Goal: Information Seeking & Learning: Learn about a topic

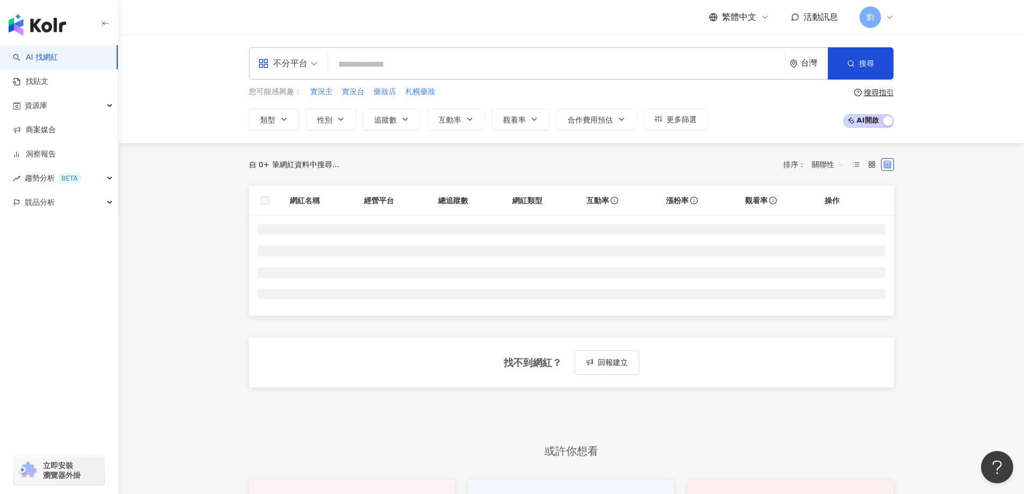
click at [310, 65] on span "不分平台" at bounding box center [287, 63] width 59 height 17
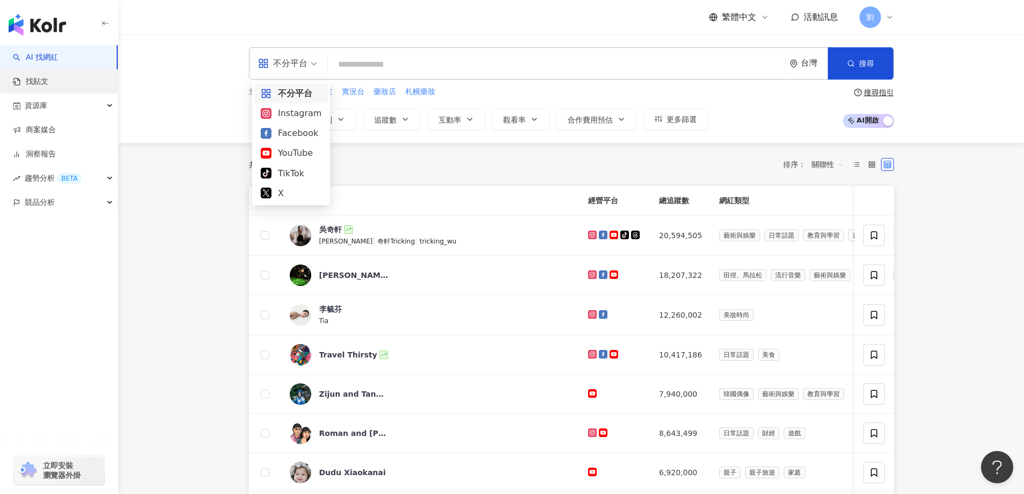
click at [48, 76] on link "找貼文" at bounding box center [30, 81] width 35 height 11
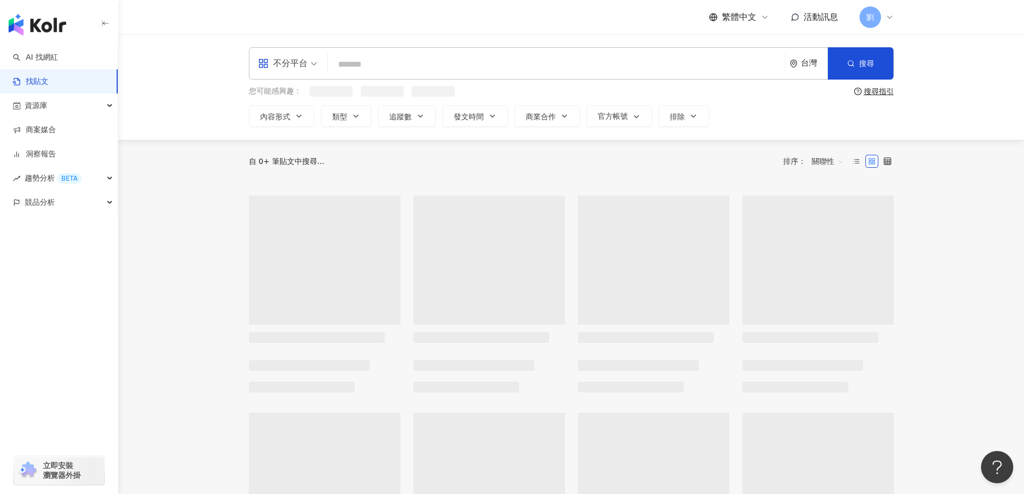
click at [283, 67] on div "不分平台" at bounding box center [282, 63] width 49 height 17
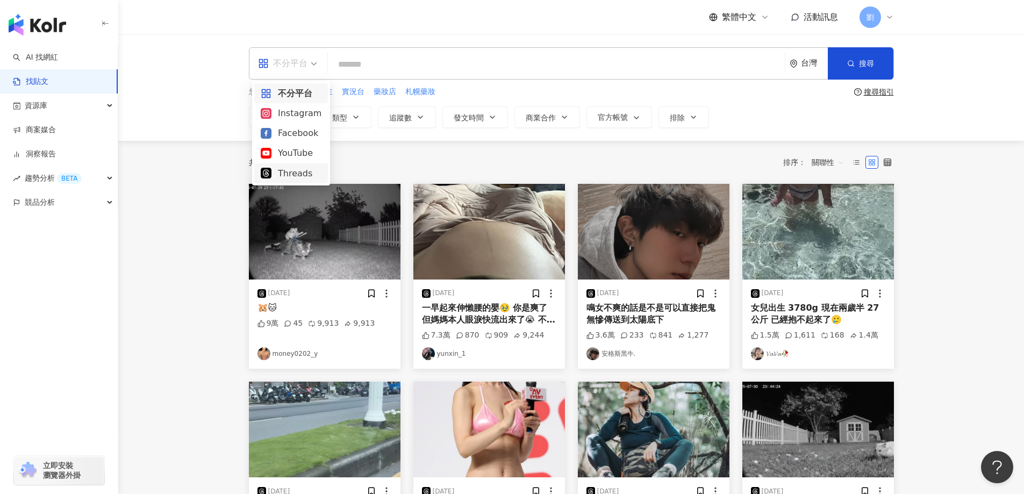
click at [282, 167] on div "Threads" at bounding box center [291, 173] width 61 height 13
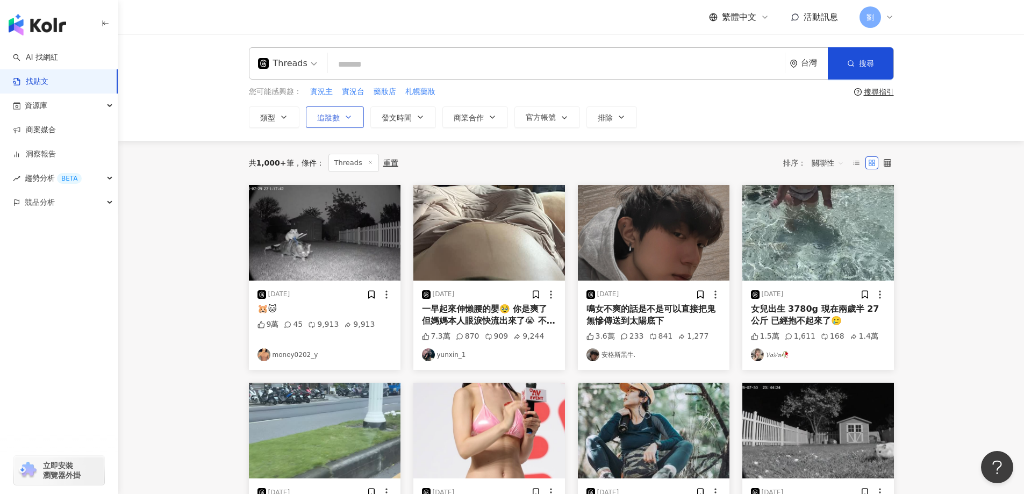
click at [351, 124] on button "追蹤數" at bounding box center [335, 116] width 58 height 21
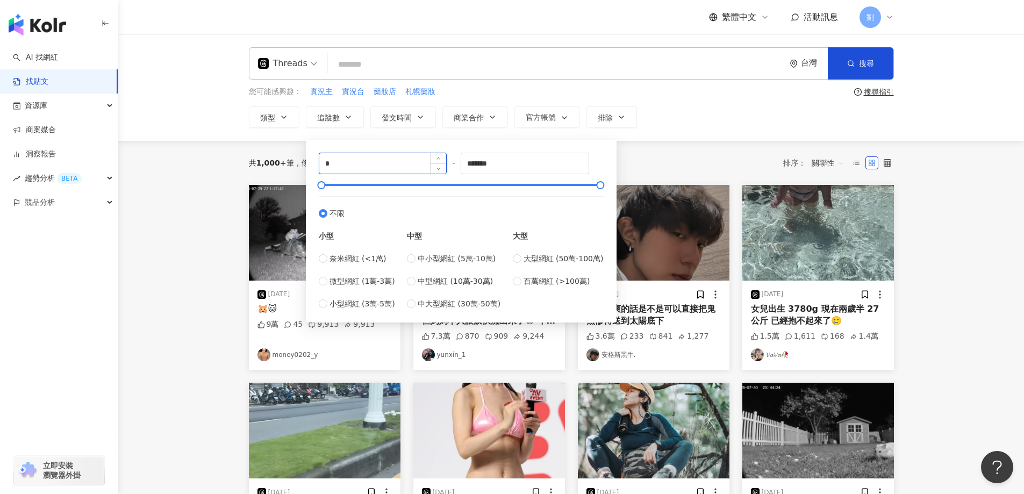
click at [355, 166] on input "*" at bounding box center [382, 163] width 127 height 20
type input "*"
type input "****"
drag, startPoint x: 522, startPoint y: 162, endPoint x: 454, endPoint y: 162, distance: 68.2
click at [454, 162] on div "**** - ******* 不限 小型 奈米網紅 (<1萬) 微型網紅 (1萬-3萬) 小型網紅 (3萬-5萬) 中型 中小型網紅 (5萬-10萬) 中型網…" at bounding box center [461, 231] width 285 height 157
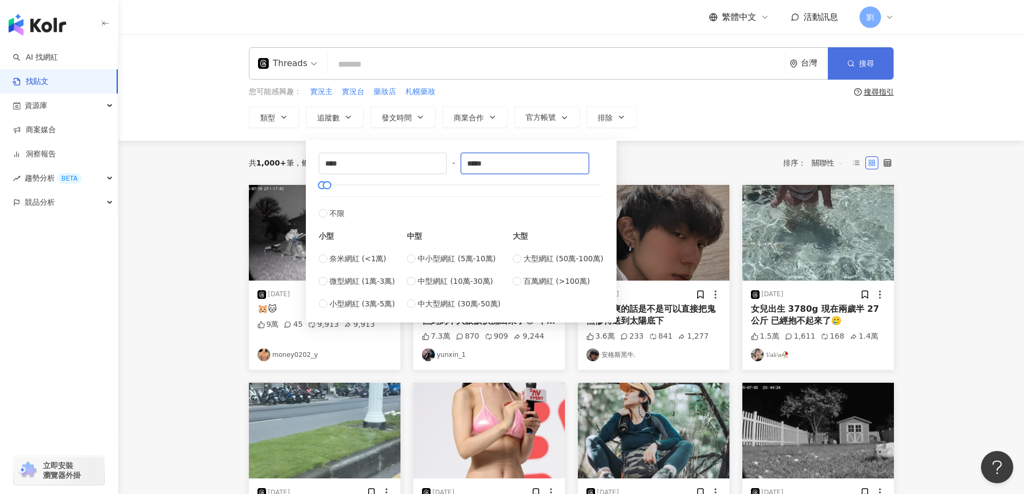
type input "*****"
click at [840, 64] on button "搜尋" at bounding box center [861, 63] width 66 height 32
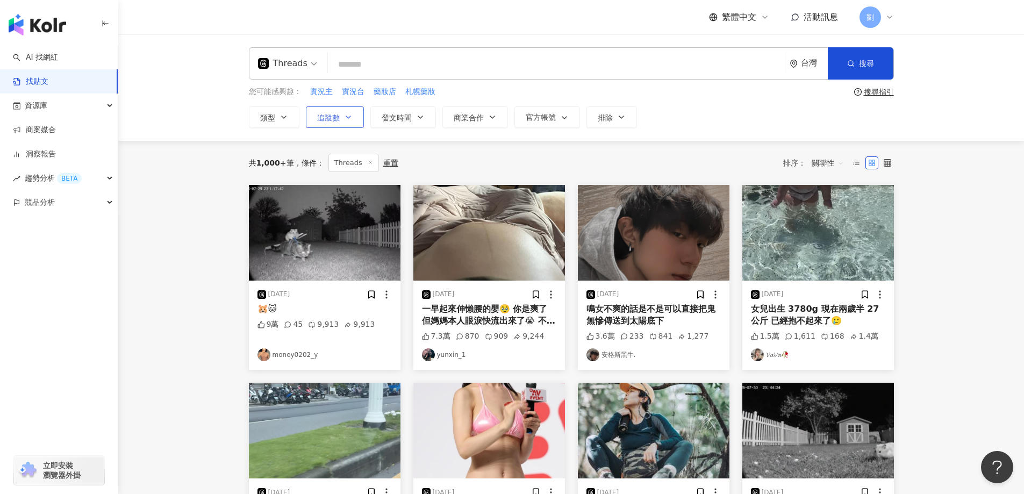
click at [351, 120] on icon "button" at bounding box center [348, 117] width 9 height 9
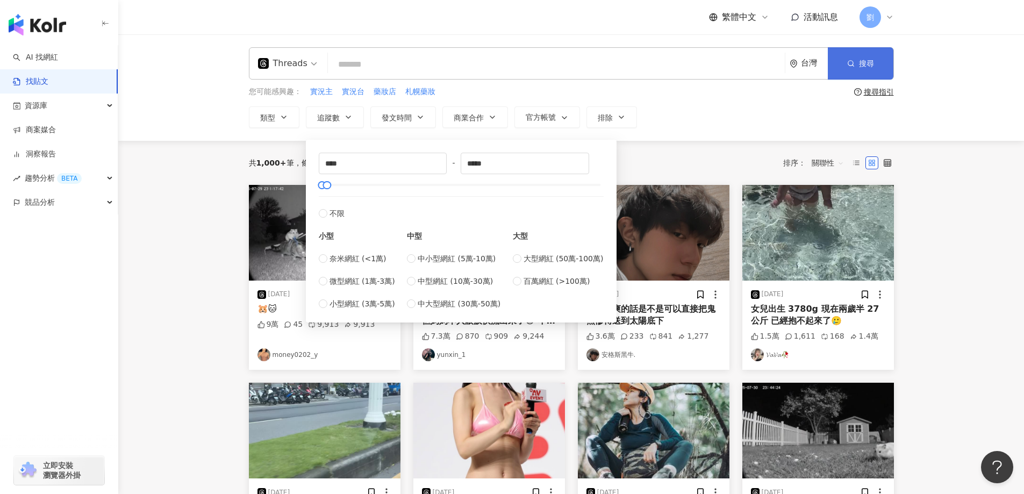
click at [886, 71] on button "搜尋" at bounding box center [861, 63] width 66 height 32
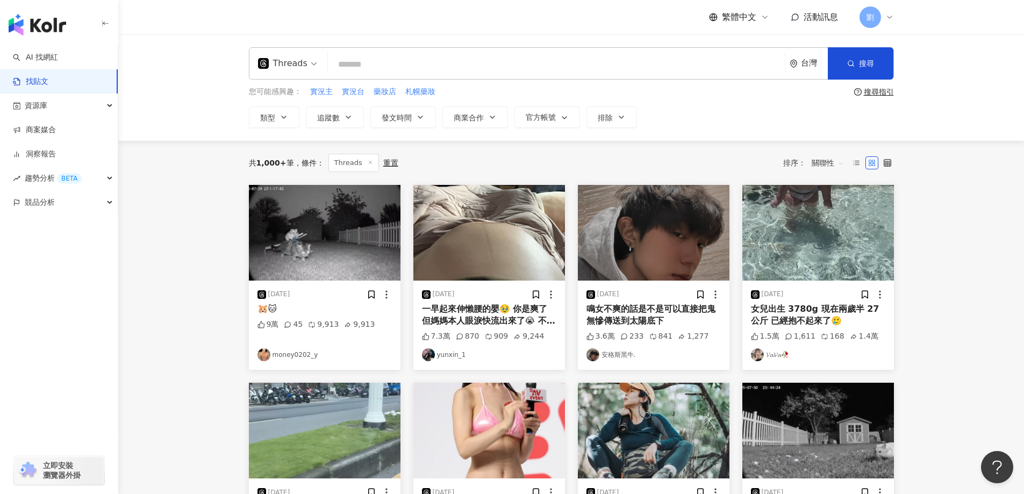
click at [818, 169] on span "關聯性" at bounding box center [827, 162] width 32 height 17
click at [830, 272] on div "發文時間" at bounding box center [829, 276] width 30 height 12
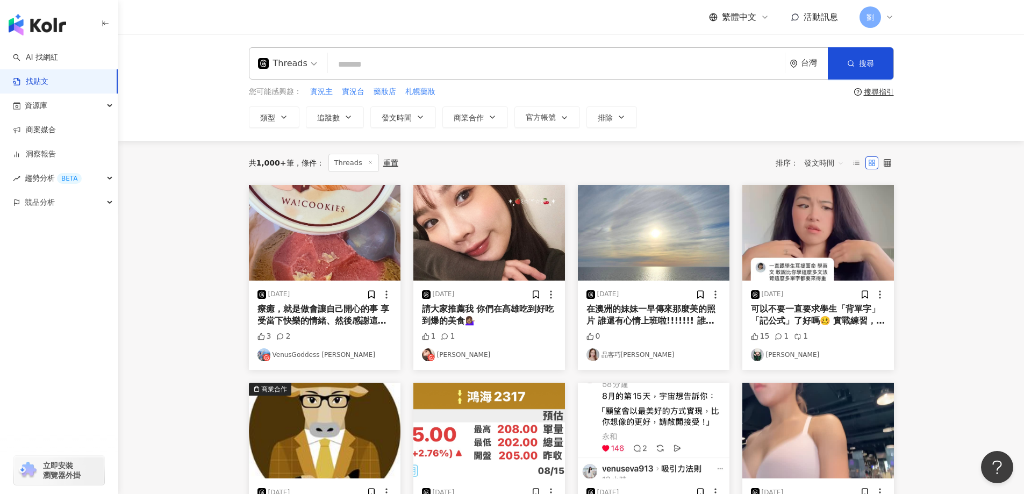
click at [476, 222] on img at bounding box center [489, 233] width 152 height 96
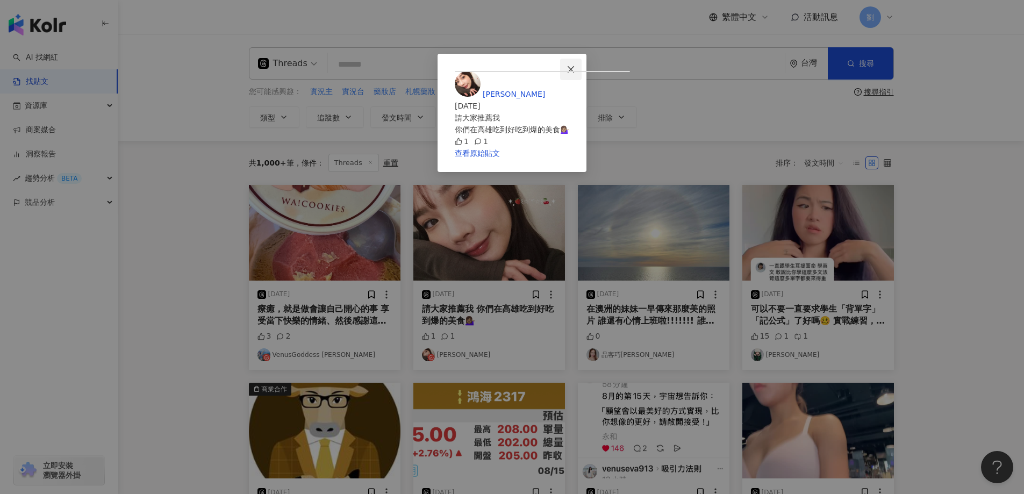
click at [581, 64] on button "Close" at bounding box center [570, 69] width 21 height 21
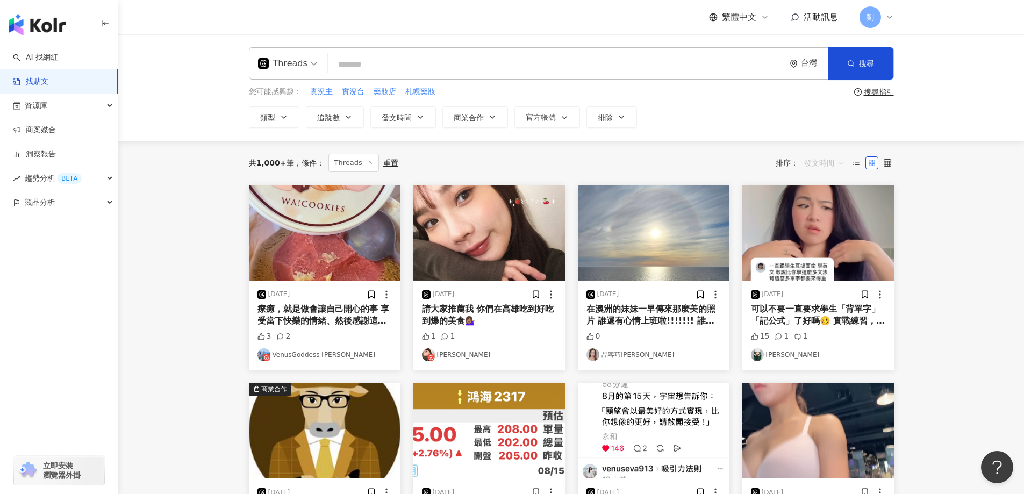
click at [839, 162] on span "發文時間" at bounding box center [824, 162] width 40 height 17
click at [826, 236] on div "按讚數" at bounding box center [824, 240] width 34 height 12
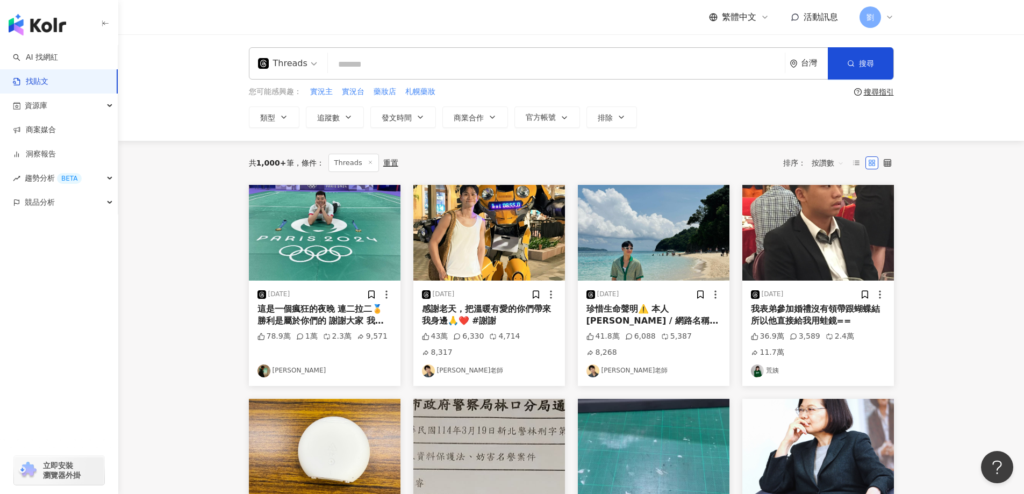
click at [841, 239] on img at bounding box center [818, 233] width 152 height 96
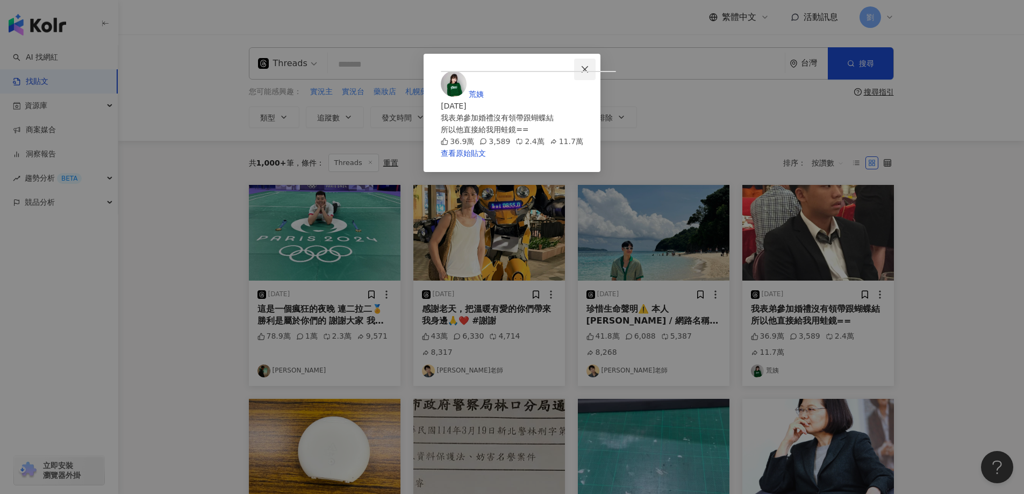
click at [589, 65] on icon "close" at bounding box center [584, 69] width 9 height 9
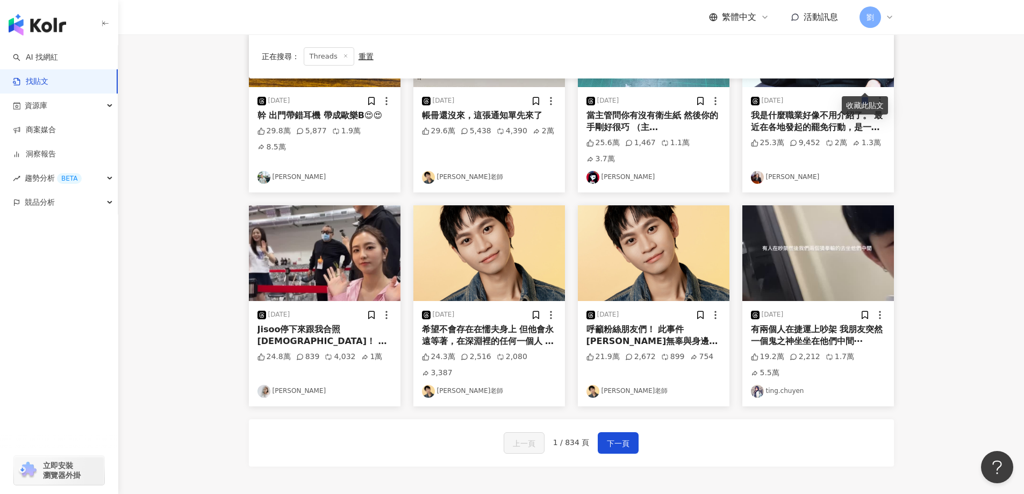
scroll to position [430, 0]
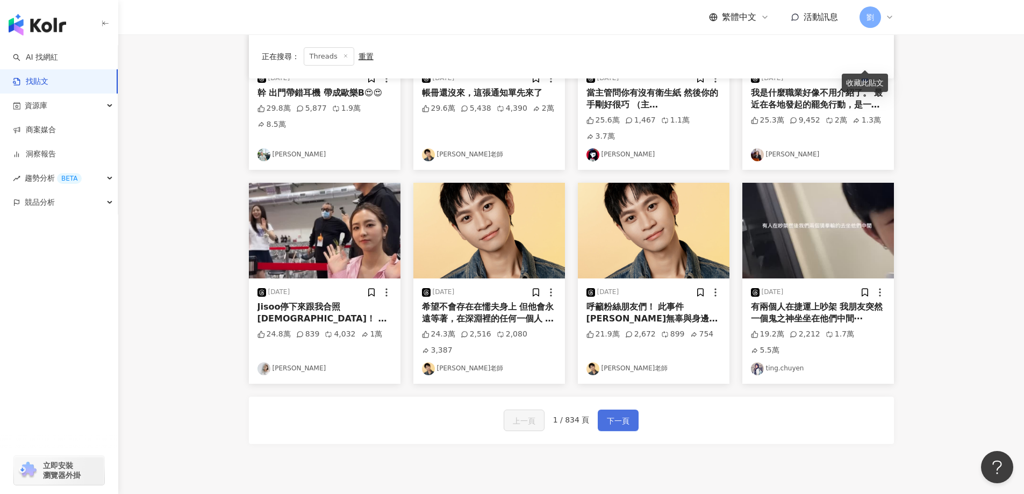
click at [622, 414] on span "下一頁" at bounding box center [618, 420] width 23 height 13
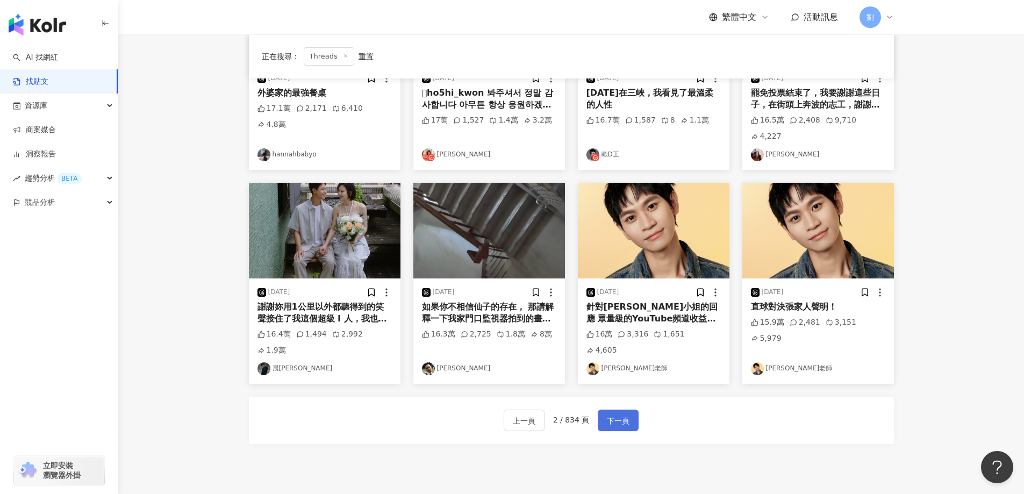
click at [619, 414] on span "下一頁" at bounding box center [618, 420] width 23 height 13
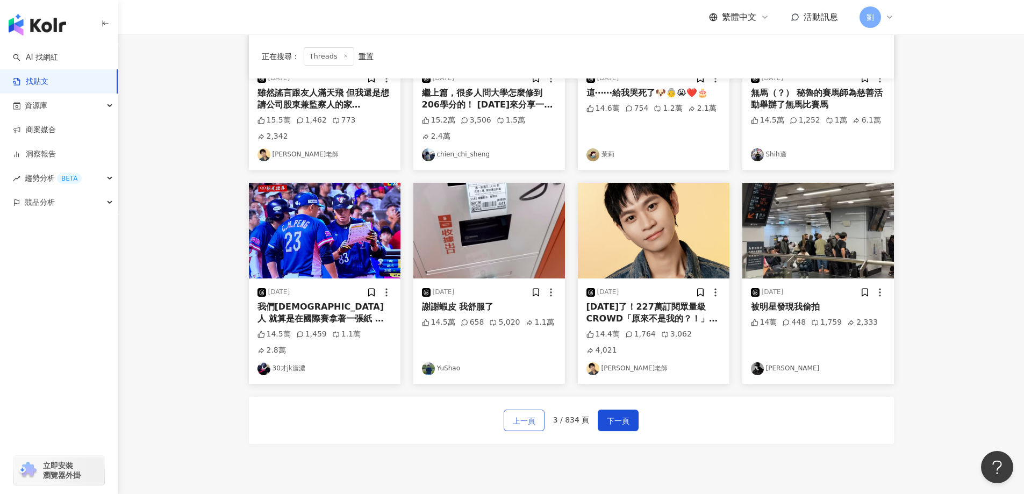
click at [529, 414] on span "上一頁" at bounding box center [524, 420] width 23 height 13
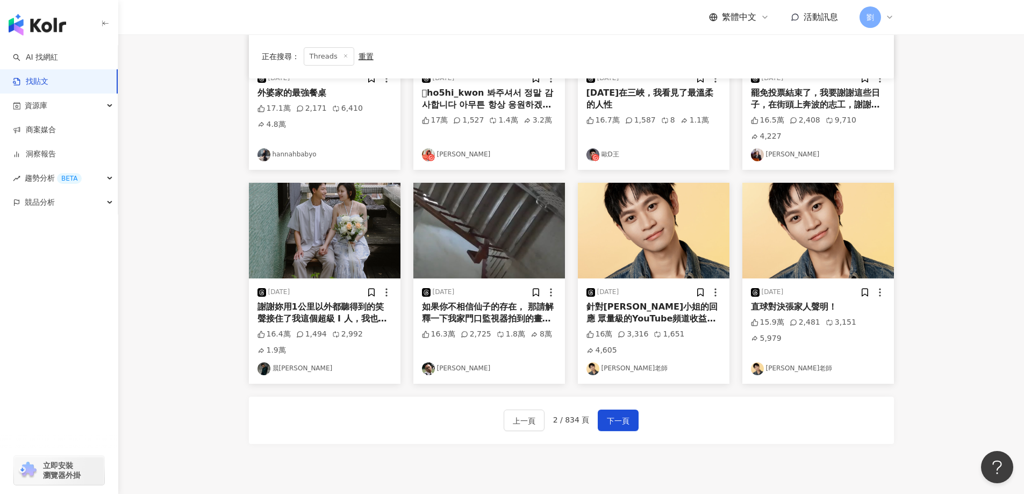
scroll to position [0, 0]
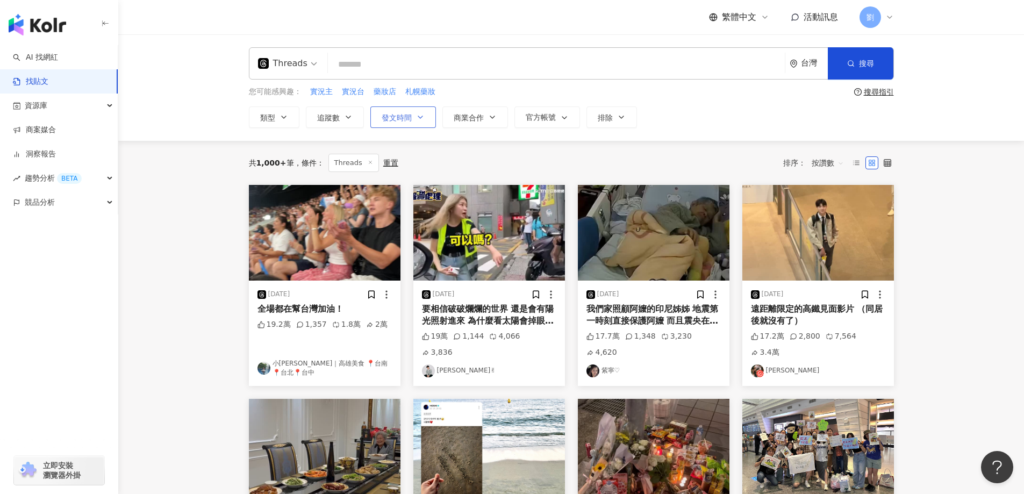
click at [427, 120] on button "發文時間" at bounding box center [403, 116] width 66 height 21
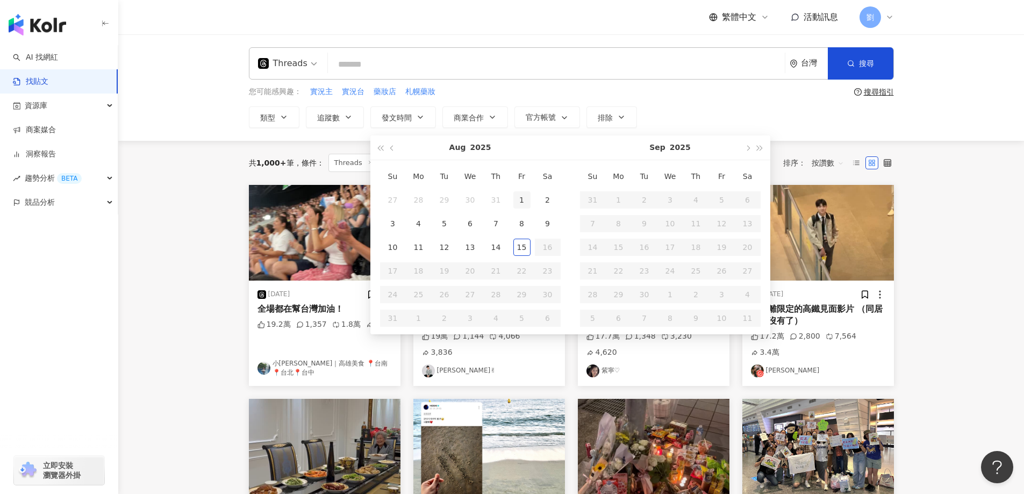
type input "**********"
click at [520, 199] on div "1" at bounding box center [521, 199] width 17 height 17
type input "**********"
click at [526, 258] on td "15" at bounding box center [522, 247] width 26 height 24
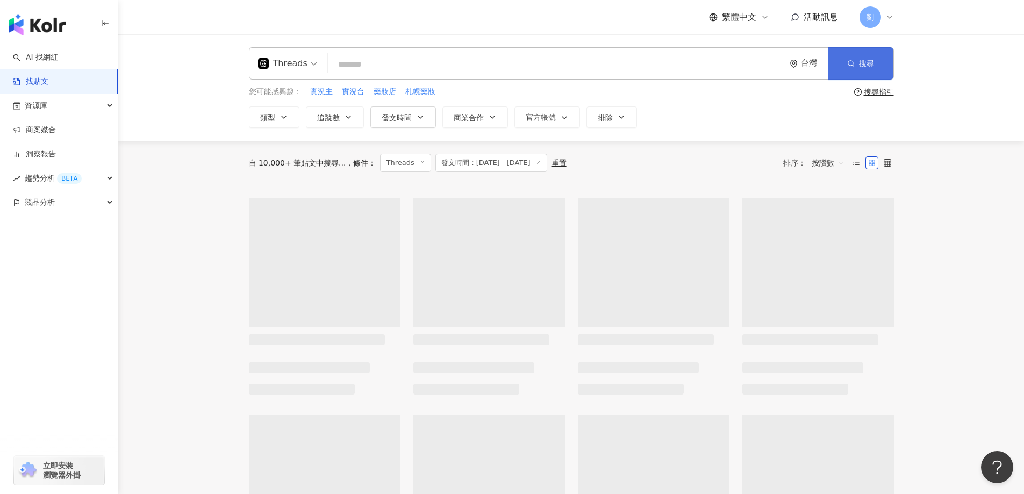
click at [881, 64] on button "搜尋" at bounding box center [861, 63] width 66 height 32
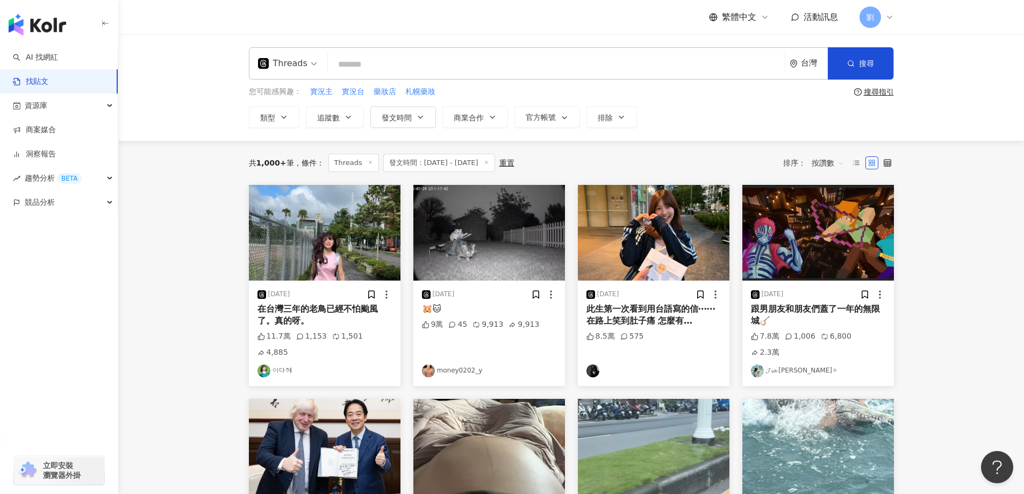
click at [644, 226] on img at bounding box center [654, 233] width 152 height 96
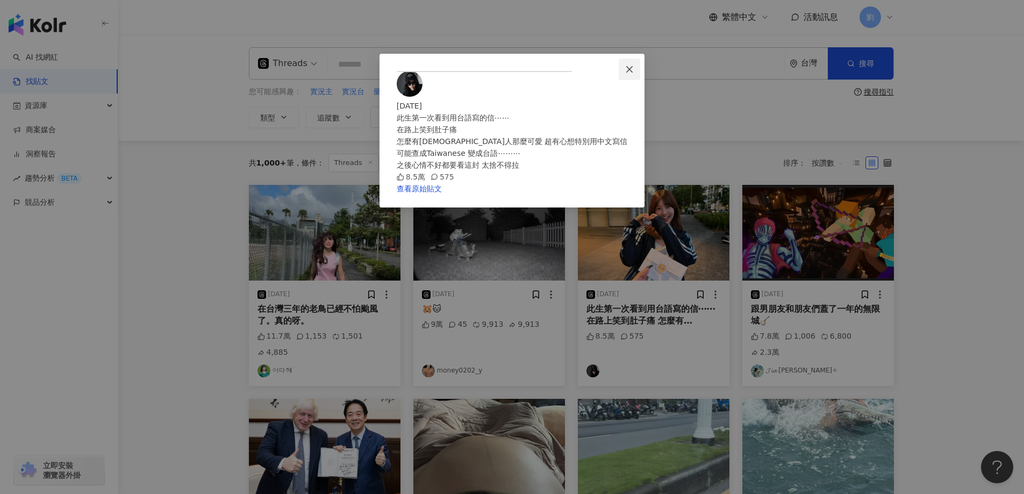
click at [640, 68] on span "Close" at bounding box center [628, 69] width 21 height 9
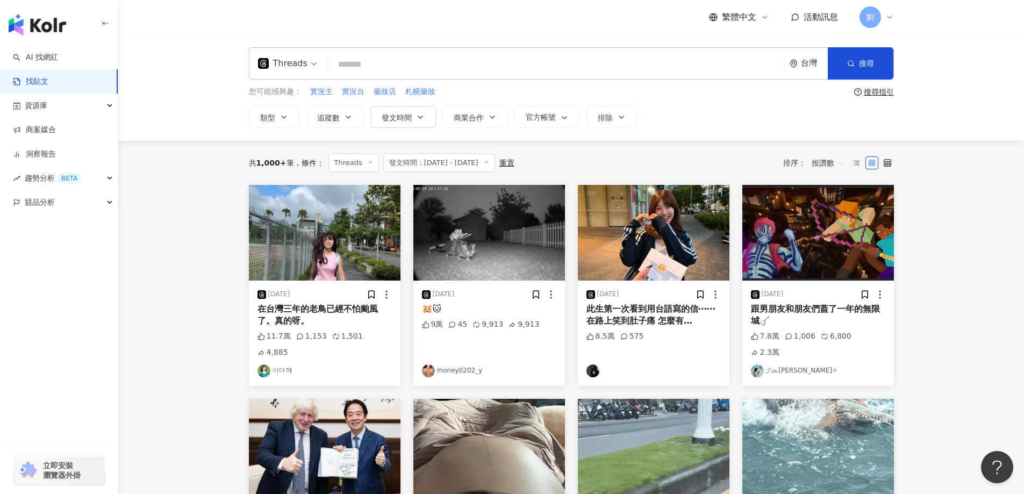
click at [831, 253] on img at bounding box center [818, 233] width 152 height 96
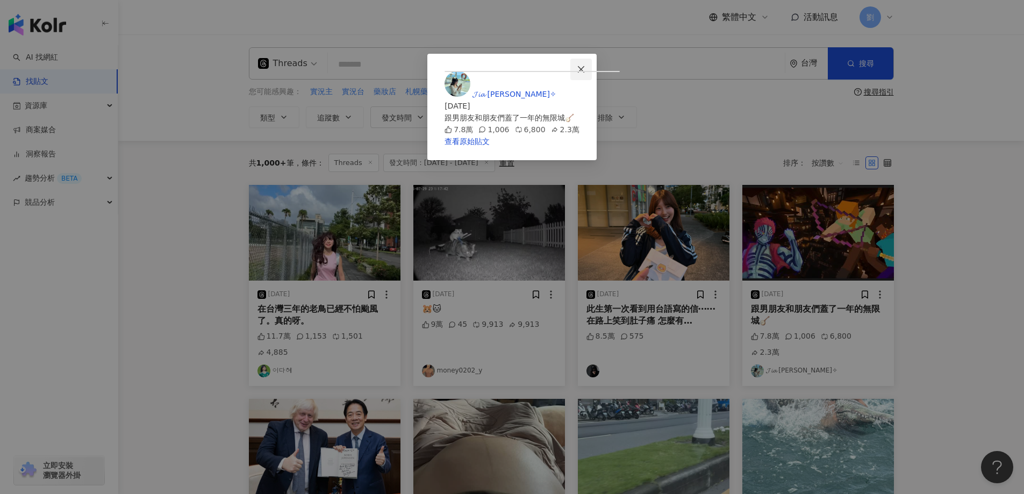
click at [592, 61] on button "Close" at bounding box center [580, 69] width 21 height 21
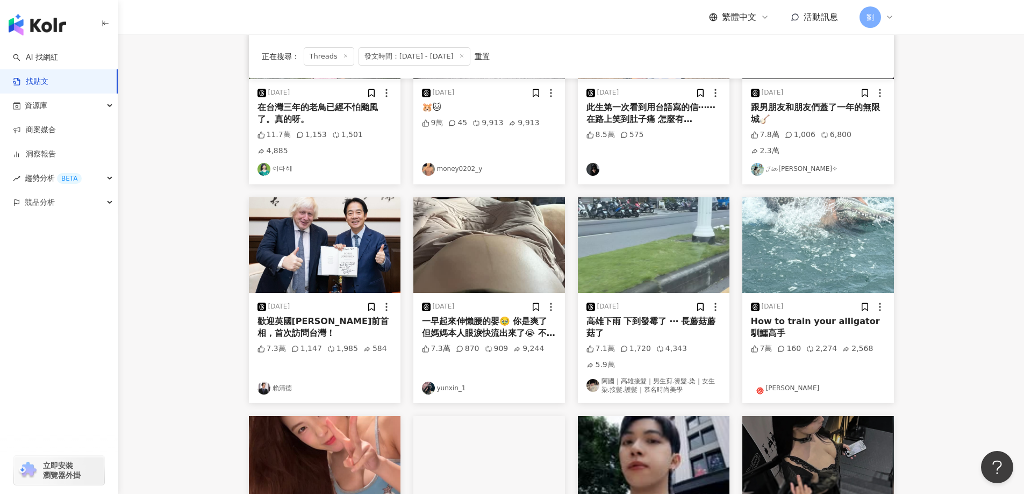
scroll to position [215, 0]
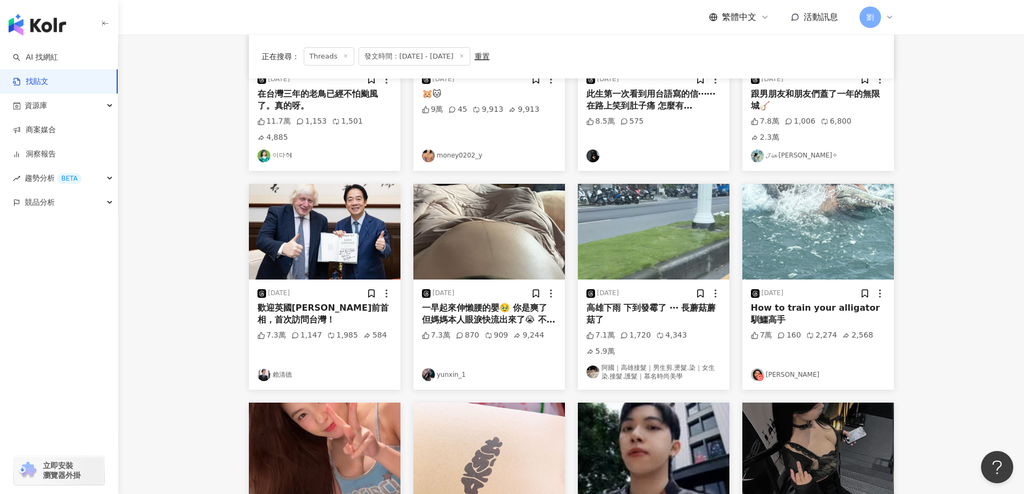
click at [333, 302] on div "歡迎英國[PERSON_NAME]前首相，首次訪問台灣！" at bounding box center [324, 314] width 134 height 24
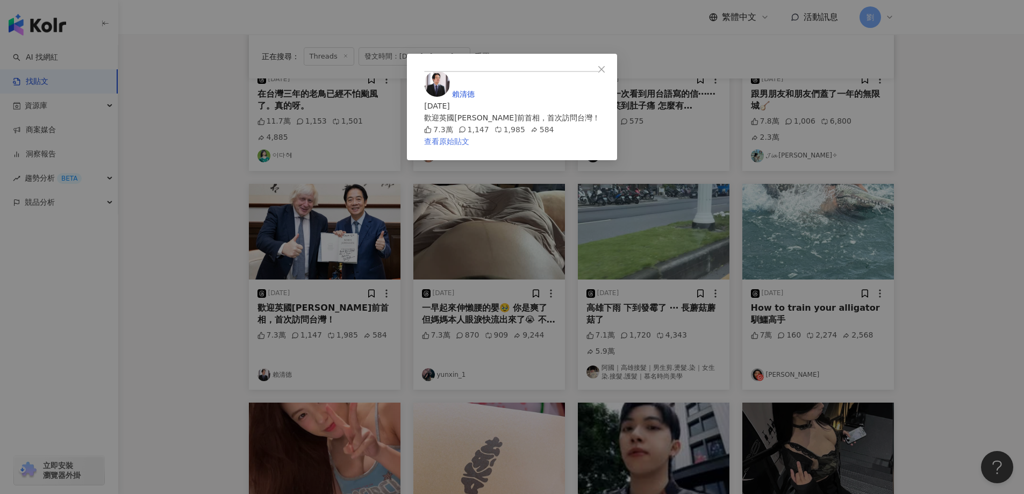
click at [469, 146] on link "查看原始貼文" at bounding box center [446, 141] width 45 height 9
click at [612, 65] on span "Close" at bounding box center [601, 69] width 21 height 9
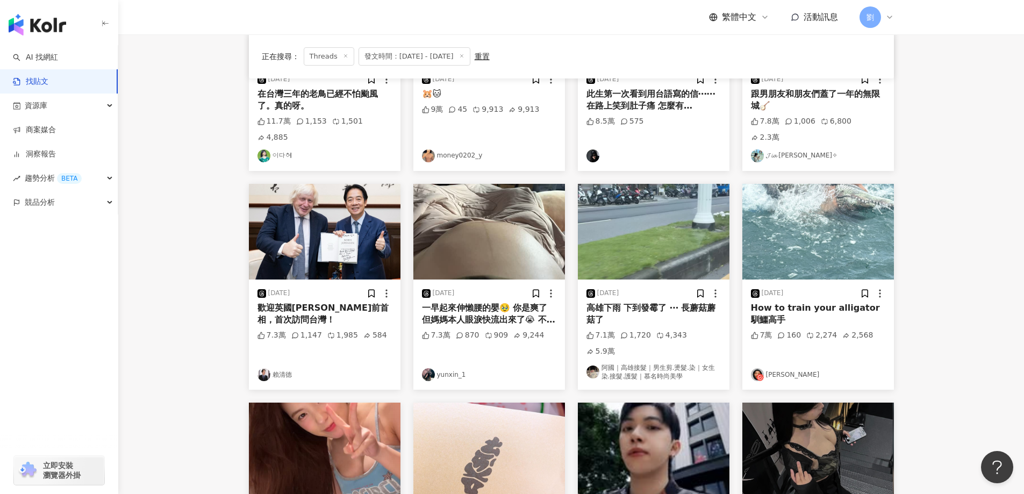
click at [447, 186] on img at bounding box center [489, 232] width 152 height 96
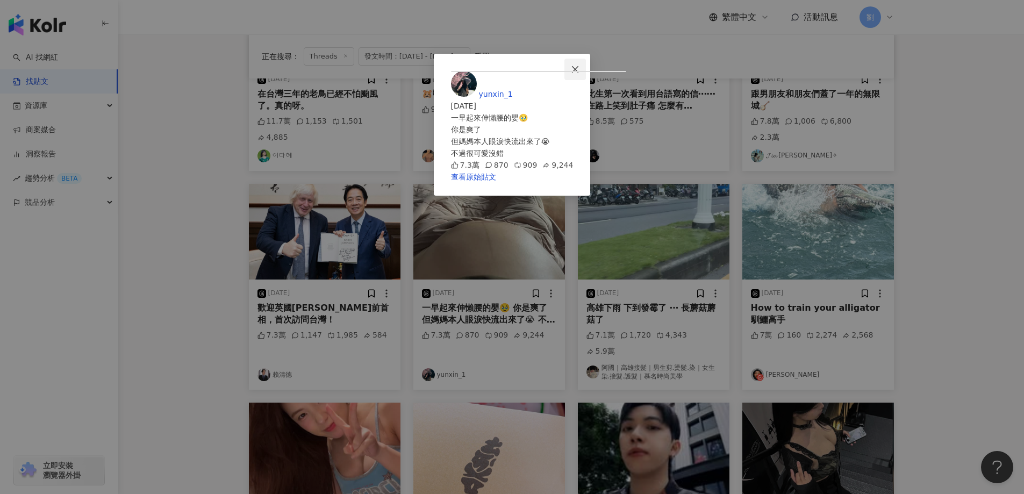
click at [586, 63] on button "Close" at bounding box center [574, 69] width 21 height 21
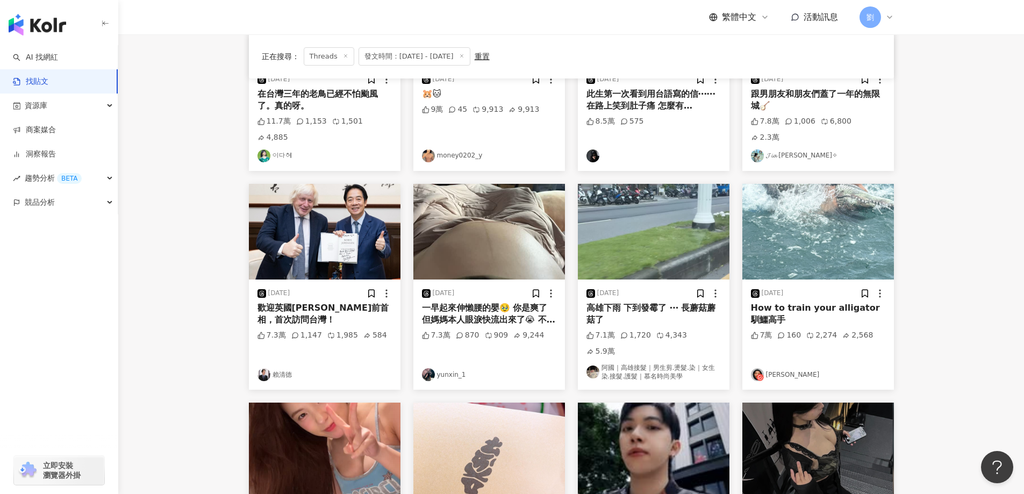
scroll to position [430, 0]
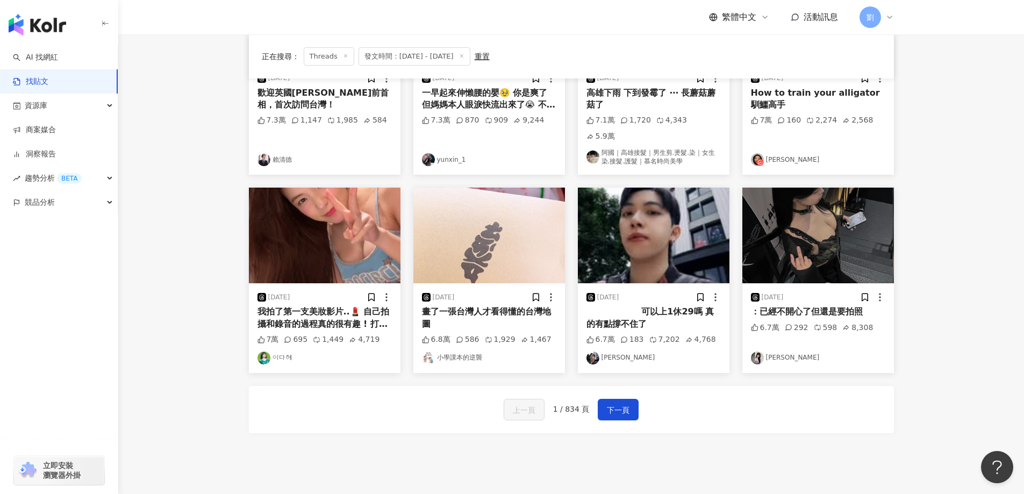
click at [760, 209] on img at bounding box center [818, 236] width 152 height 96
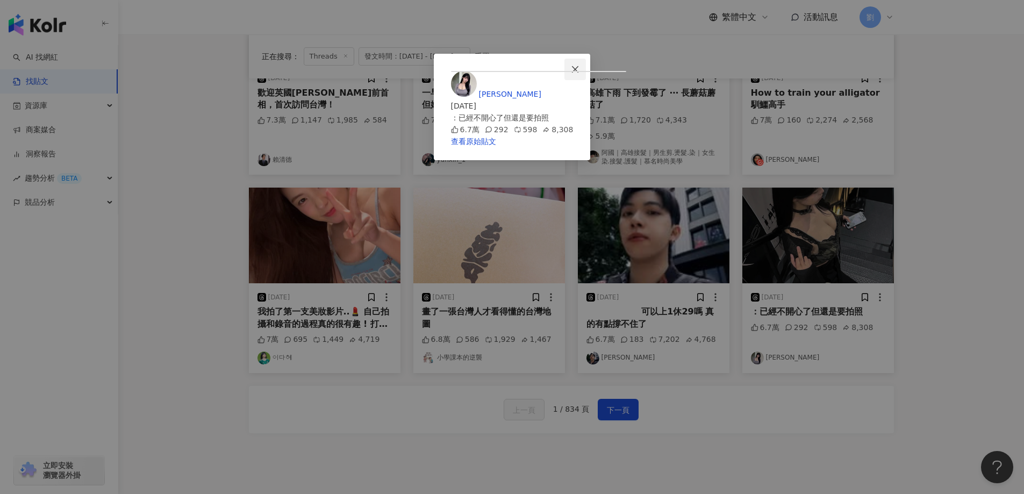
click at [579, 69] on icon "close" at bounding box center [575, 69] width 9 height 9
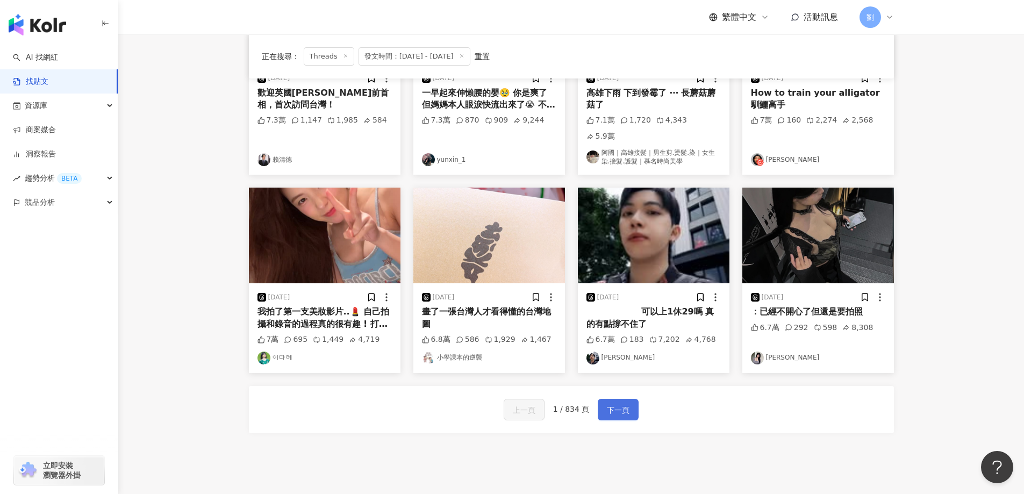
click at [624, 404] on span "下一頁" at bounding box center [618, 410] width 23 height 13
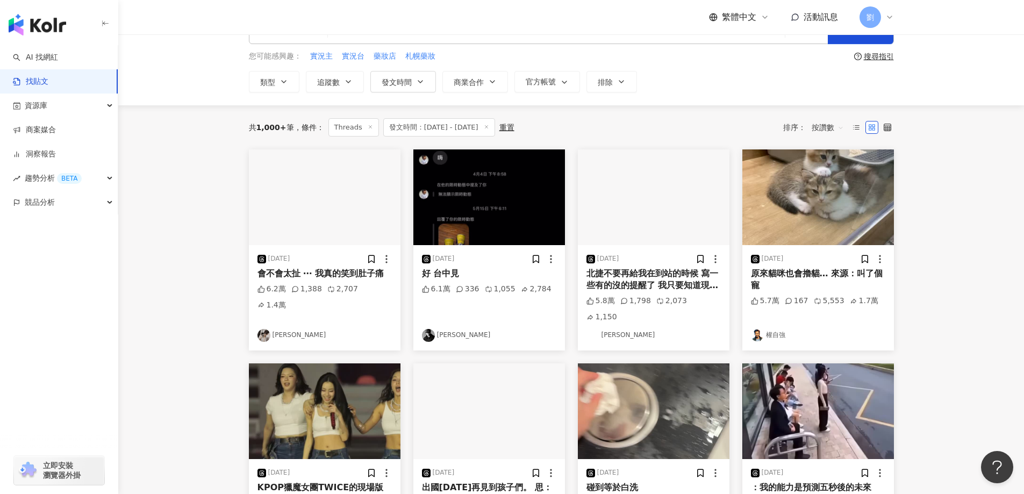
scroll to position [0, 0]
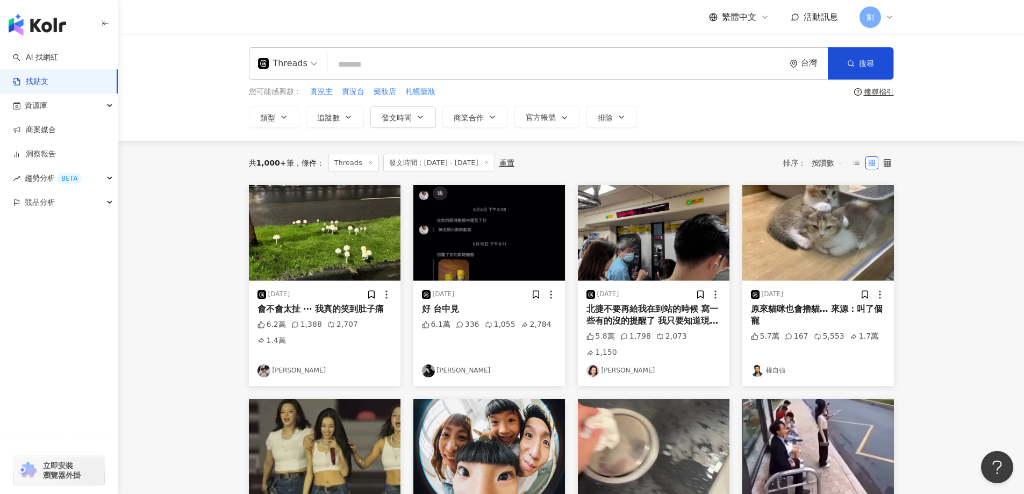
click at [299, 219] on img at bounding box center [325, 233] width 152 height 96
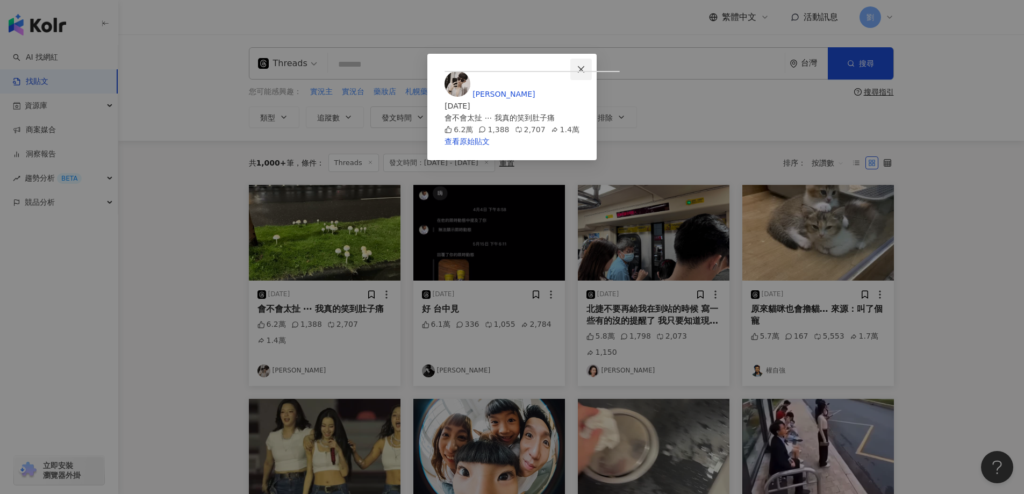
click at [592, 74] on button "Close" at bounding box center [580, 69] width 21 height 21
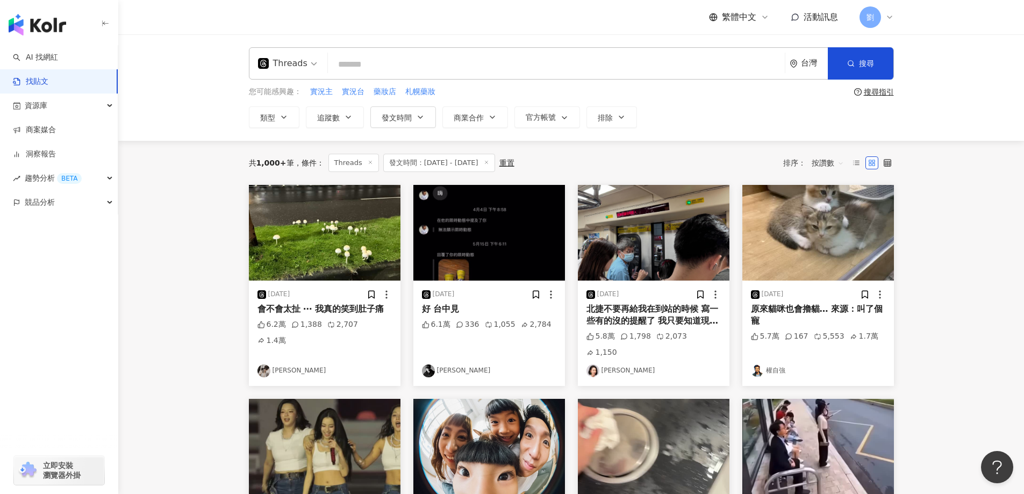
click at [537, 254] on img at bounding box center [489, 233] width 152 height 96
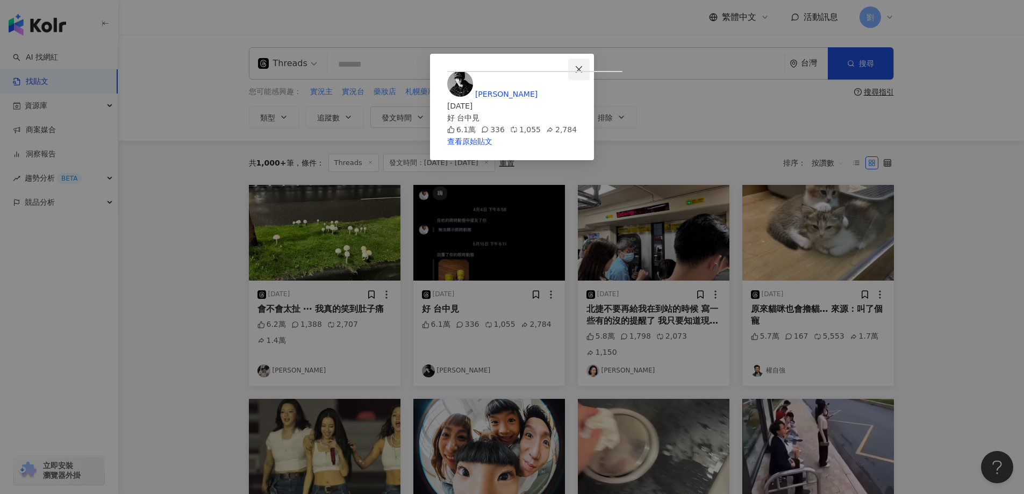
click at [589, 70] on span "Close" at bounding box center [578, 69] width 21 height 9
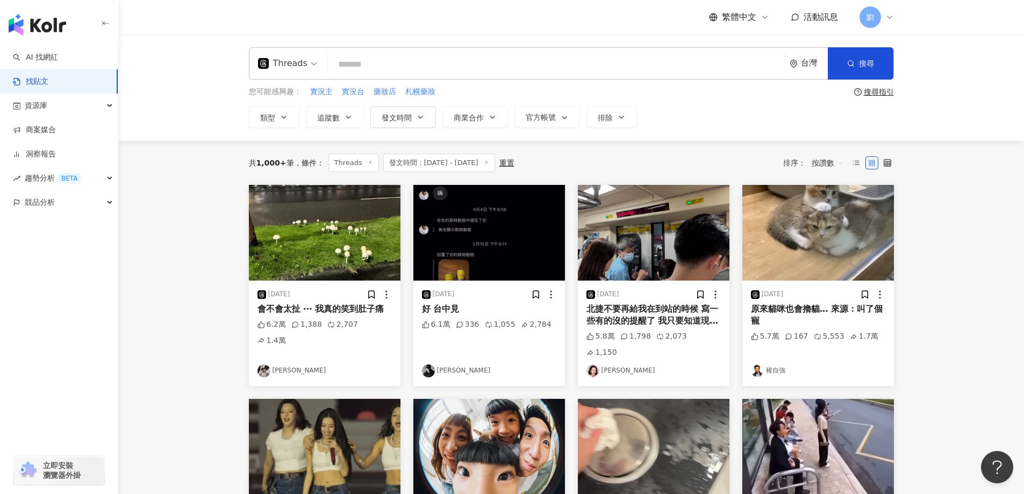
click at [712, 227] on img at bounding box center [654, 233] width 152 height 96
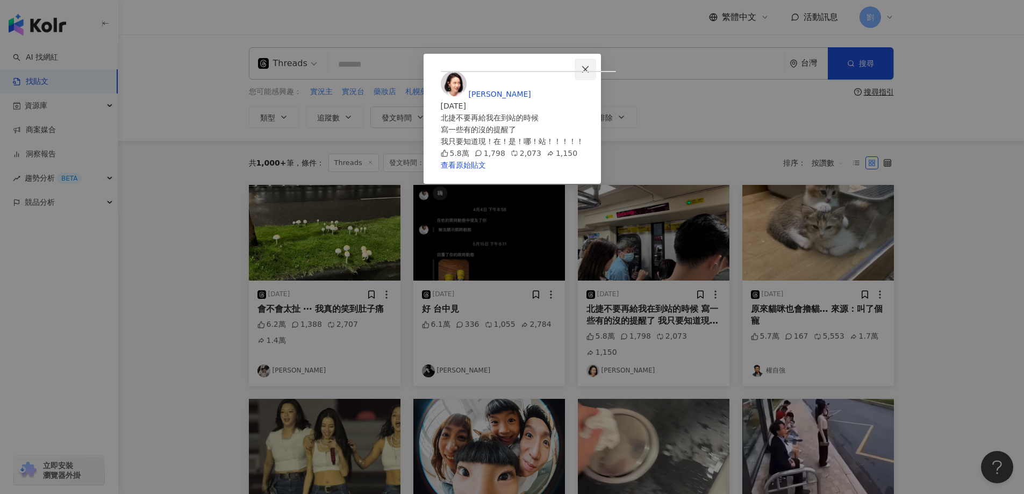
click at [589, 67] on icon "close" at bounding box center [585, 69] width 9 height 9
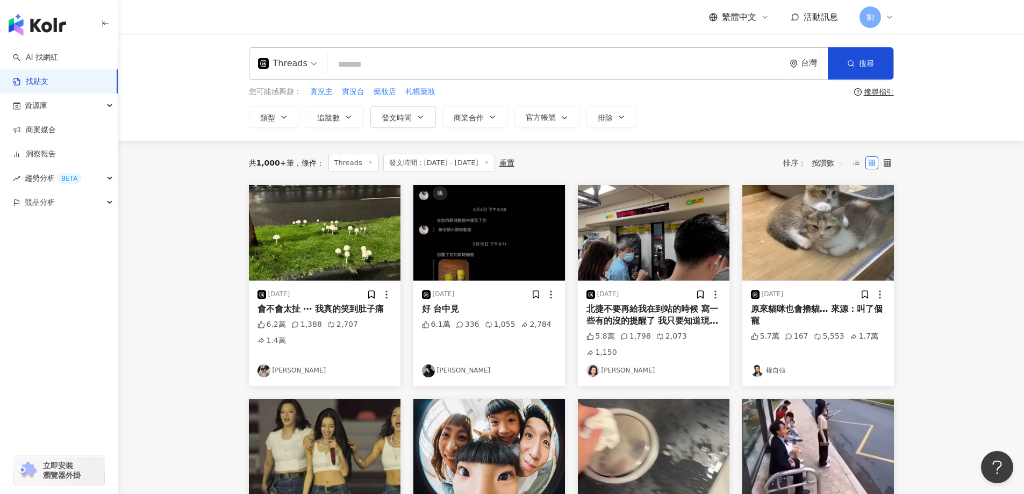
click at [827, 229] on img at bounding box center [818, 233] width 152 height 96
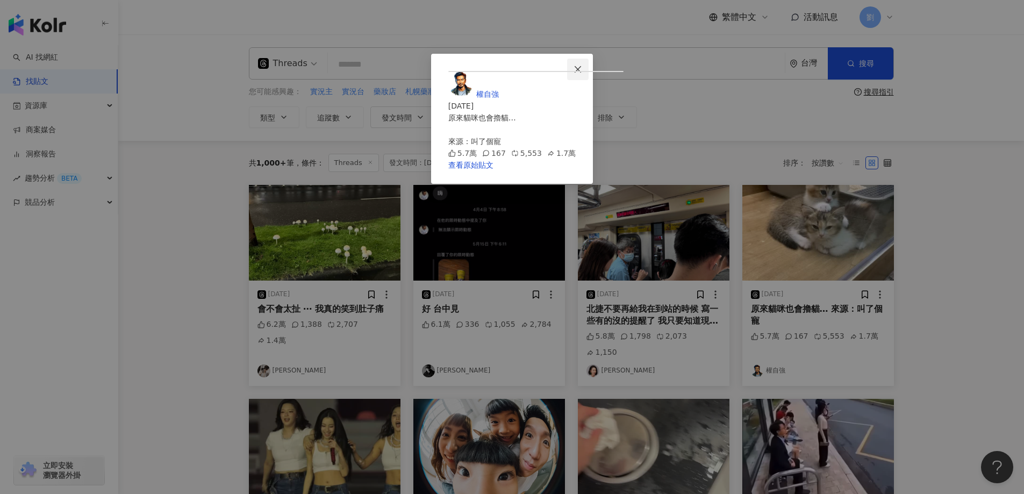
click at [580, 67] on icon "close" at bounding box center [577, 69] width 6 height 6
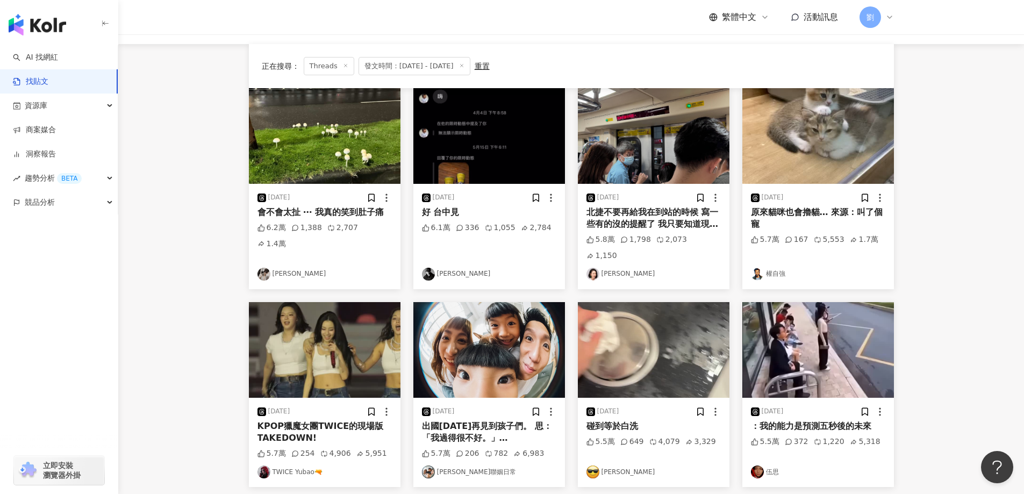
scroll to position [215, 0]
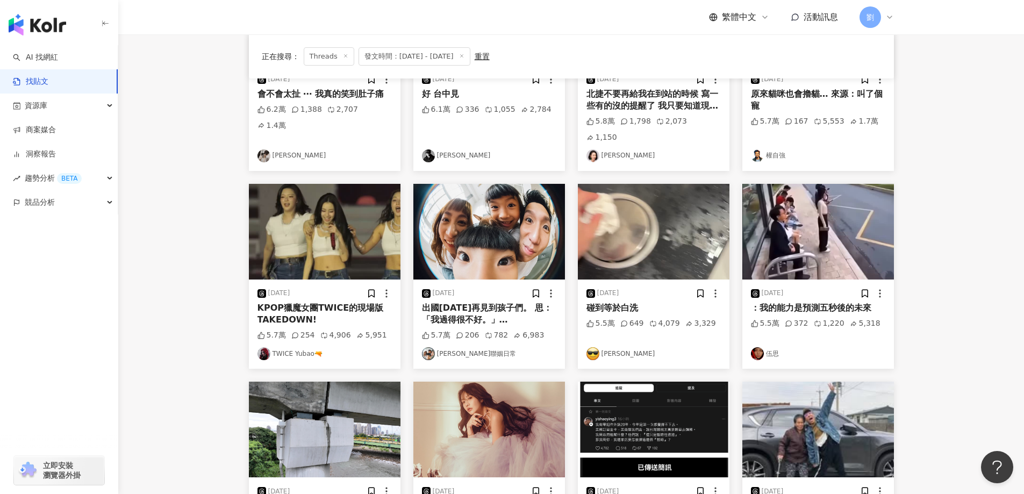
click at [659, 186] on img at bounding box center [654, 232] width 152 height 96
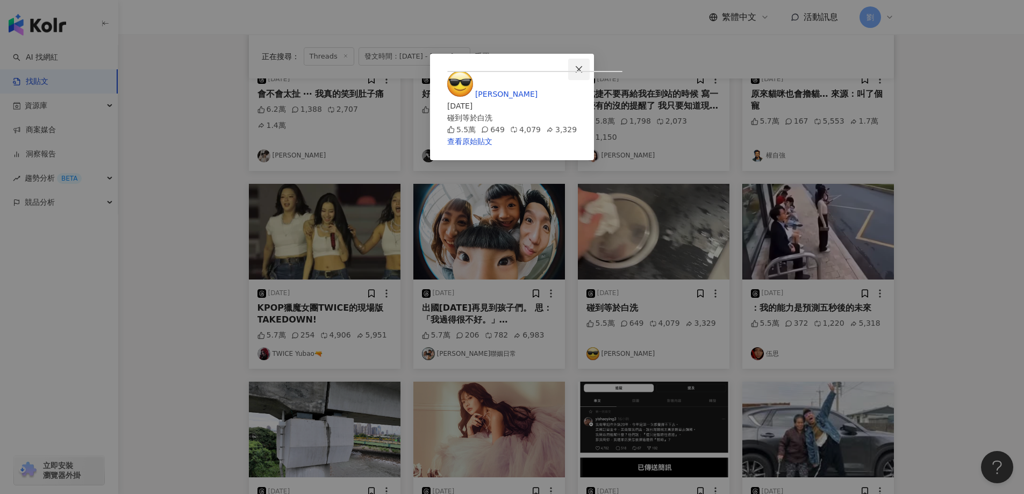
click at [583, 68] on icon "close" at bounding box center [578, 69] width 9 height 9
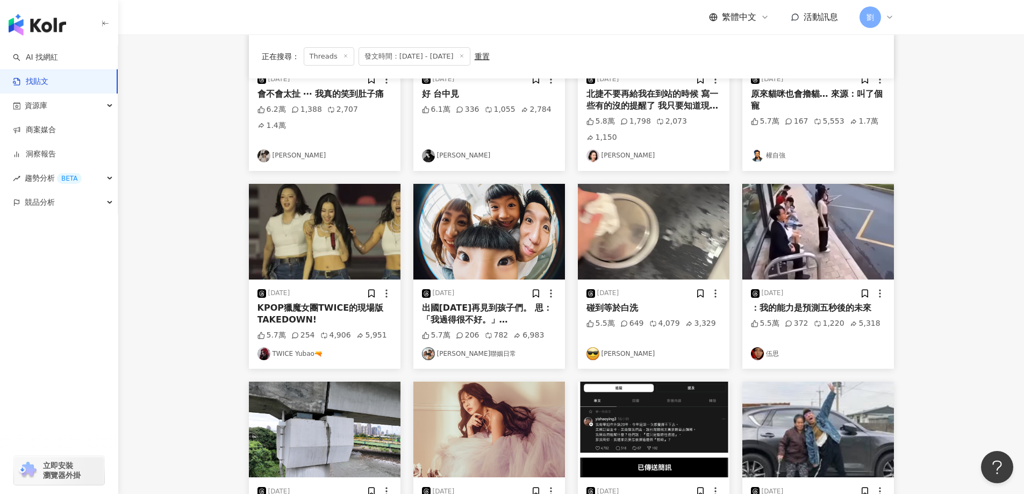
click at [844, 218] on img at bounding box center [818, 232] width 152 height 96
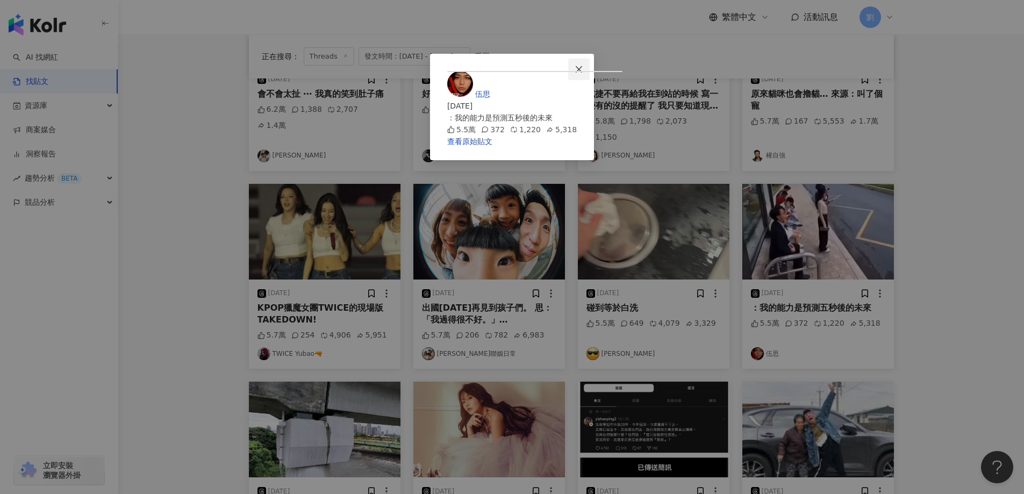
click at [589, 71] on span "Close" at bounding box center [578, 69] width 21 height 9
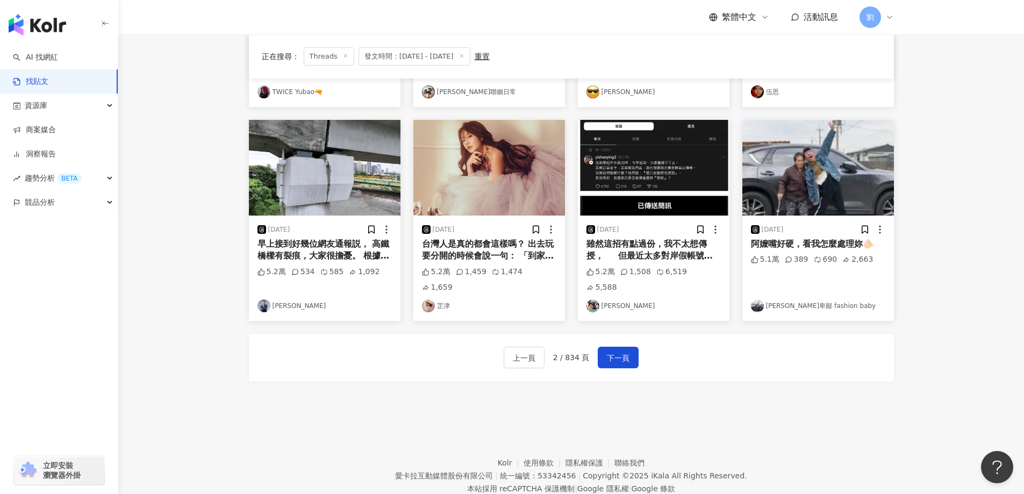
scroll to position [478, 0]
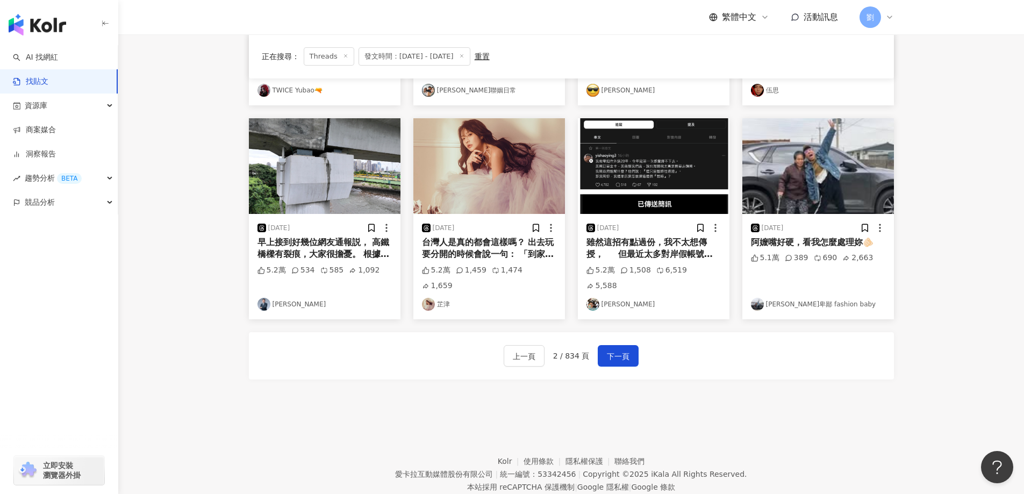
click at [517, 160] on img at bounding box center [489, 166] width 152 height 96
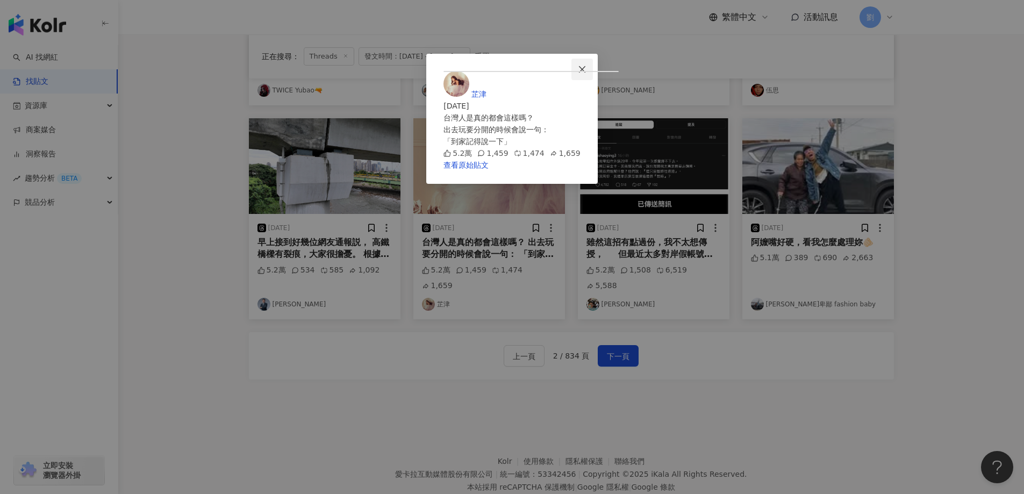
click at [586, 66] on icon "close" at bounding box center [582, 69] width 9 height 9
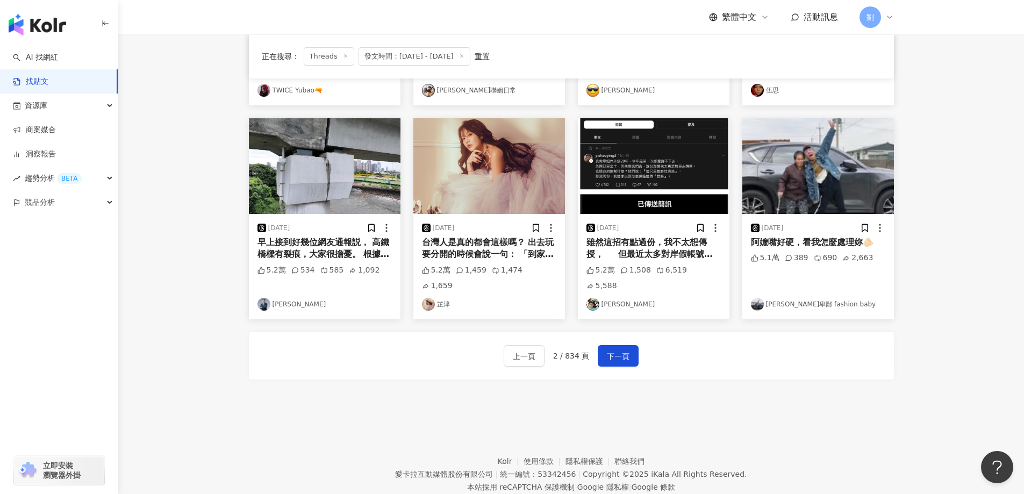
click at [697, 135] on img at bounding box center [654, 166] width 152 height 96
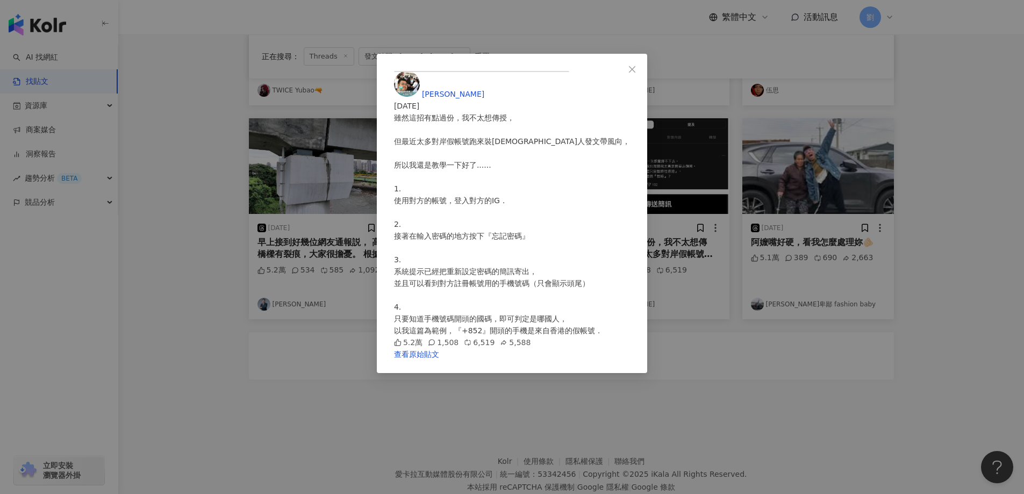
scroll to position [131, 0]
click at [862, 349] on div "[PERSON_NAME] [DATE] 雖然這招有點過份，我不太想傳授， 但最近太多對岸假帳號跑來裝[DEMOGRAPHIC_DATA]人發文帶風向， 所以…" at bounding box center [512, 247] width 1024 height 494
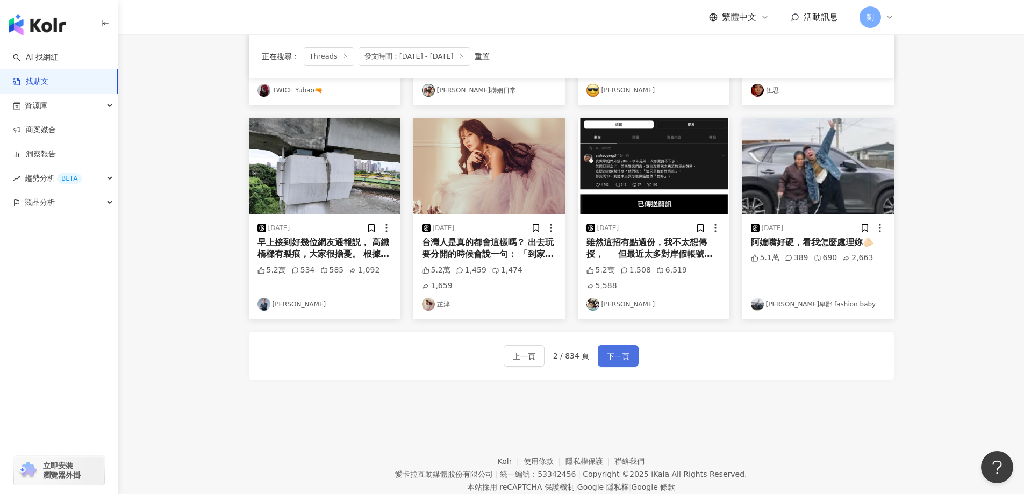
click at [629, 345] on button "下一頁" at bounding box center [618, 355] width 41 height 21
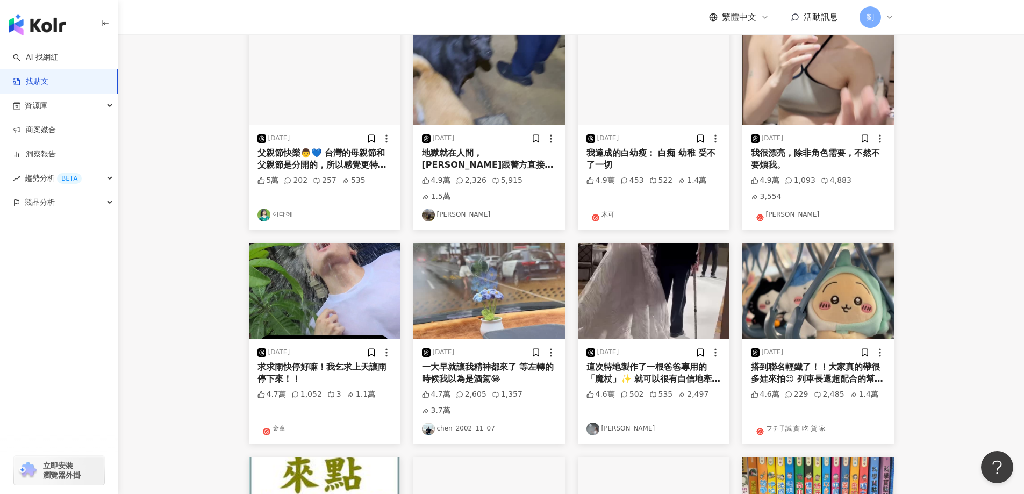
scroll to position [0, 0]
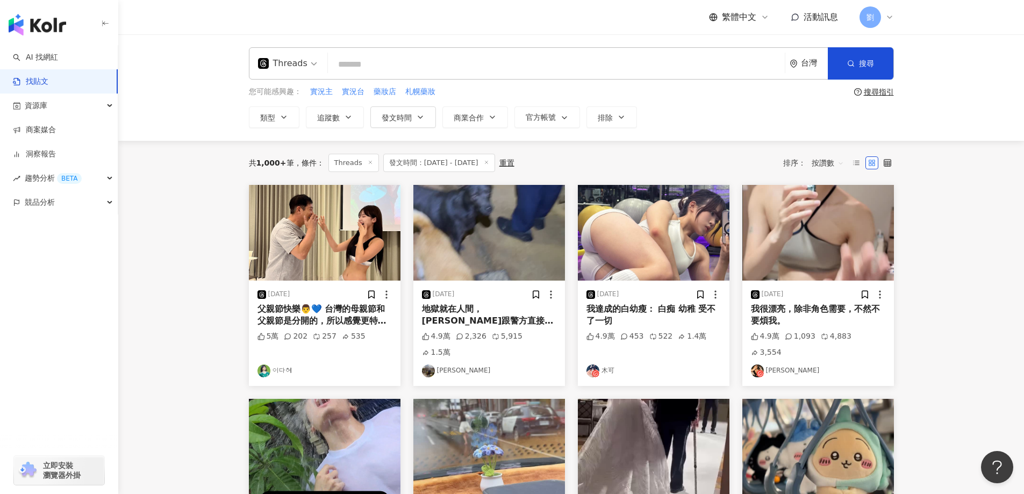
click at [864, 235] on img at bounding box center [818, 233] width 152 height 96
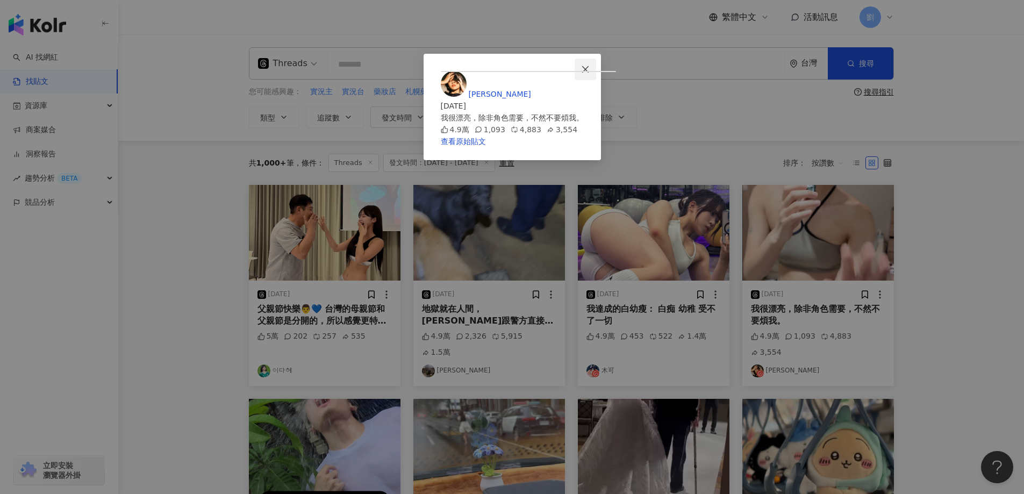
click at [596, 68] on span "Close" at bounding box center [584, 69] width 21 height 9
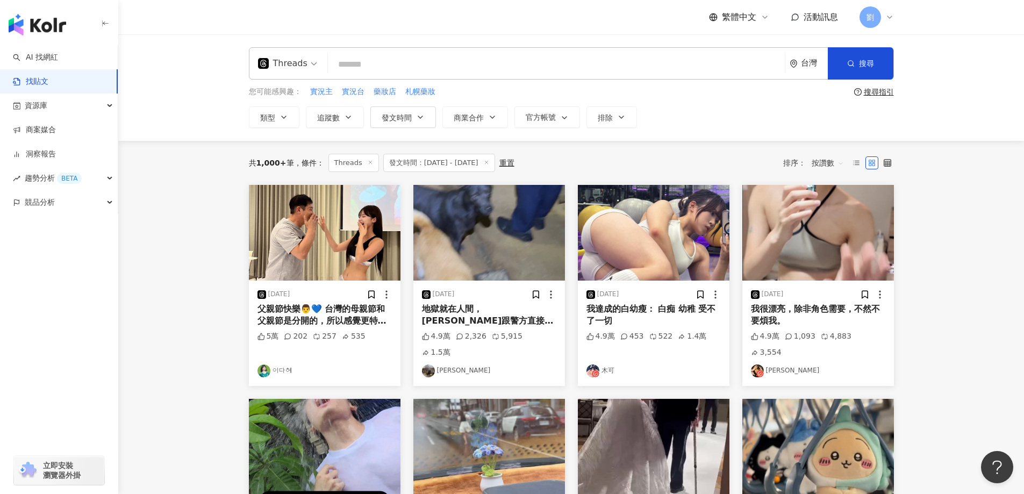
click at [675, 222] on img at bounding box center [654, 233] width 152 height 96
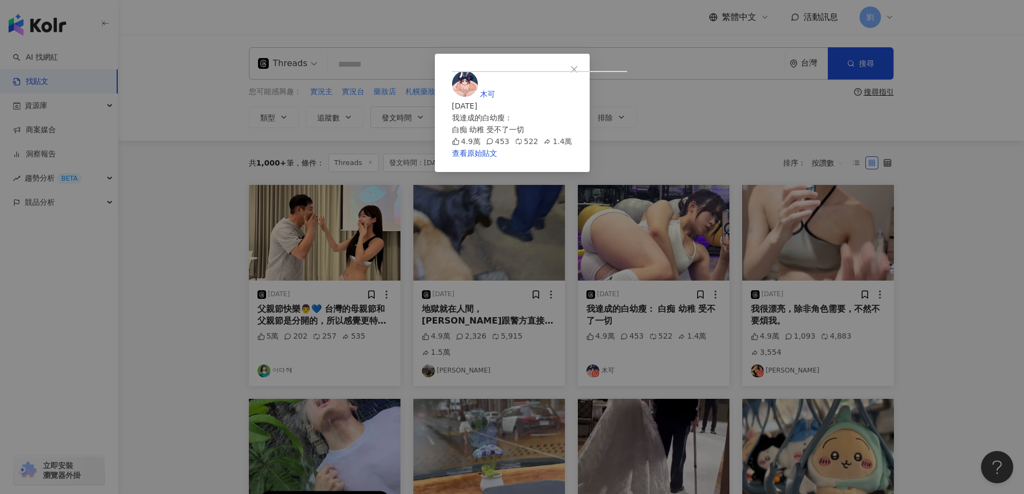
click at [585, 64] on button "Close" at bounding box center [573, 69] width 21 height 21
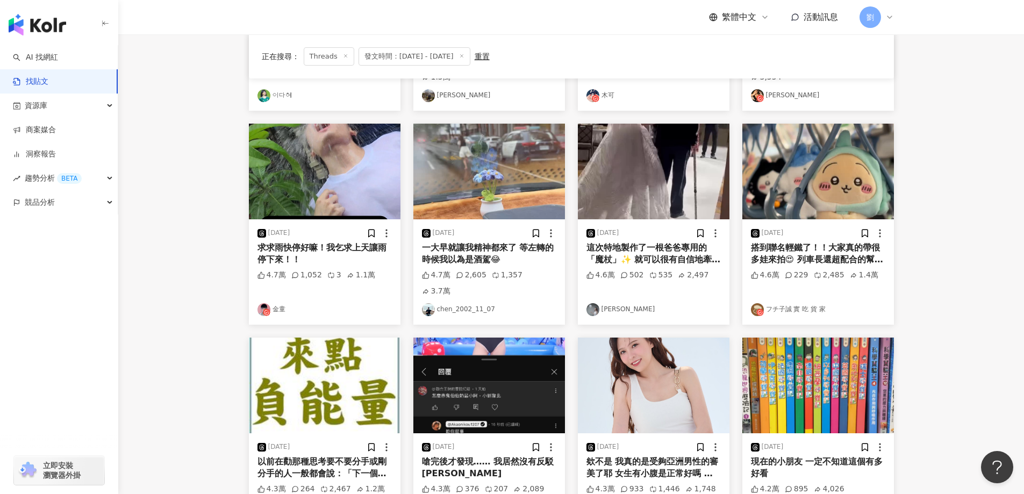
scroll to position [322, 0]
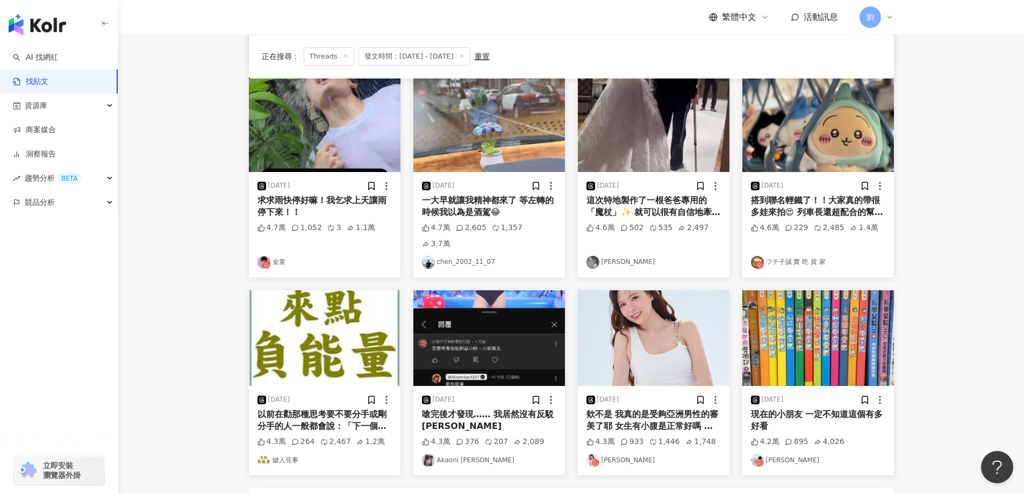
click at [829, 290] on img at bounding box center [818, 338] width 152 height 96
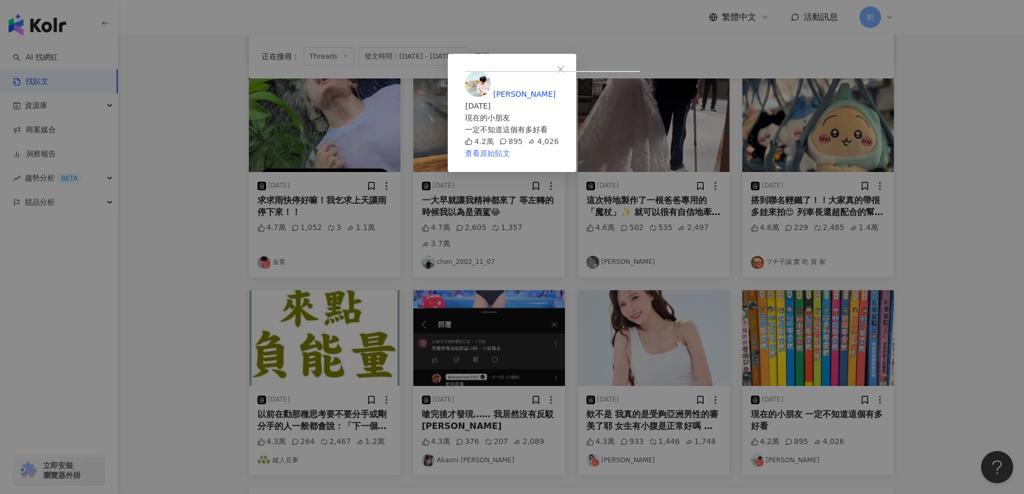
click at [510, 157] on link "查看原始貼文" at bounding box center [487, 153] width 45 height 9
click at [632, 474] on div "[PERSON_NAME] [DATE] 現在的小朋友 一定不知道這個有多好看 4.2萬 895 4,026 查看原始貼文" at bounding box center [512, 247] width 1024 height 494
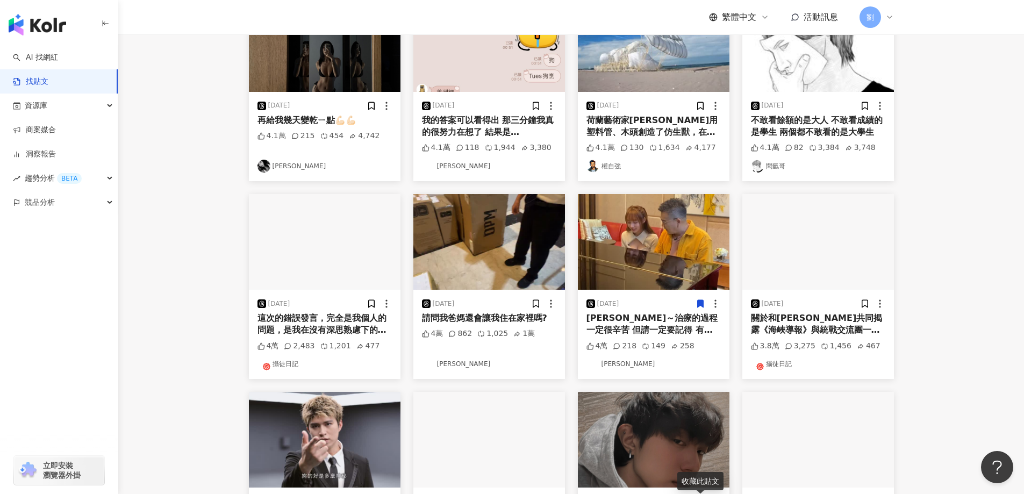
scroll to position [48, 0]
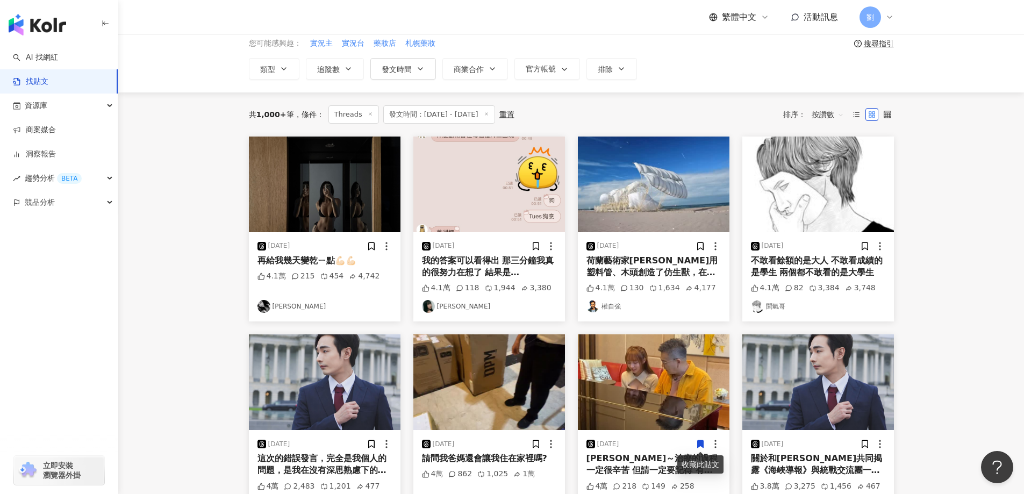
click at [485, 210] on img at bounding box center [489, 184] width 152 height 96
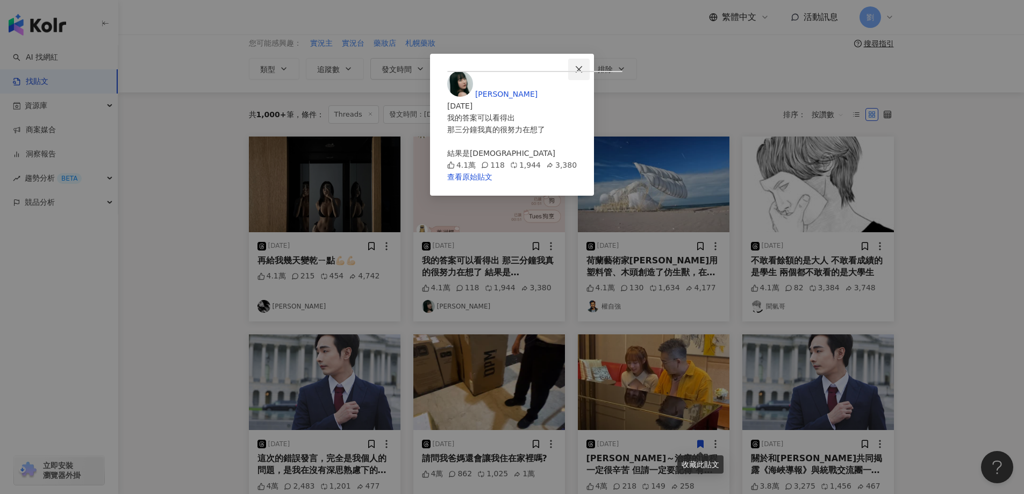
click at [581, 67] on icon "close" at bounding box center [578, 69] width 6 height 6
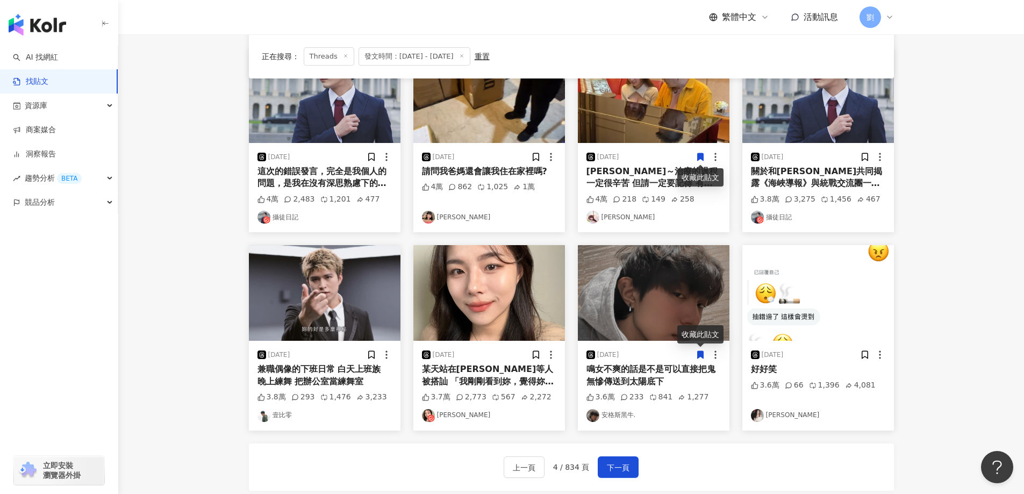
scroll to position [371, 0]
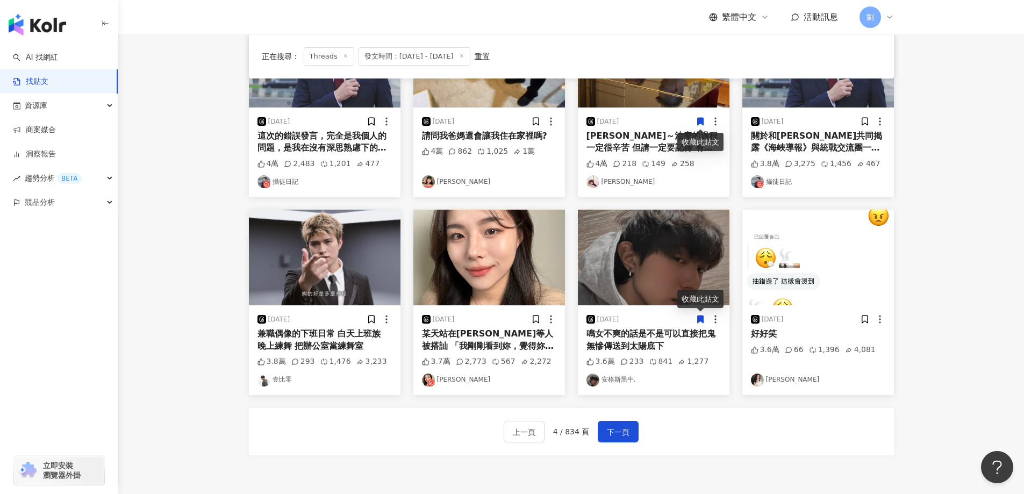
click at [498, 264] on img at bounding box center [489, 258] width 152 height 96
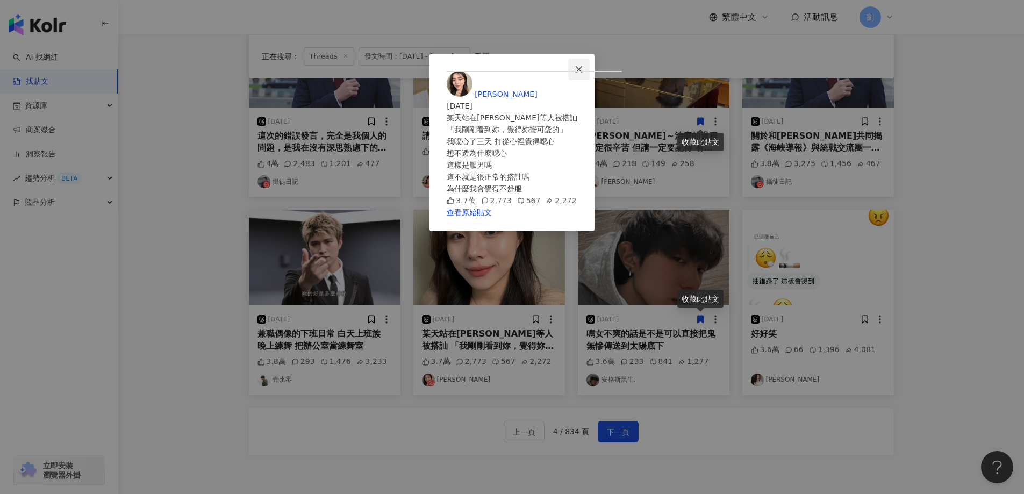
click at [582, 67] on icon "close" at bounding box center [578, 69] width 6 height 6
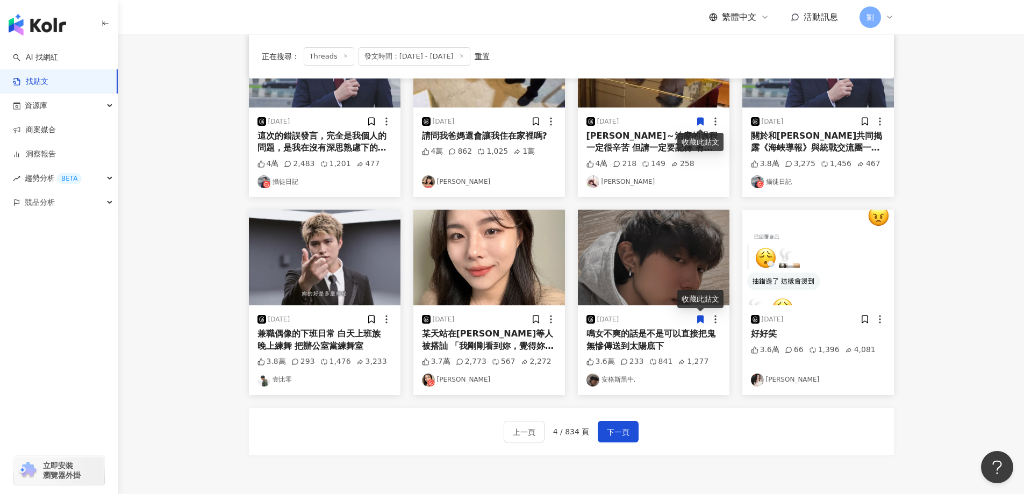
click at [658, 264] on img at bounding box center [654, 258] width 152 height 96
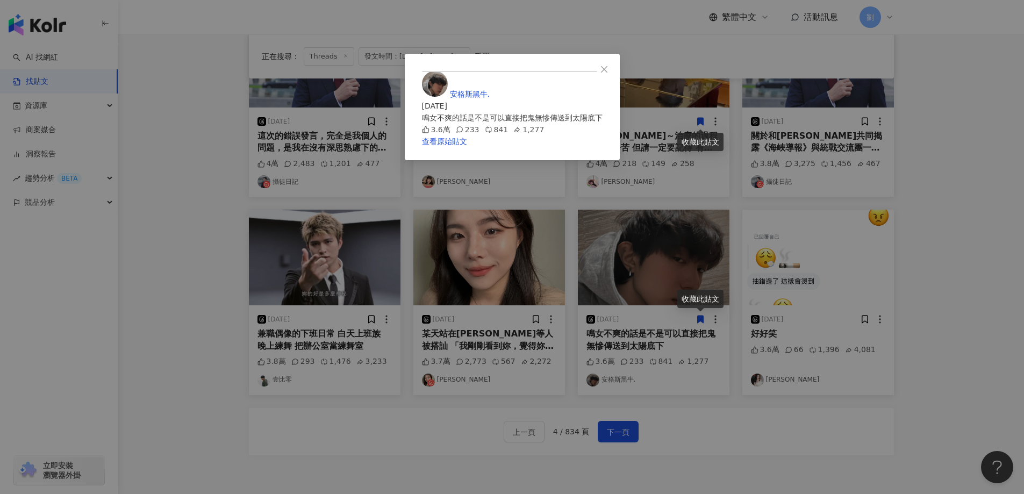
drag, startPoint x: 618, startPoint y: 238, endPoint x: 625, endPoint y: 227, distance: 12.5
click at [607, 71] on icon "close" at bounding box center [604, 69] width 6 height 6
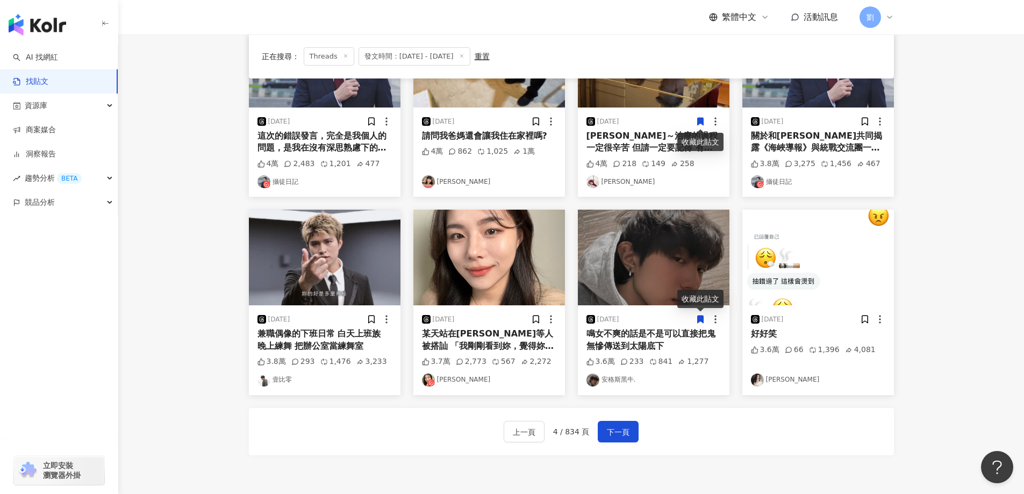
click at [818, 262] on img at bounding box center [818, 258] width 152 height 96
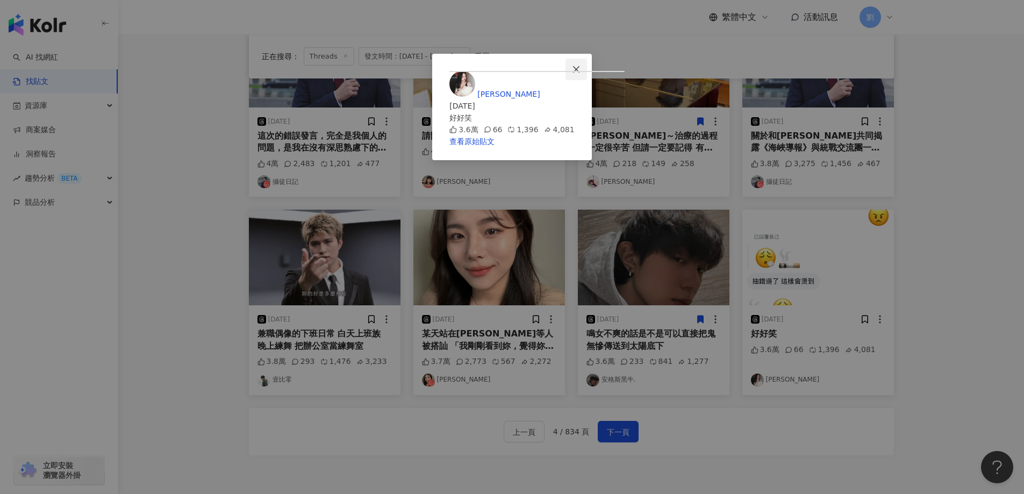
click at [580, 73] on icon "close" at bounding box center [576, 69] width 9 height 9
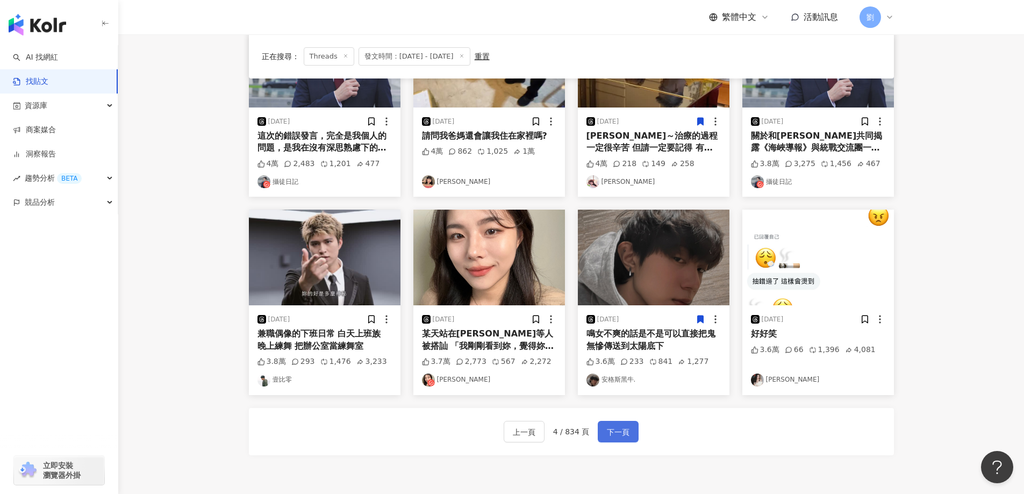
click at [620, 430] on span "下一頁" at bounding box center [618, 432] width 23 height 13
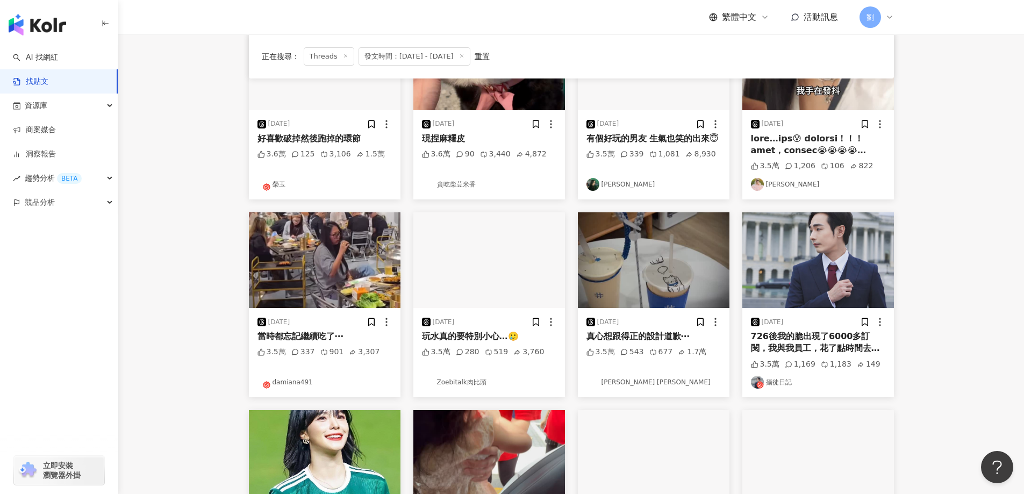
scroll to position [0, 0]
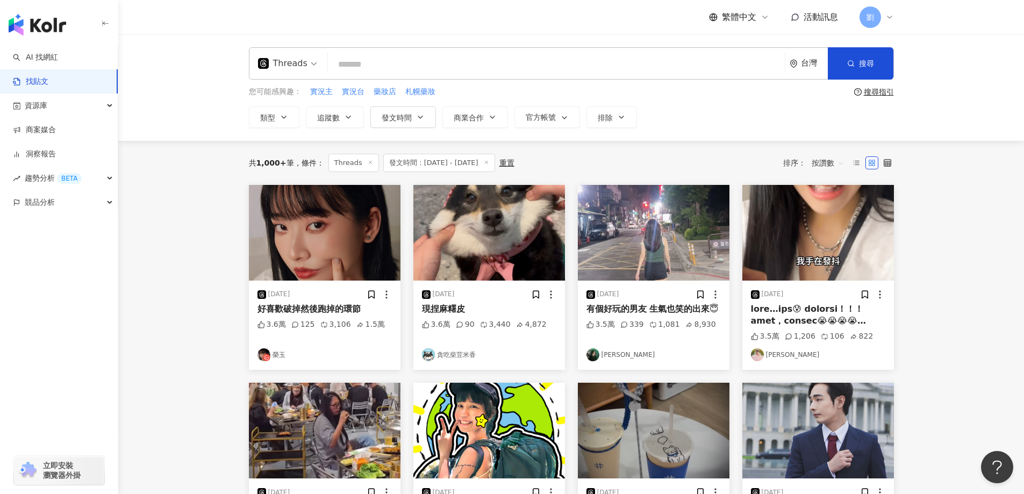
click at [283, 244] on img at bounding box center [325, 233] width 152 height 96
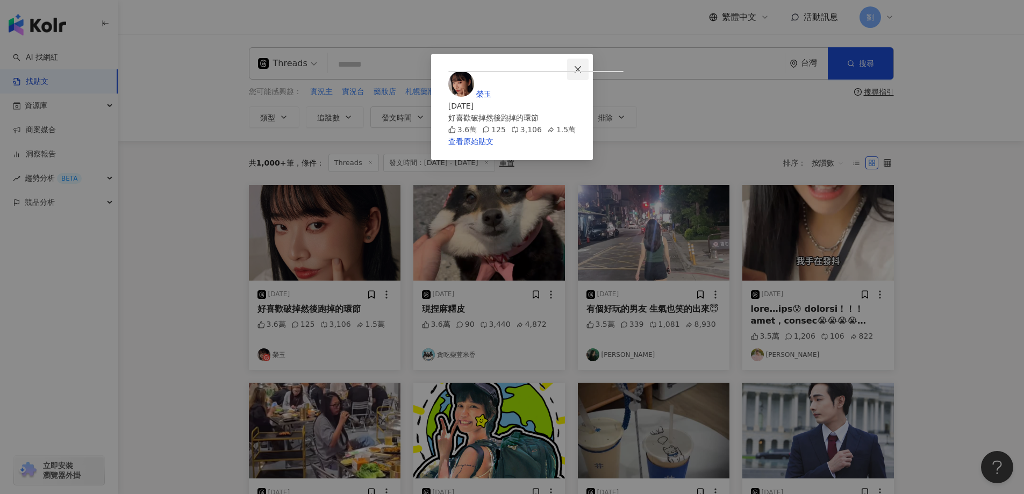
click at [588, 69] on span "Close" at bounding box center [577, 69] width 21 height 9
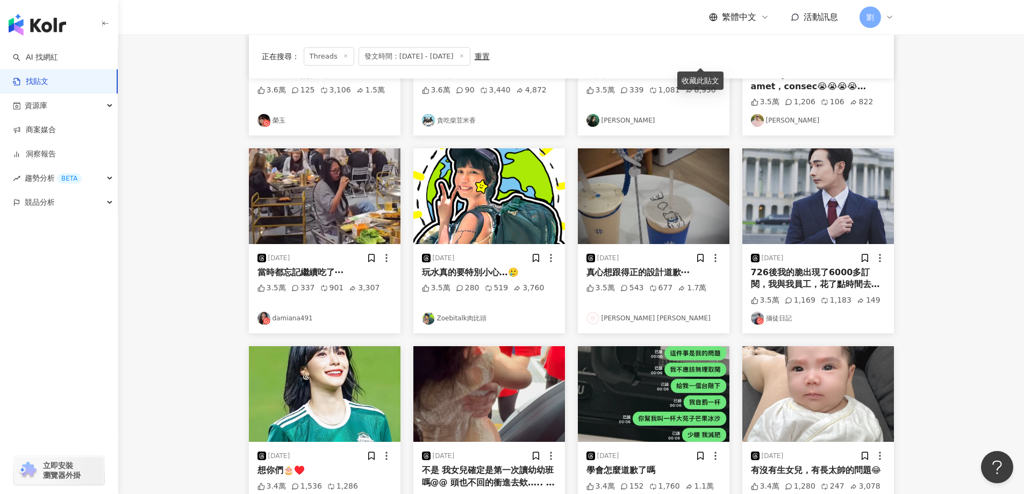
scroll to position [215, 0]
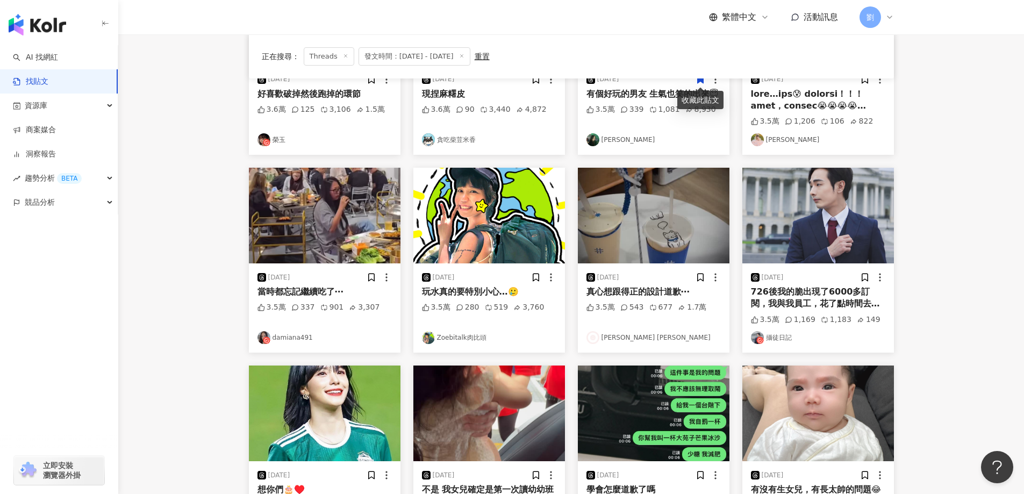
click at [639, 204] on img at bounding box center [654, 216] width 152 height 96
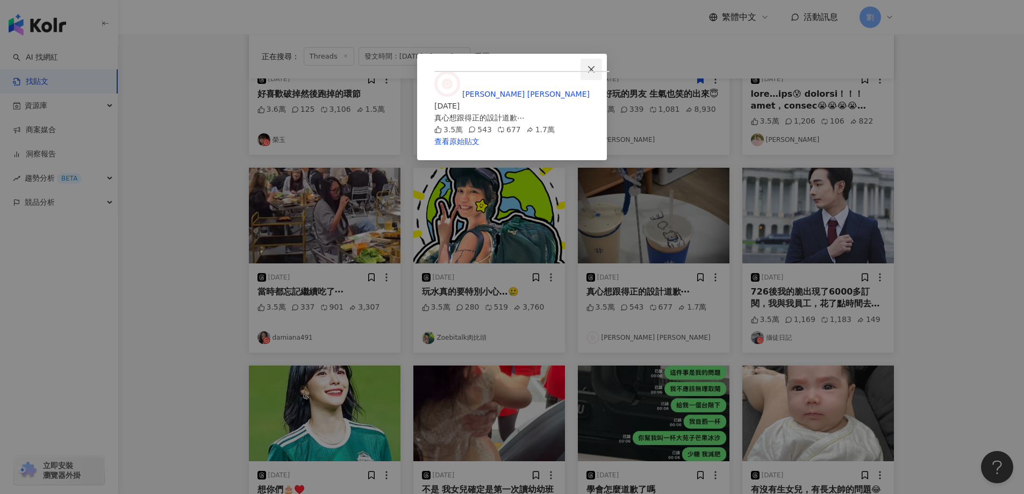
click at [595, 70] on icon "close" at bounding box center [591, 69] width 9 height 9
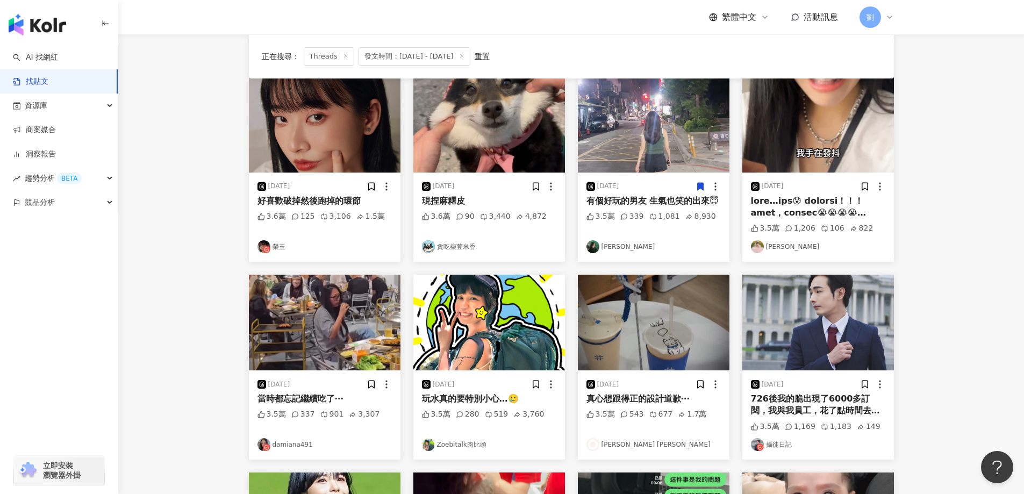
scroll to position [107, 0]
click at [339, 323] on img at bounding box center [325, 323] width 152 height 96
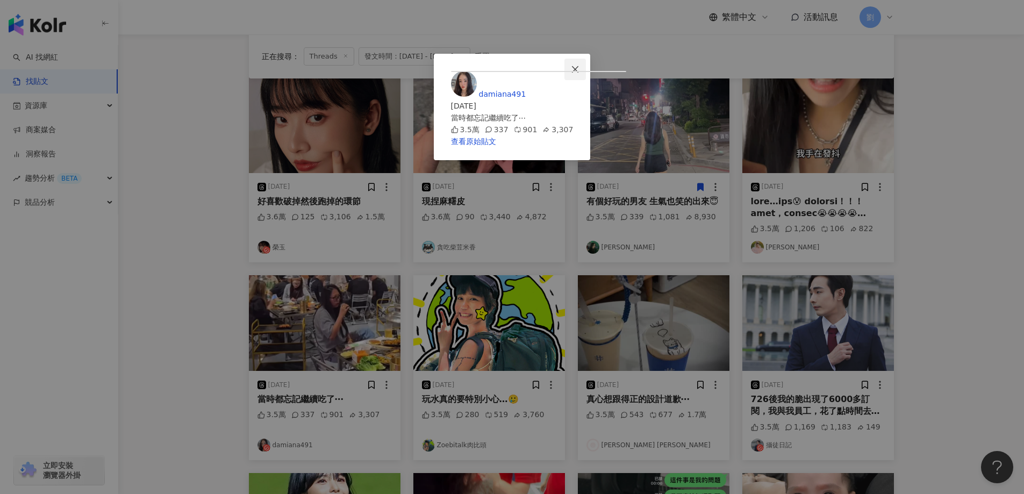
click at [586, 74] on button "Close" at bounding box center [574, 69] width 21 height 21
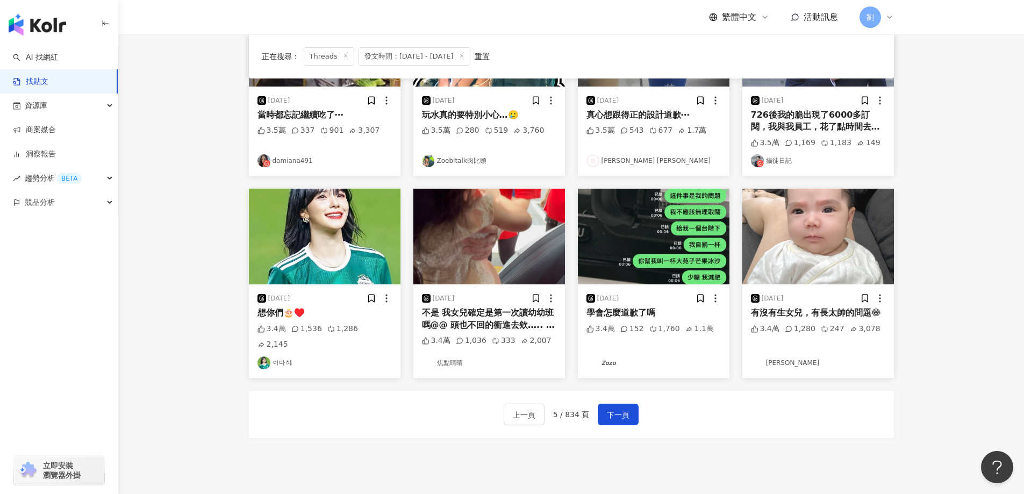
scroll to position [430, 0]
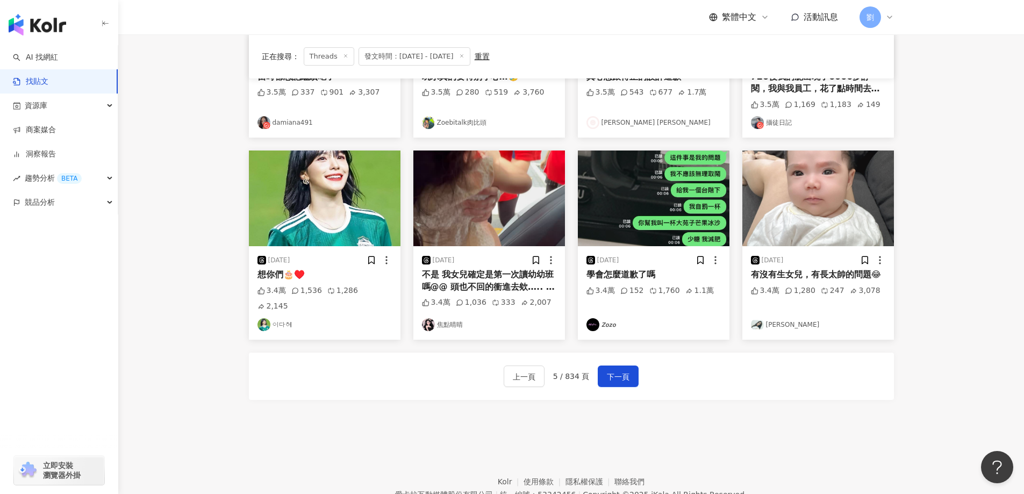
click at [491, 198] on img at bounding box center [489, 198] width 152 height 96
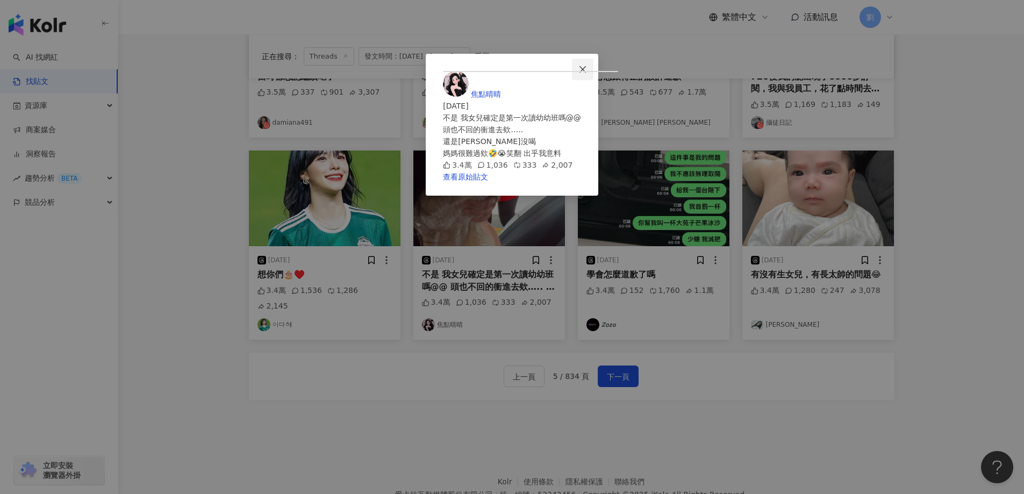
click at [586, 70] on icon "close" at bounding box center [582, 69] width 6 height 6
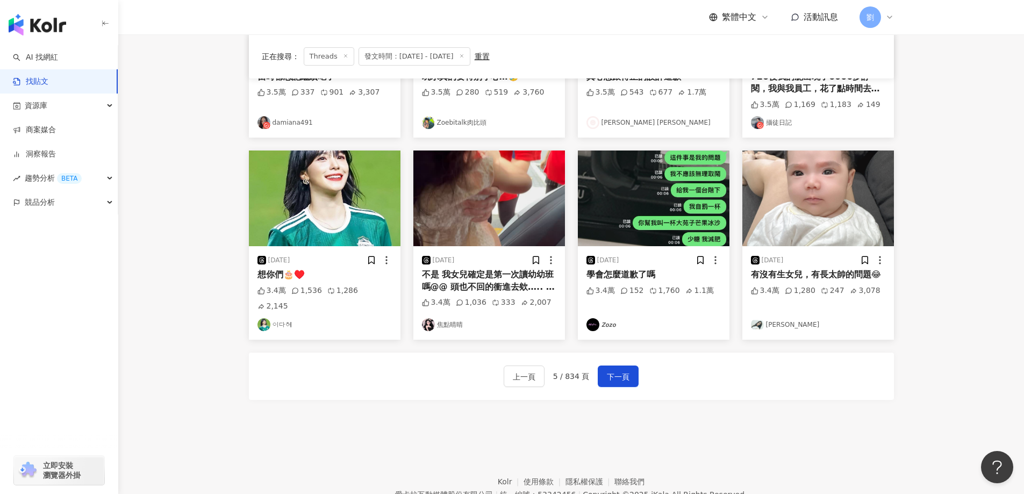
click at [781, 177] on img at bounding box center [818, 198] width 152 height 96
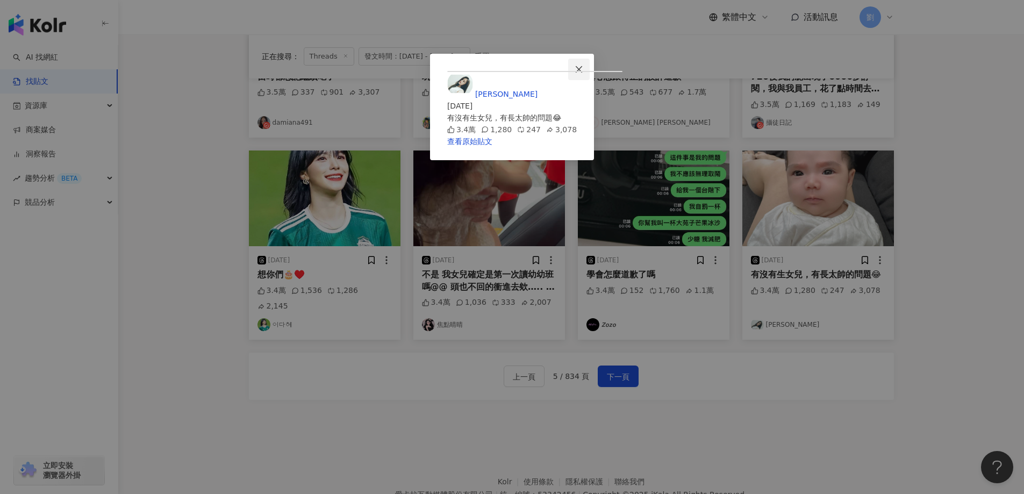
click at [589, 74] on button "Close" at bounding box center [578, 69] width 21 height 21
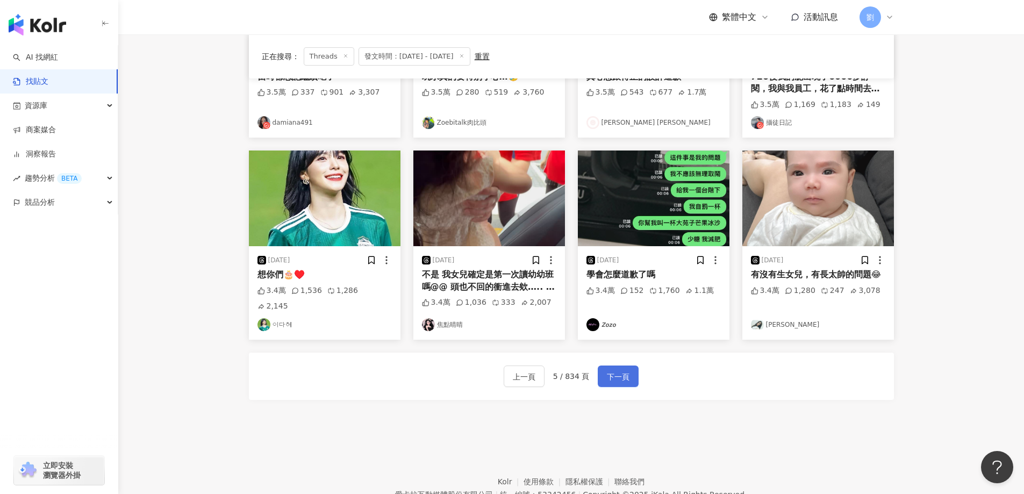
click at [602, 376] on button "下一頁" at bounding box center [618, 375] width 41 height 21
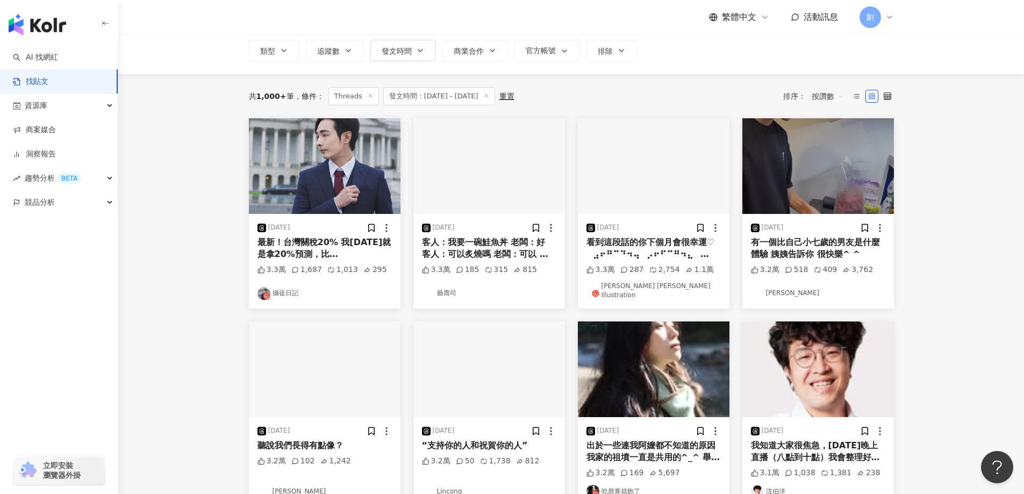
scroll to position [107, 0]
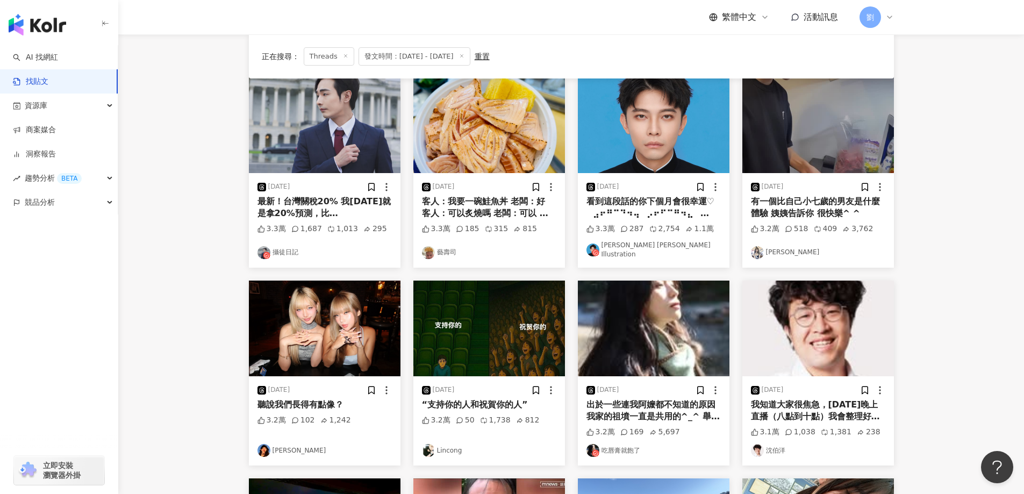
click at [802, 128] on img at bounding box center [818, 125] width 152 height 96
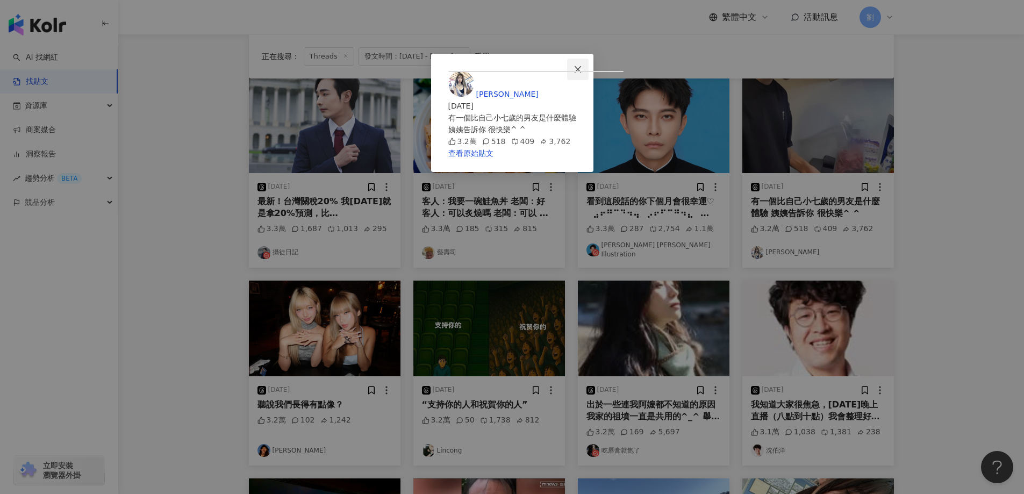
click at [581, 68] on icon "close" at bounding box center [577, 69] width 6 height 6
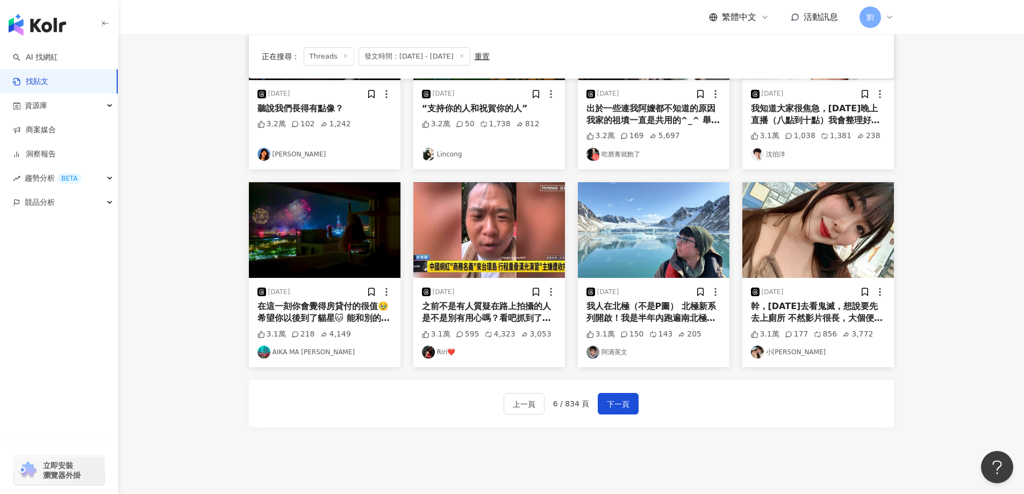
scroll to position [430, 0]
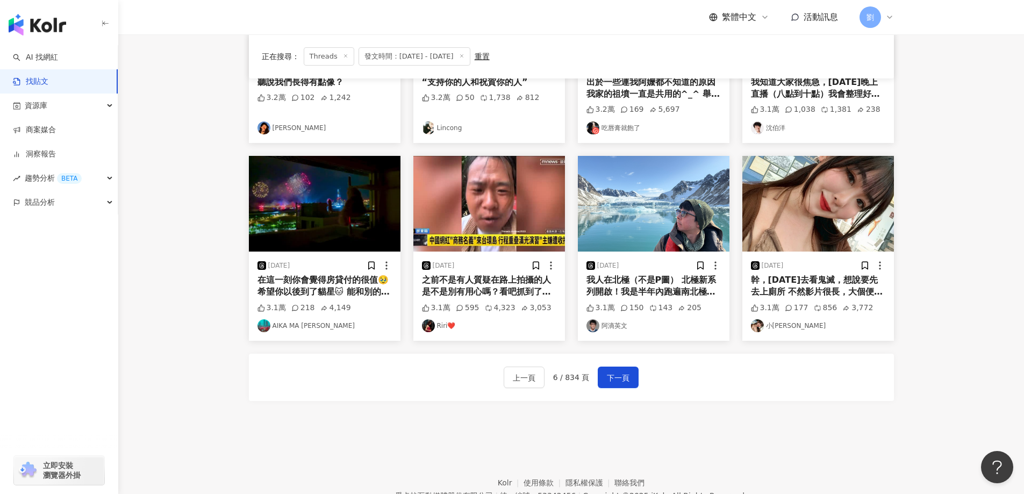
click at [811, 205] on img at bounding box center [818, 204] width 152 height 96
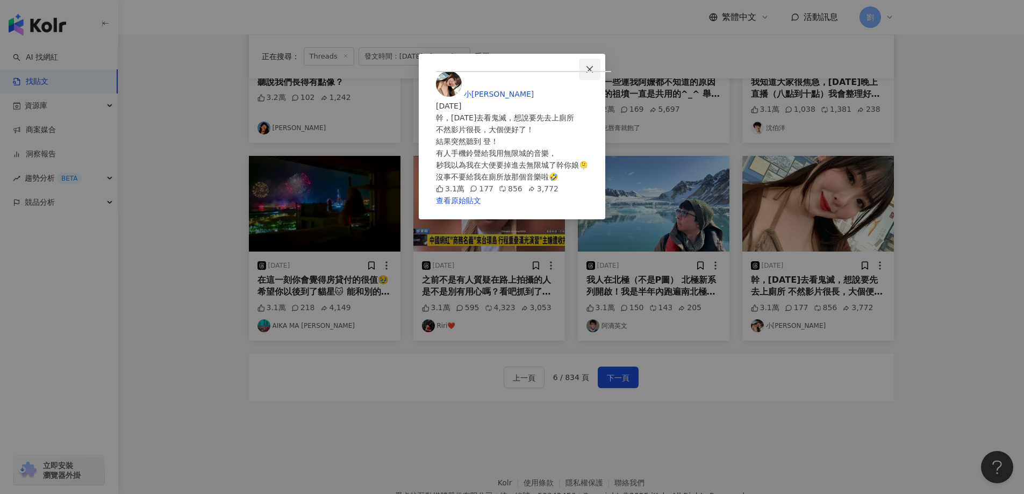
click at [594, 66] on icon "close" at bounding box center [589, 69] width 9 height 9
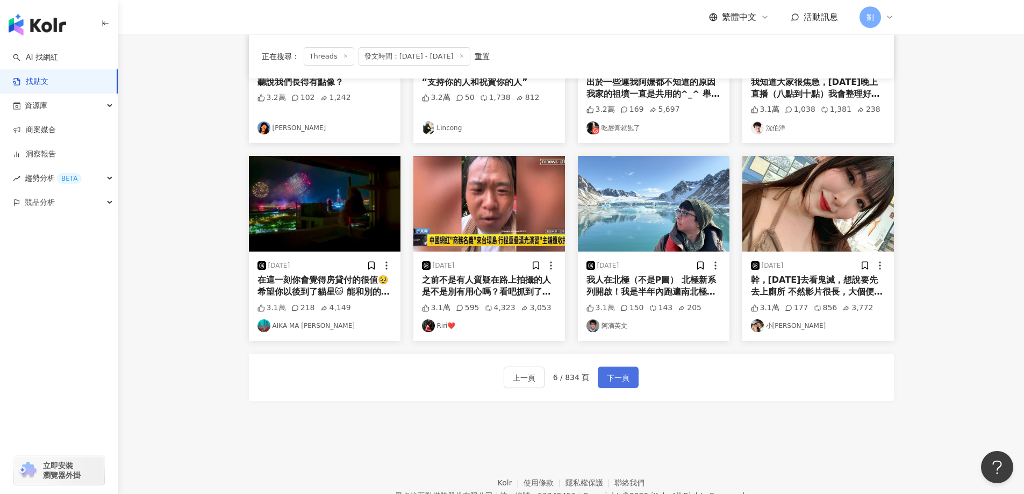
click at [624, 371] on span "下一頁" at bounding box center [618, 377] width 23 height 13
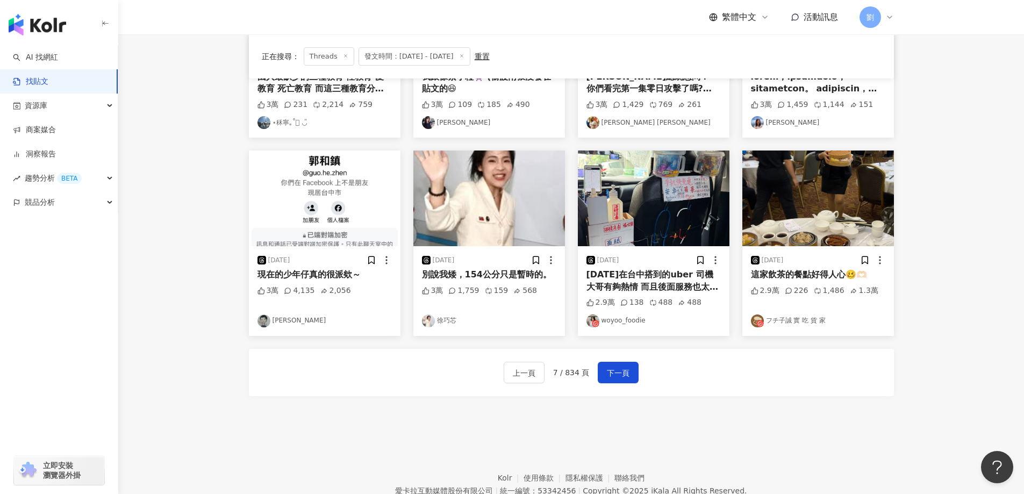
click at [615, 385] on div "上一頁 7 / 834 頁 下一頁" at bounding box center [571, 372] width 645 height 47
click at [827, 212] on img at bounding box center [818, 198] width 152 height 96
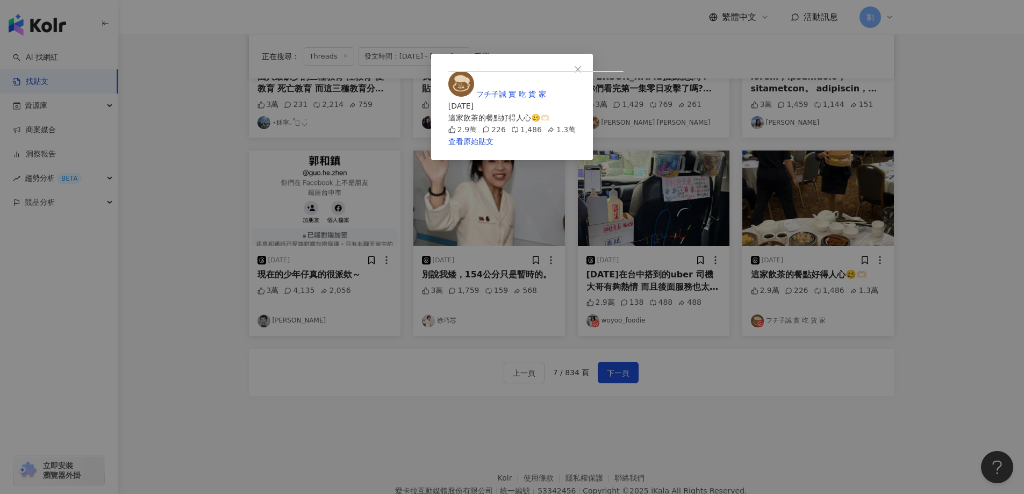
click at [575, 71] on div "フチ子誠 實 吃 貨 家 [DATE] 這家飲茶的餐點好得人心🥴🫶🏻 2.9萬 226 1,486 1.3萬" at bounding box center [511, 103] width 127 height 64
click at [588, 59] on button "Close" at bounding box center [577, 69] width 21 height 21
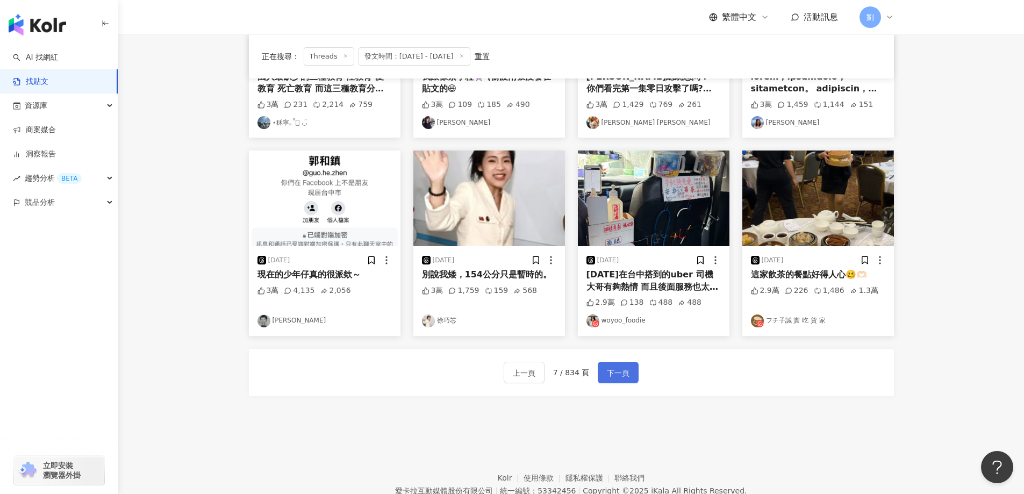
click at [617, 369] on span "下一頁" at bounding box center [618, 372] width 23 height 13
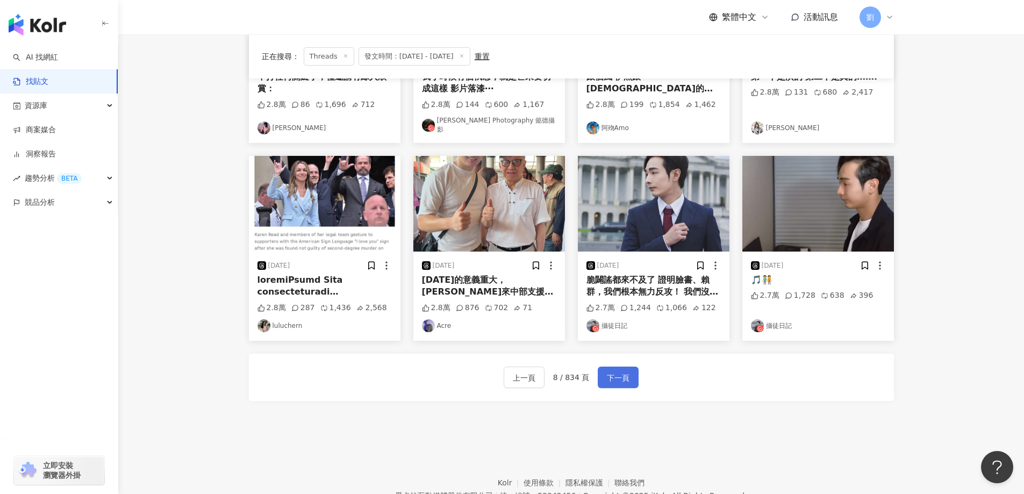
click at [607, 375] on span "下一頁" at bounding box center [618, 377] width 23 height 13
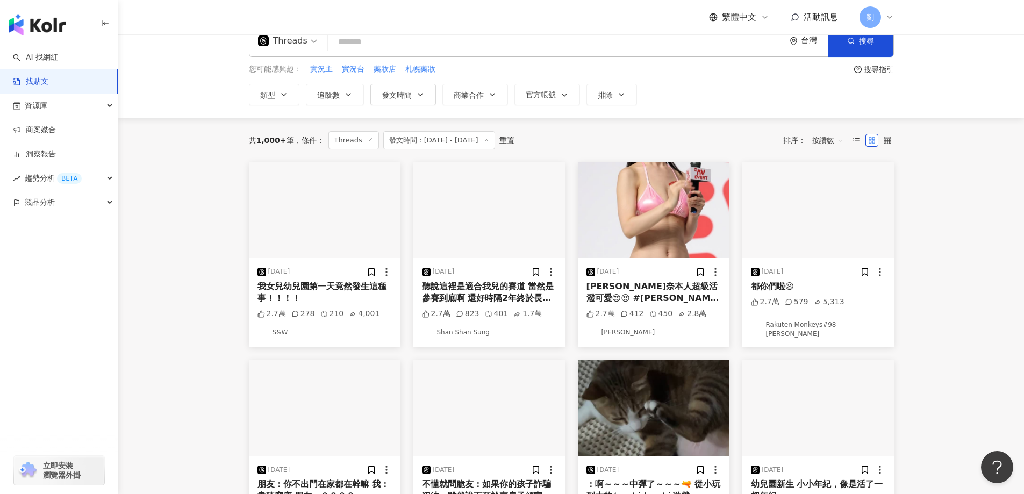
scroll to position [0, 0]
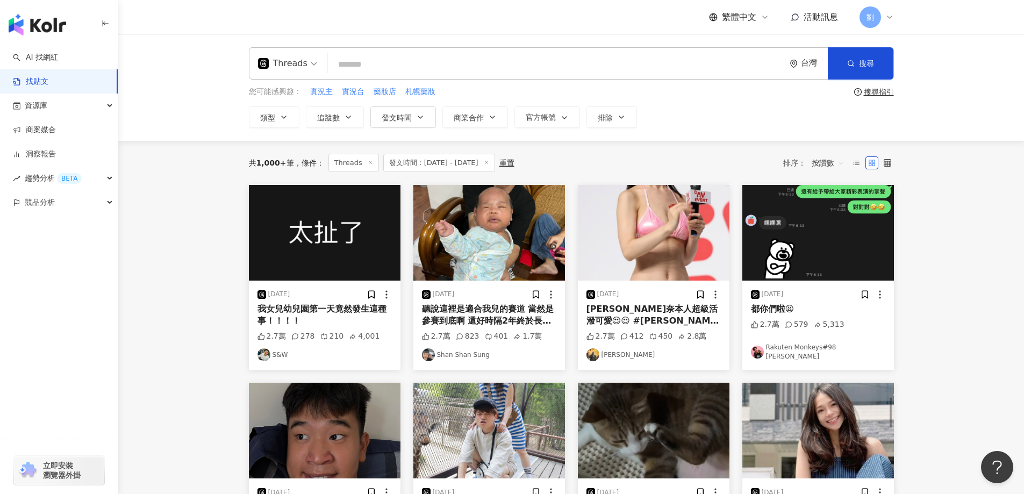
click at [319, 254] on img at bounding box center [325, 233] width 152 height 96
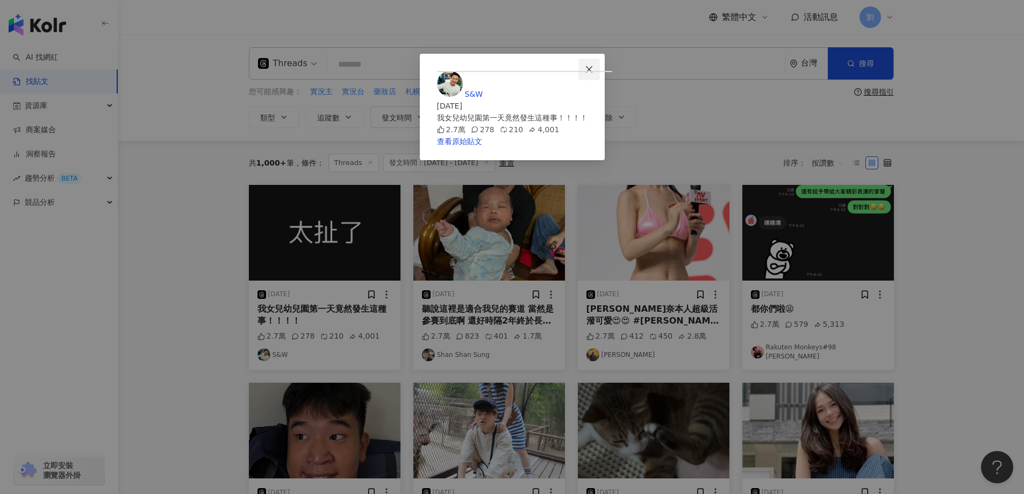
click at [600, 67] on span "Close" at bounding box center [588, 69] width 21 height 9
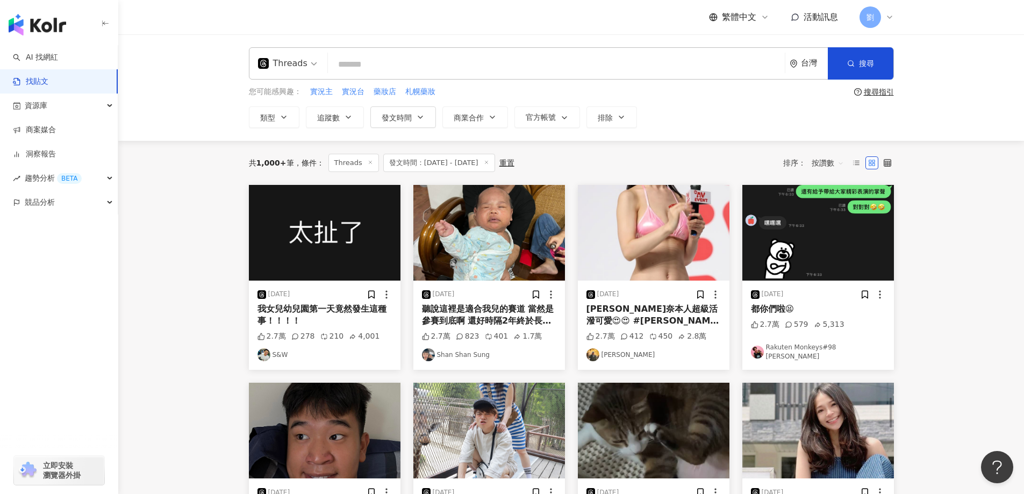
click at [843, 269] on img at bounding box center [818, 233] width 152 height 96
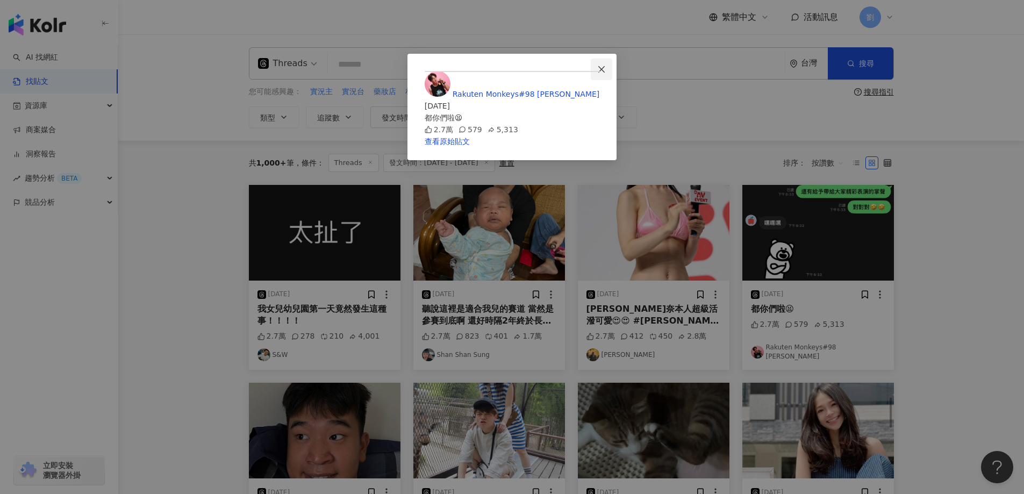
click at [612, 66] on span "Close" at bounding box center [601, 69] width 21 height 9
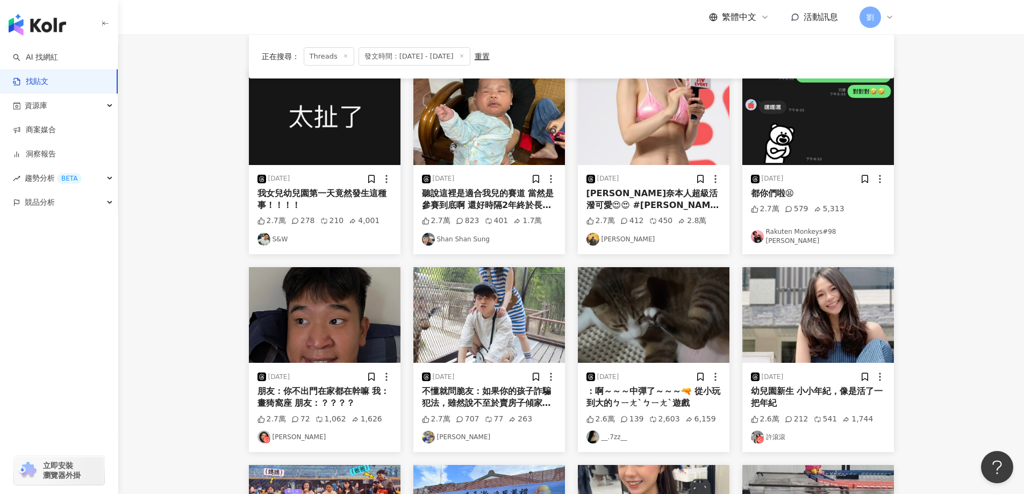
scroll to position [215, 0]
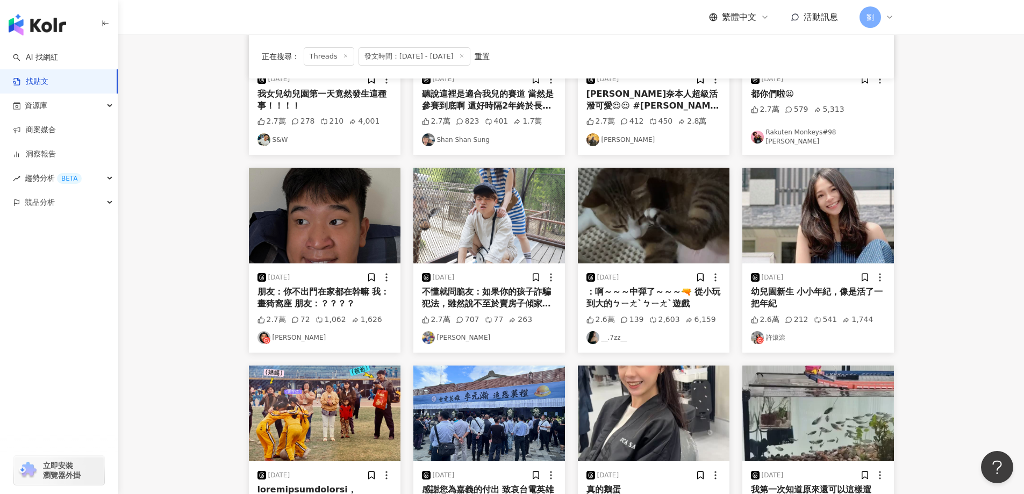
click at [818, 222] on img at bounding box center [818, 216] width 152 height 96
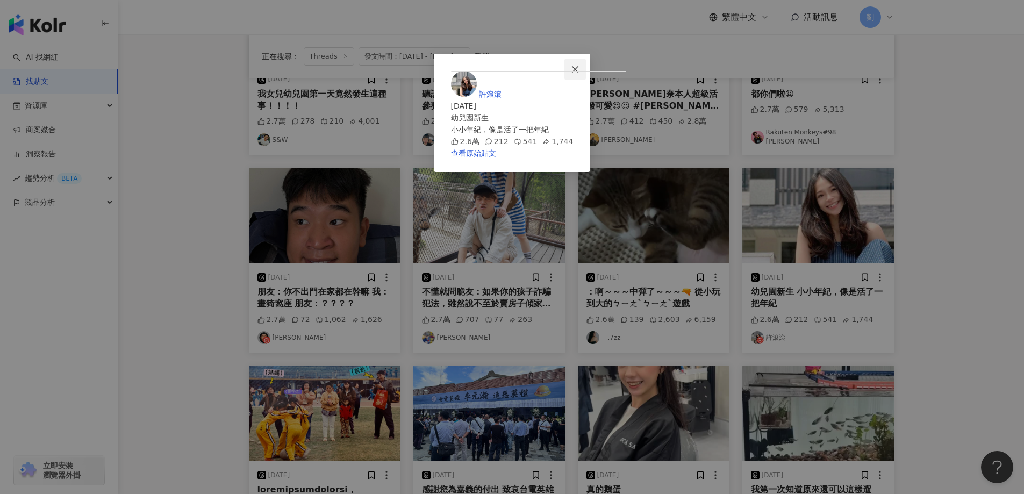
click at [586, 77] on button "Close" at bounding box center [574, 69] width 21 height 21
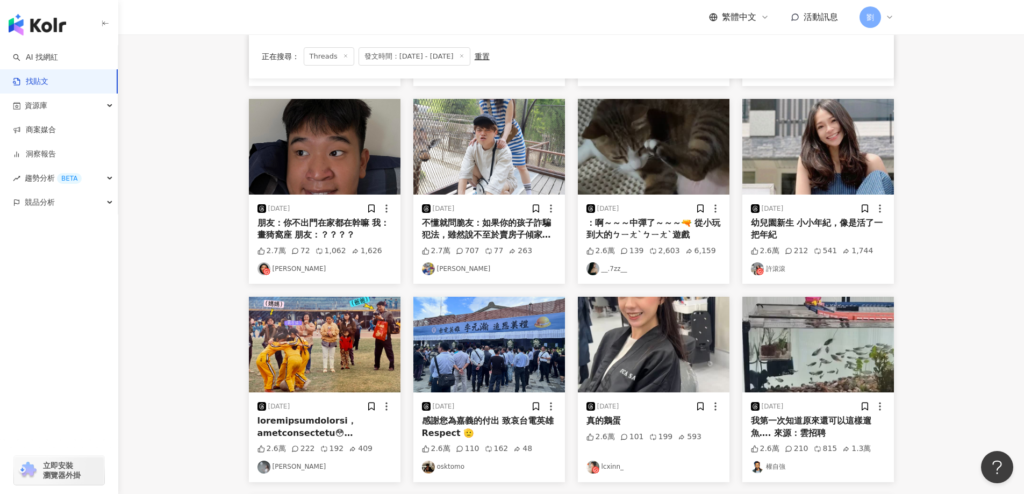
scroll to position [322, 0]
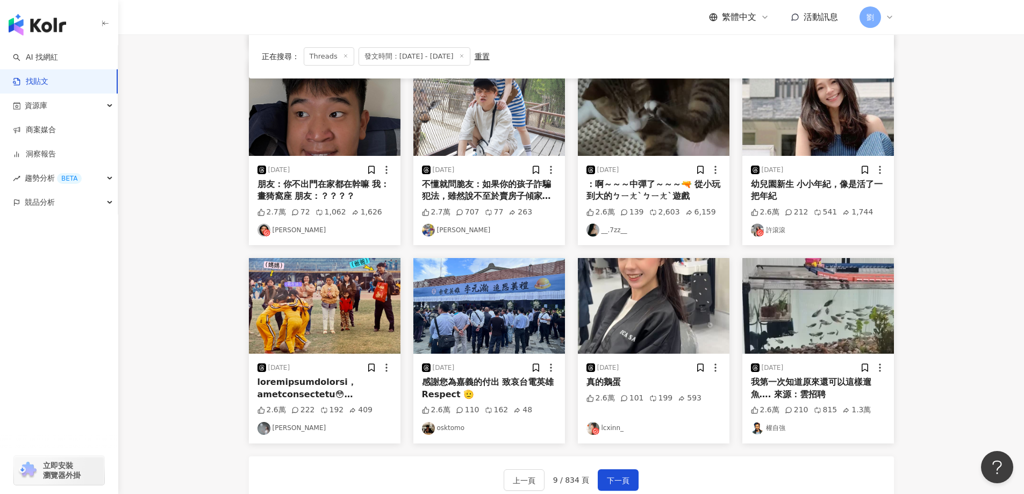
click at [629, 305] on img at bounding box center [654, 306] width 152 height 96
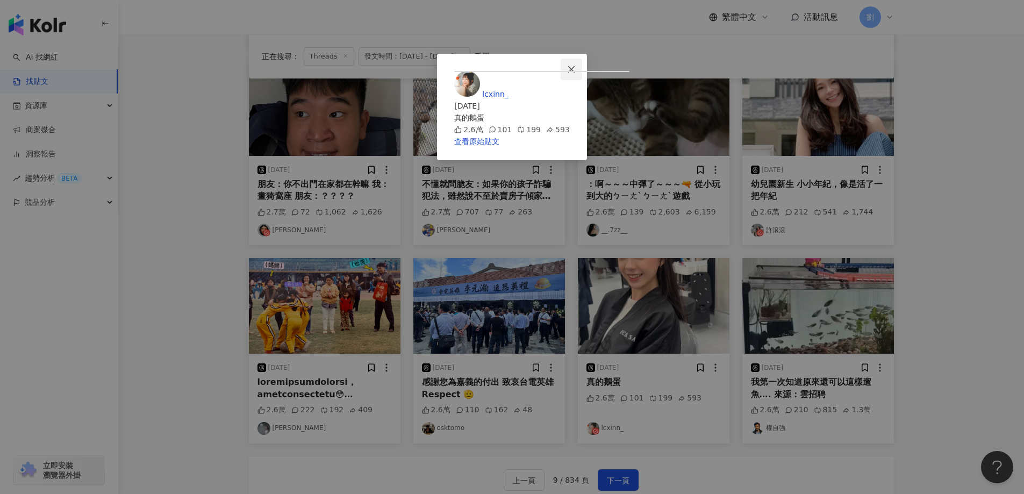
click at [582, 61] on button "Close" at bounding box center [570, 69] width 21 height 21
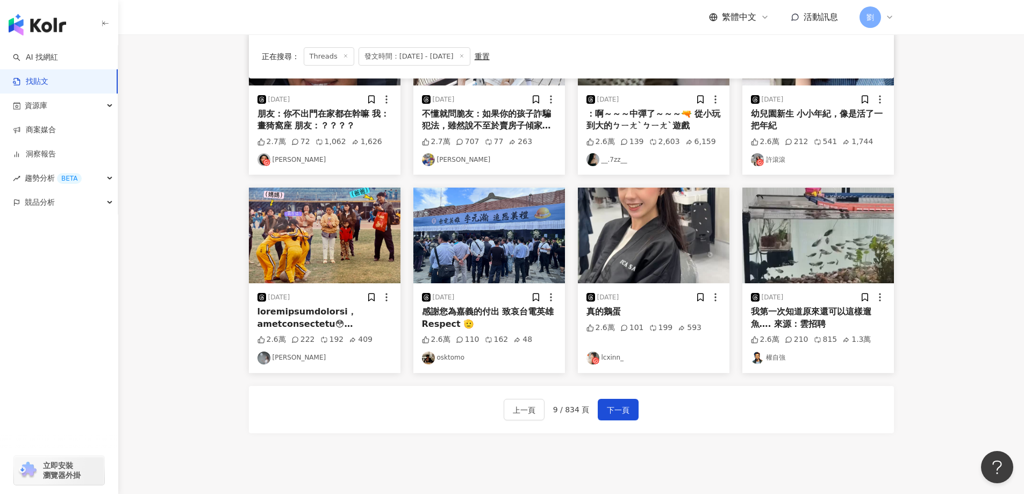
scroll to position [430, 0]
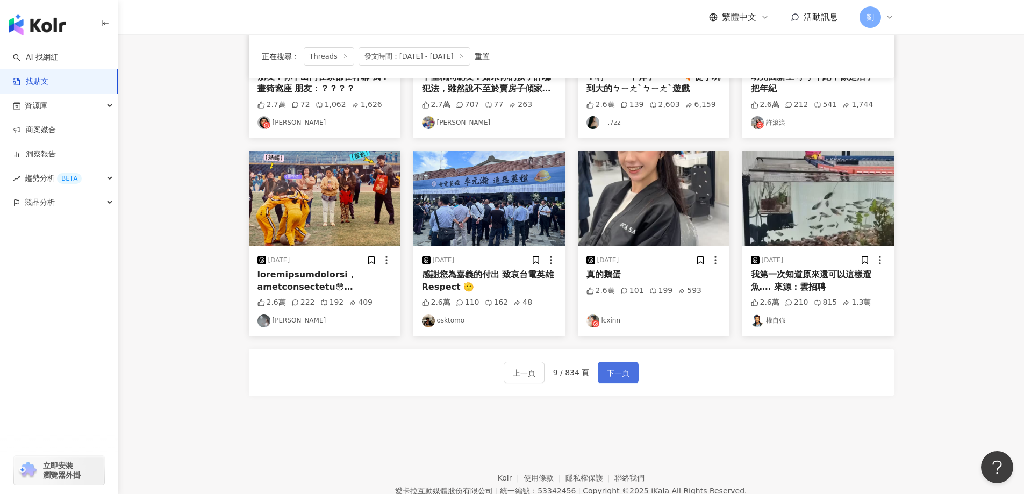
click at [623, 374] on span "下一頁" at bounding box center [618, 372] width 23 height 13
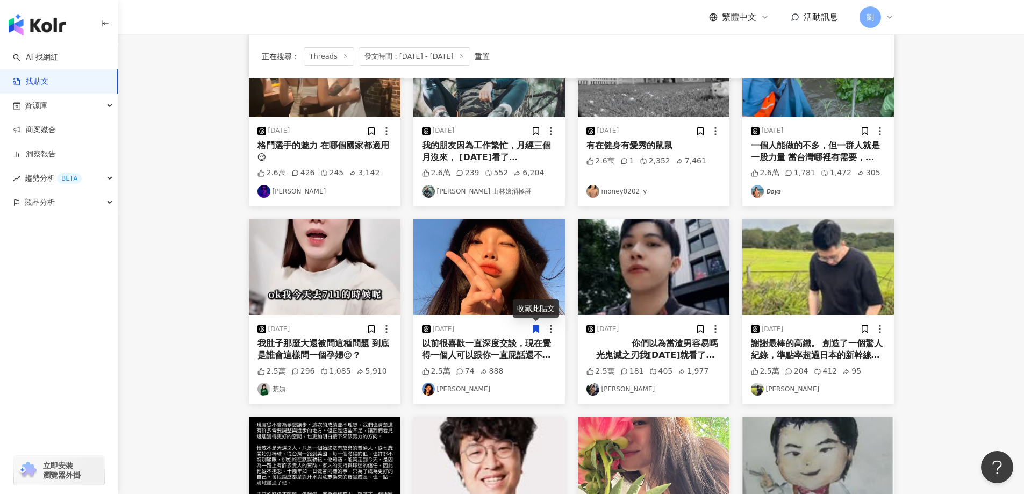
scroll to position [322, 0]
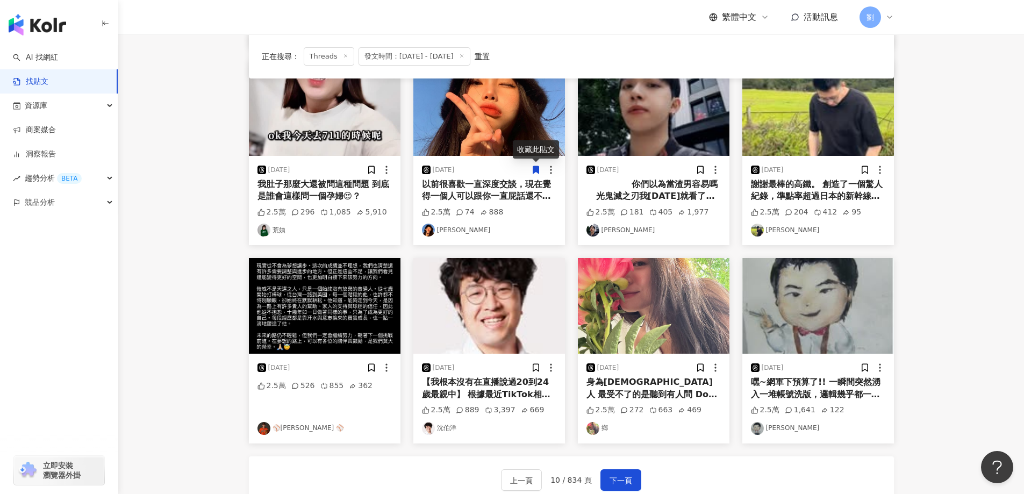
click at [796, 329] on img at bounding box center [818, 306] width 152 height 96
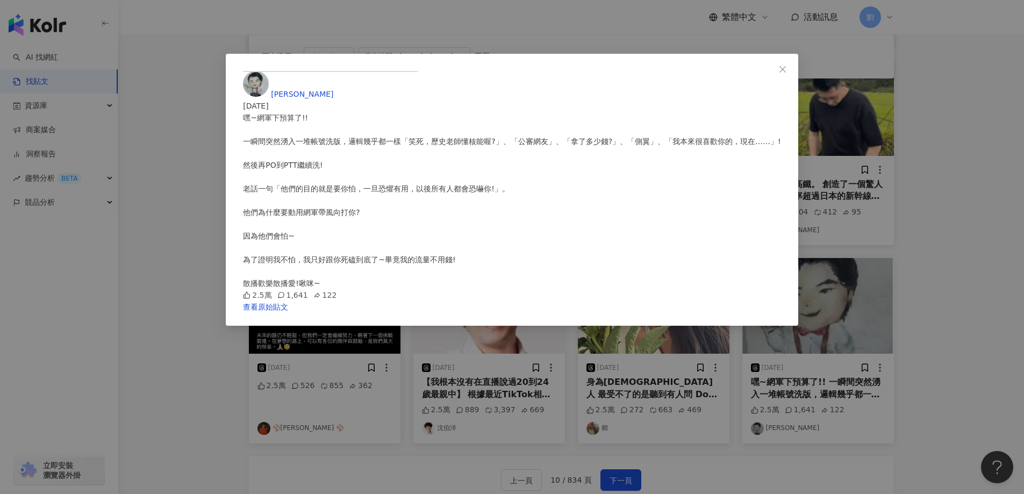
scroll to position [10, 0]
click at [772, 78] on button "Close" at bounding box center [782, 69] width 21 height 21
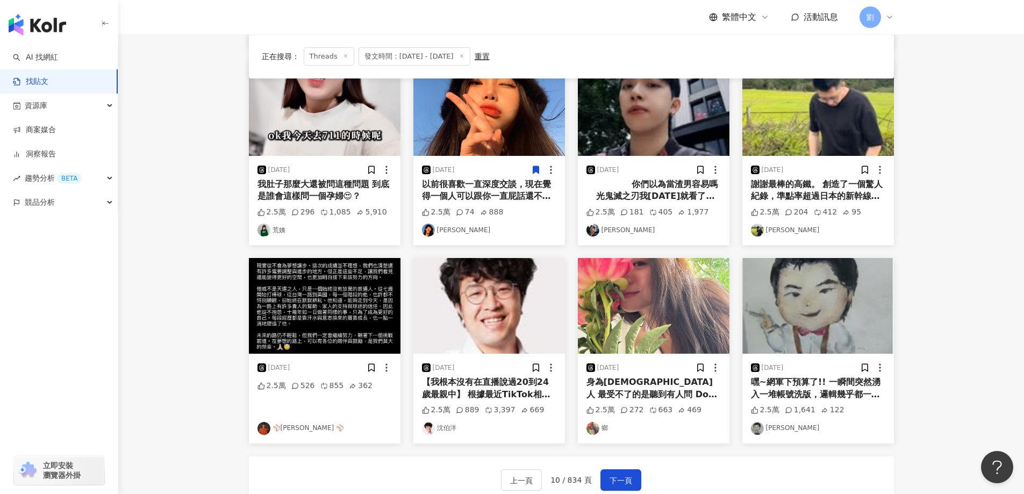
click at [636, 311] on img at bounding box center [654, 306] width 152 height 96
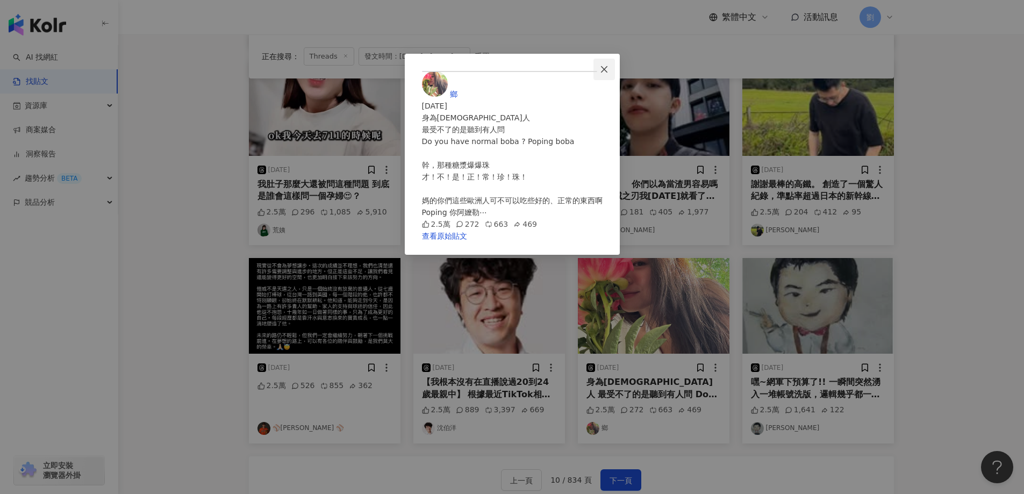
click at [615, 62] on button "Close" at bounding box center [603, 69] width 21 height 21
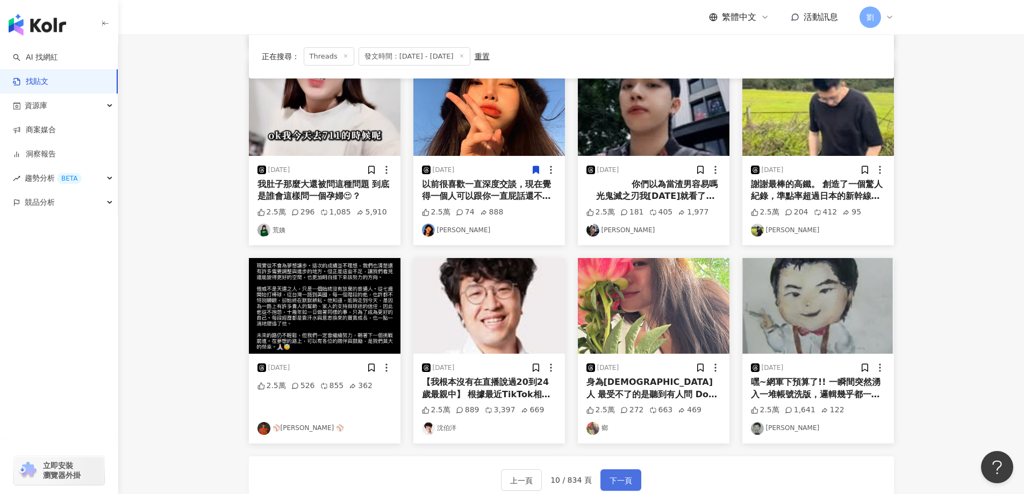
click at [612, 477] on span "下一頁" at bounding box center [620, 480] width 23 height 13
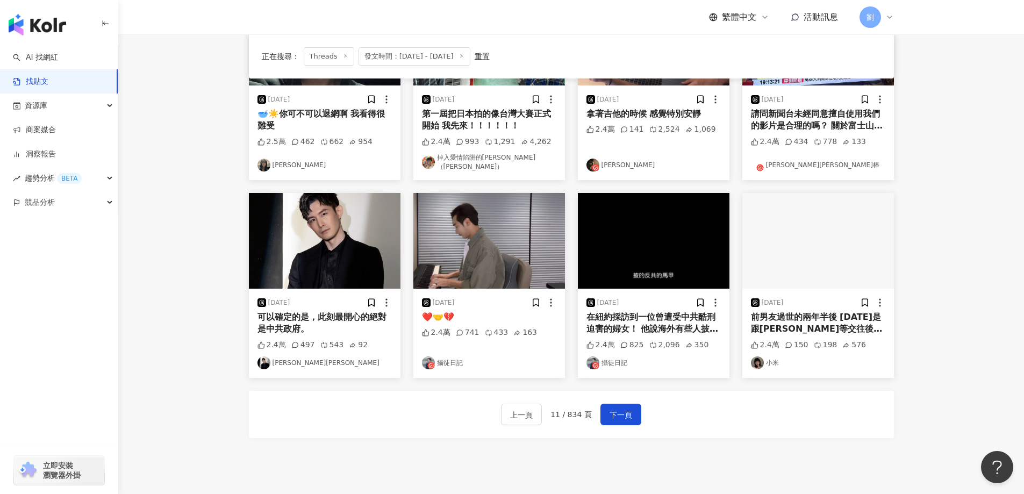
scroll to position [322, 0]
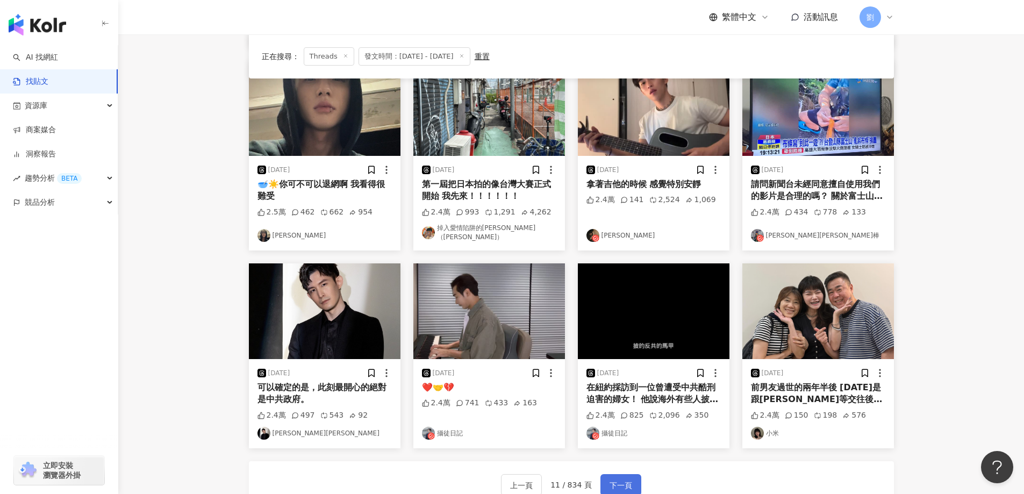
click at [609, 479] on span "下一頁" at bounding box center [620, 485] width 23 height 13
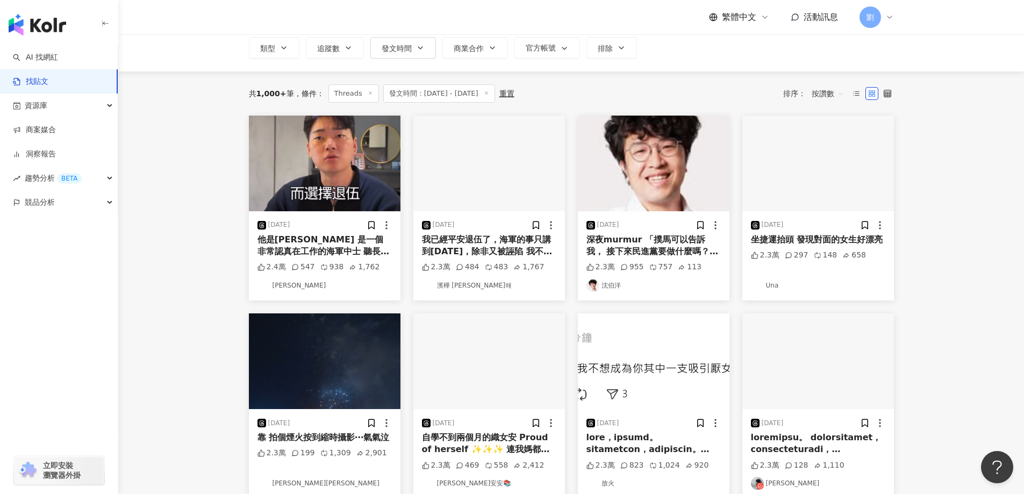
scroll to position [0, 0]
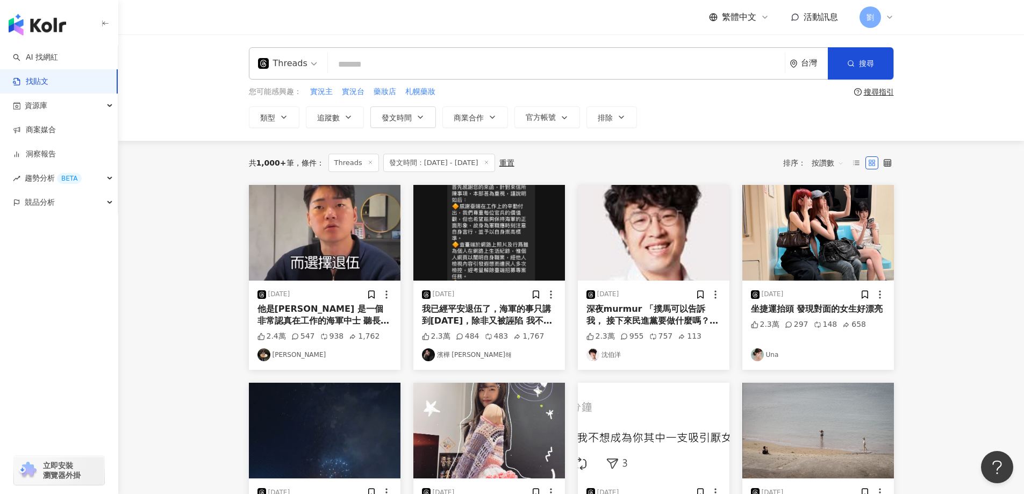
click at [840, 215] on img at bounding box center [818, 233] width 152 height 96
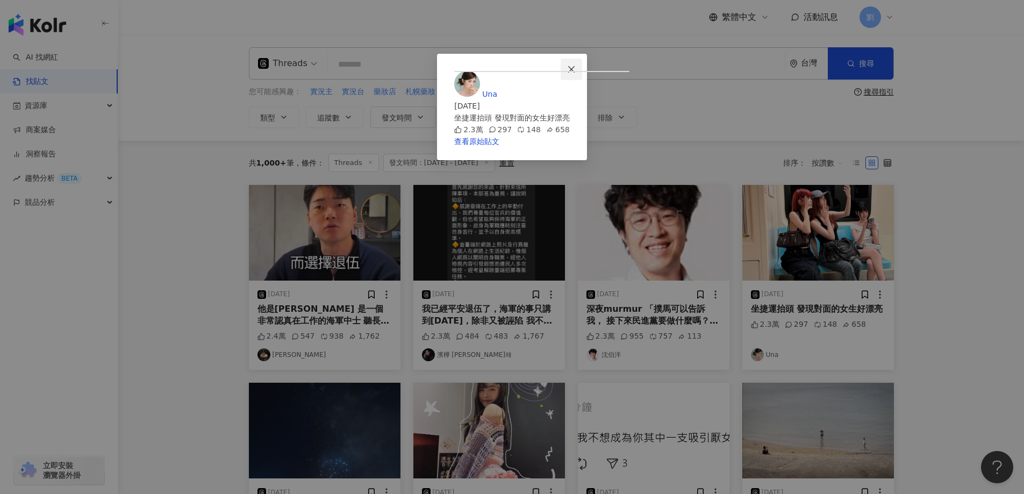
click at [575, 65] on icon "close" at bounding box center [571, 69] width 9 height 9
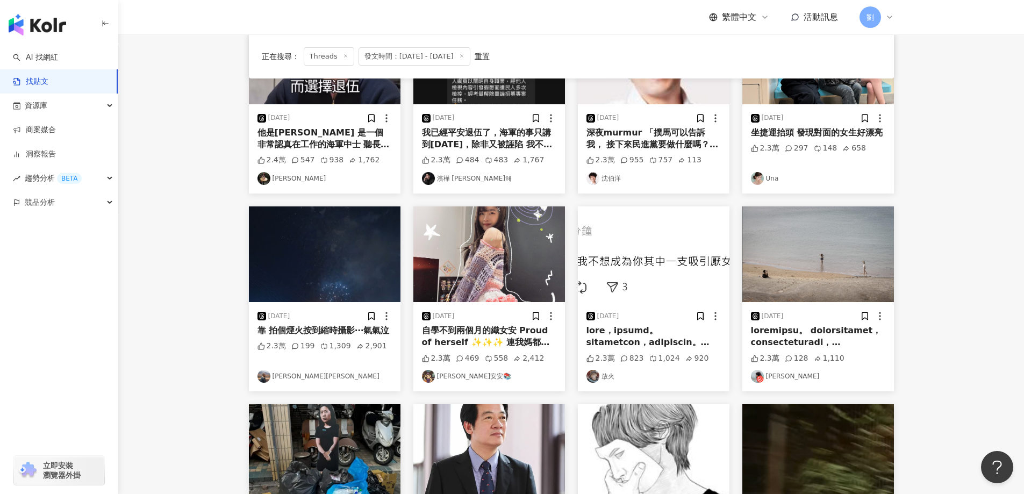
scroll to position [215, 0]
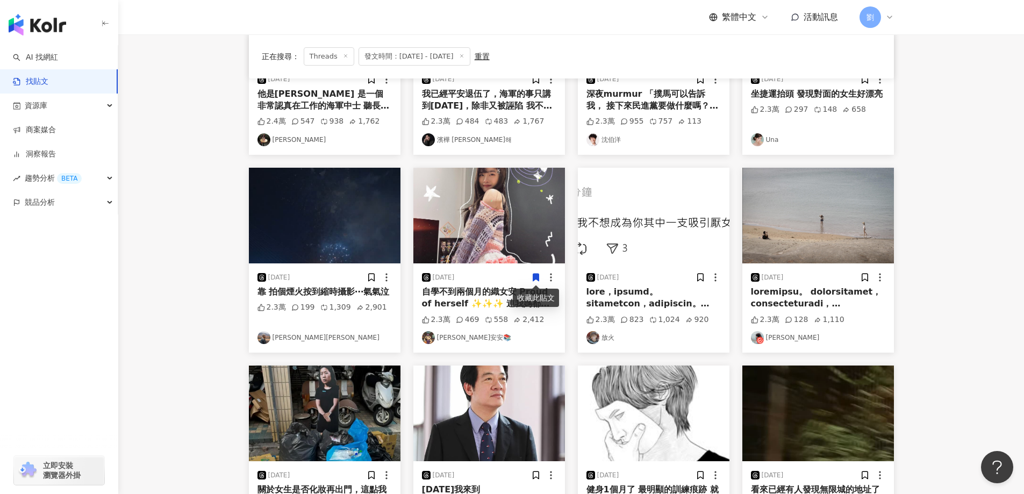
click at [483, 177] on img at bounding box center [489, 216] width 152 height 96
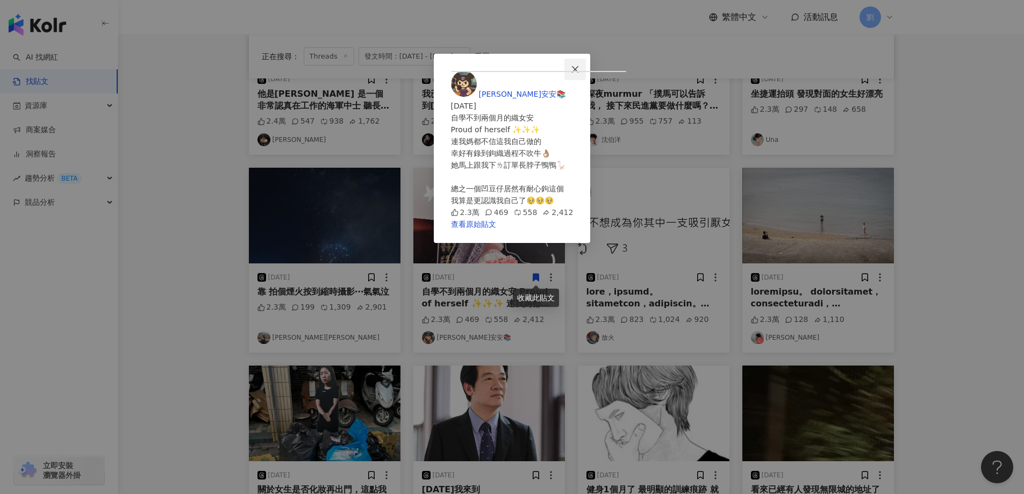
click at [586, 62] on button "Close" at bounding box center [574, 69] width 21 height 21
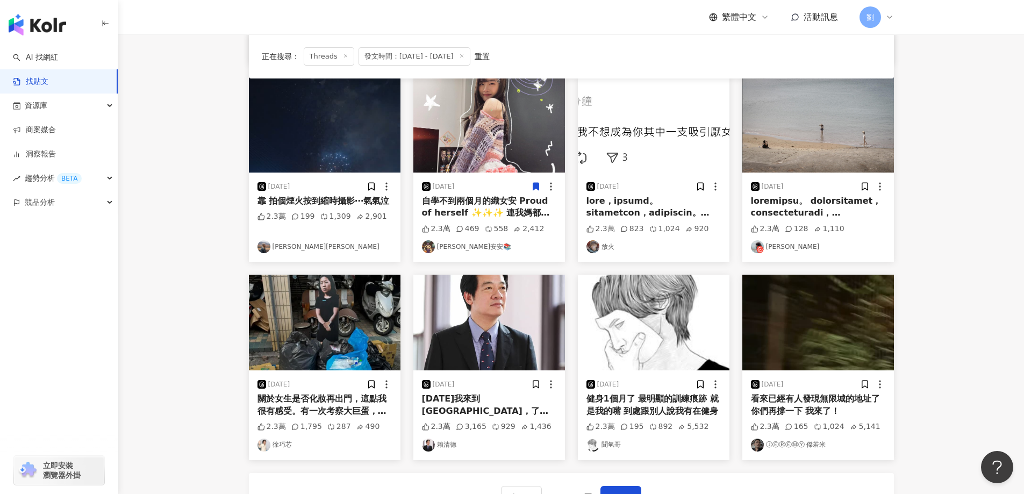
scroll to position [430, 0]
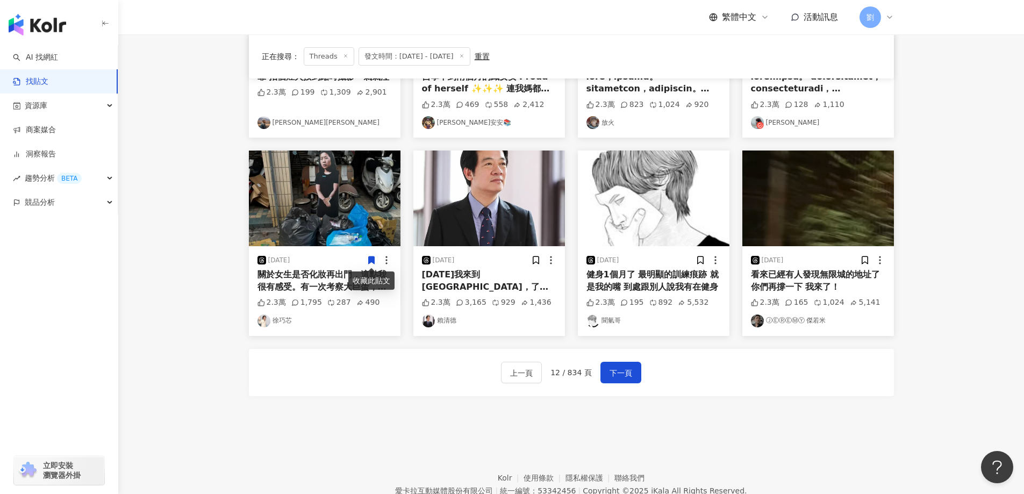
click at [516, 454] on footer "Kolr 使用條款 隱私權保護 聯絡我們 愛卡拉互動媒體股份有限公司 | 統一編號：53342456 | Copyright © 2025 iKala All…" at bounding box center [570, 482] width 905 height 119
click at [633, 375] on button "下一頁" at bounding box center [620, 372] width 41 height 21
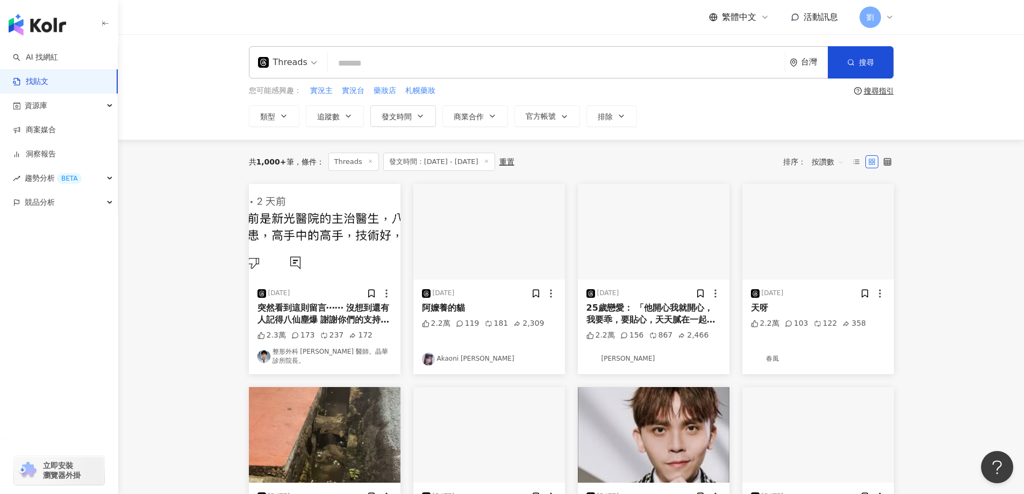
scroll to position [0, 0]
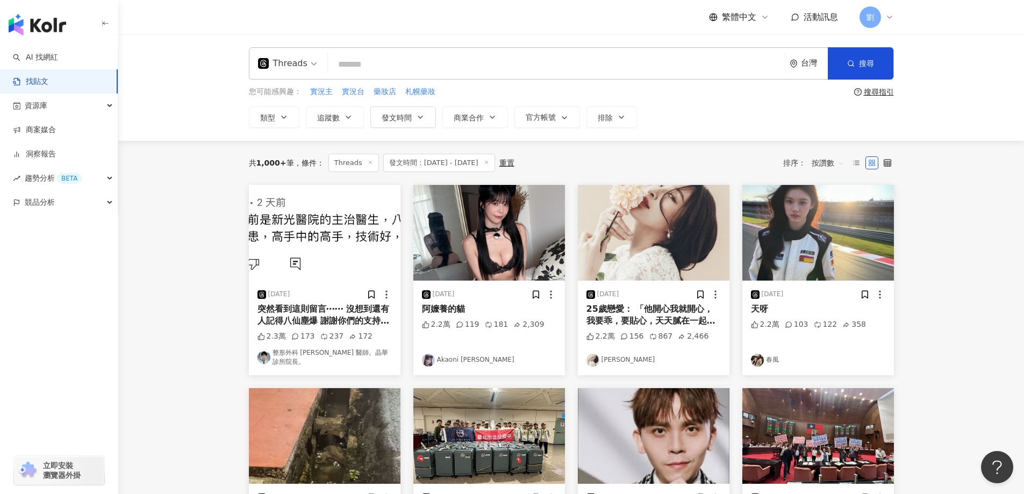
click at [684, 249] on img at bounding box center [654, 233] width 152 height 96
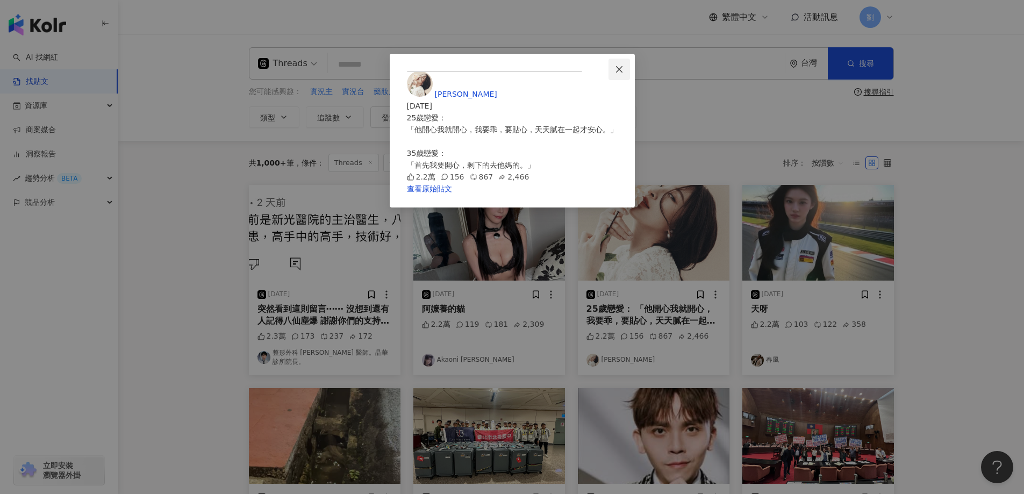
click at [622, 69] on icon "close" at bounding box center [619, 69] width 6 height 6
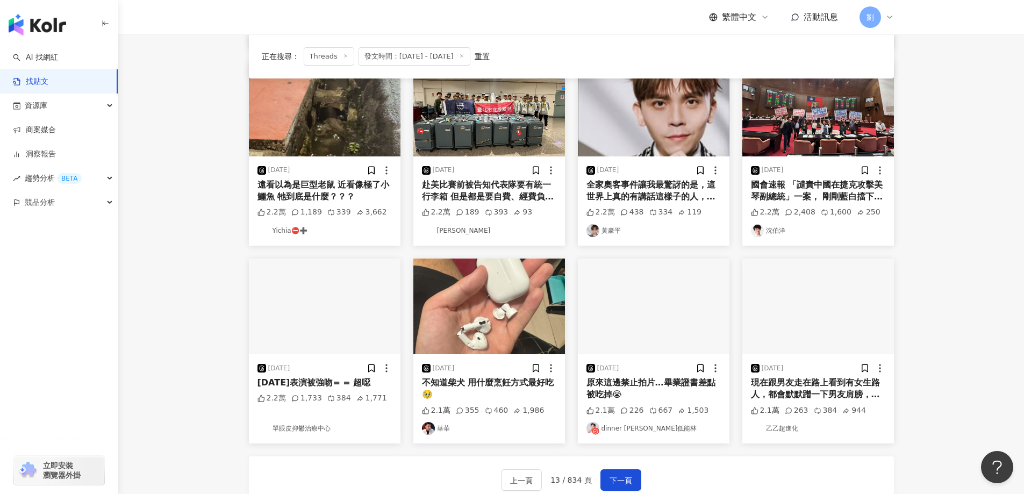
scroll to position [430, 0]
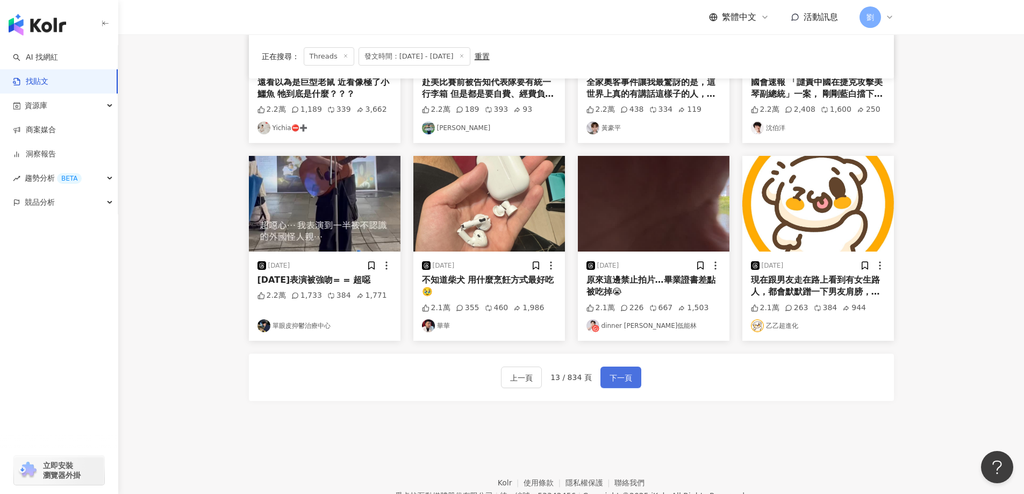
click at [616, 371] on span "下一頁" at bounding box center [620, 377] width 23 height 13
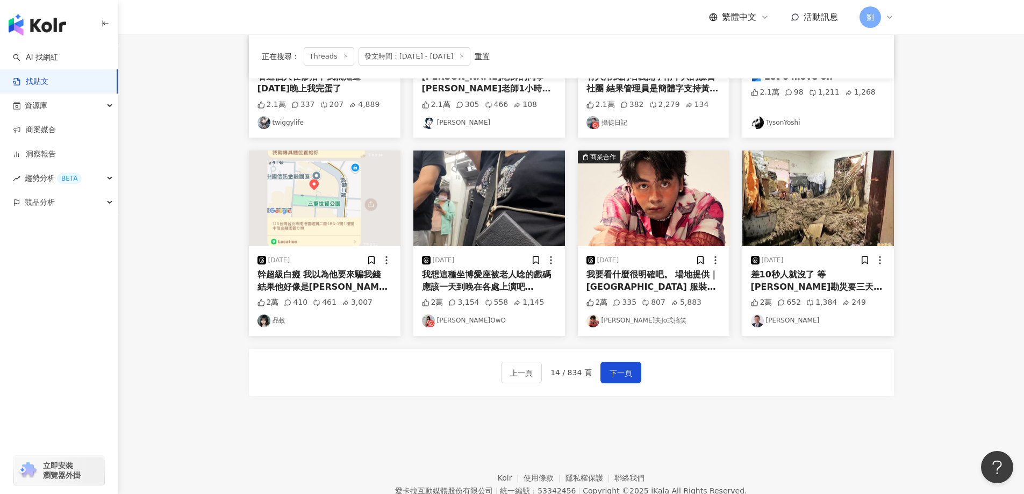
click at [531, 213] on img at bounding box center [489, 198] width 152 height 96
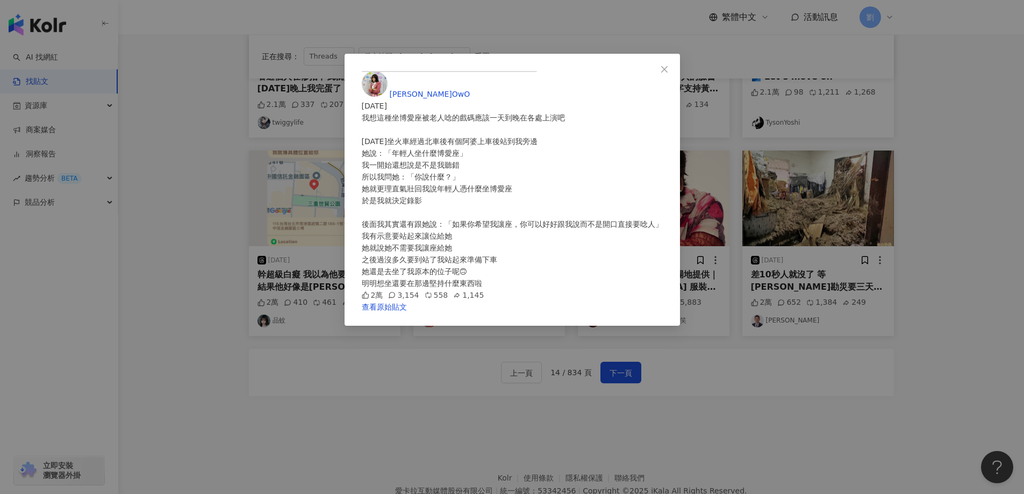
scroll to position [124, 0]
drag, startPoint x: 866, startPoint y: 336, endPoint x: 682, endPoint y: 365, distance: 186.5
click at [682, 365] on div "[PERSON_NAME]OwO [DATE] 我想這種坐博愛座被老人唸的戲碼應該一天到晚在各處上演吧 [DATE]坐火車經過北車後有個阿婆上車後站到我旁邊 …" at bounding box center [512, 247] width 1024 height 494
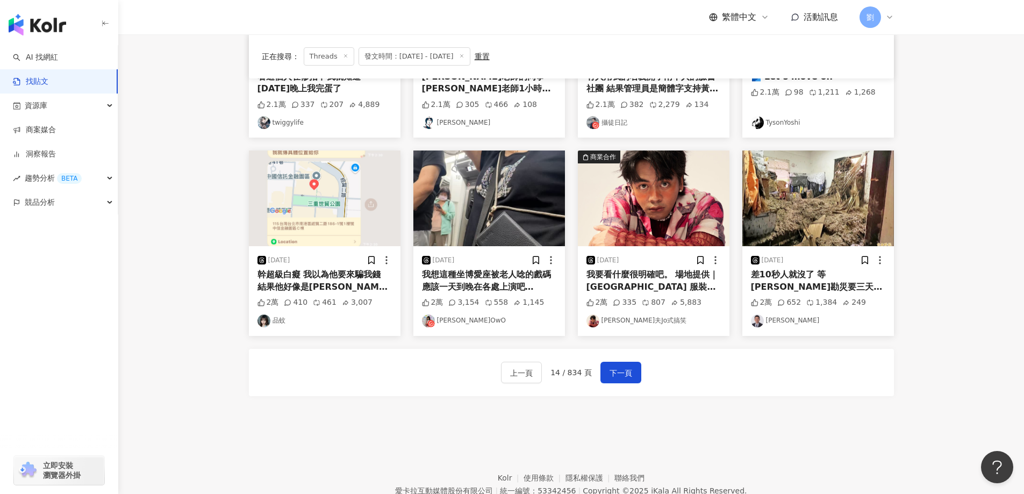
click at [487, 201] on img at bounding box center [489, 198] width 152 height 96
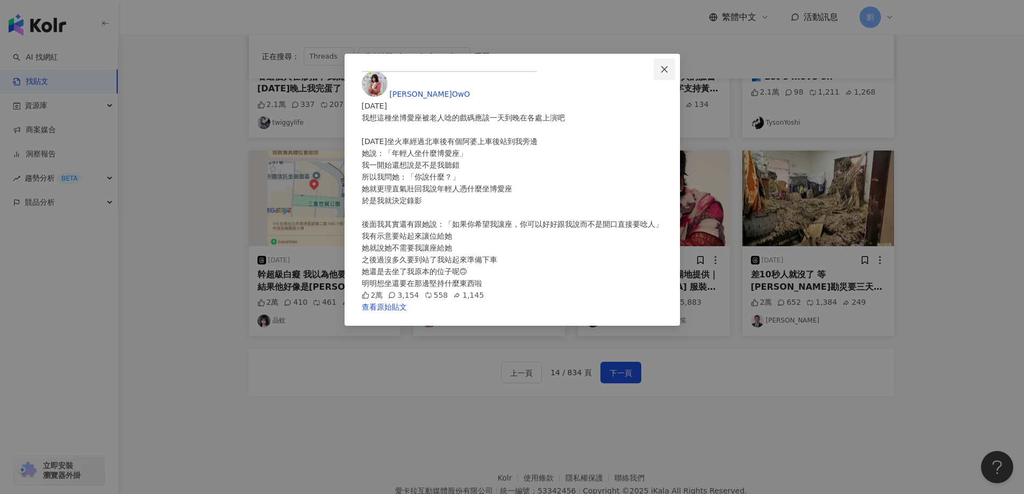
click at [668, 69] on icon "close" at bounding box center [664, 69] width 9 height 9
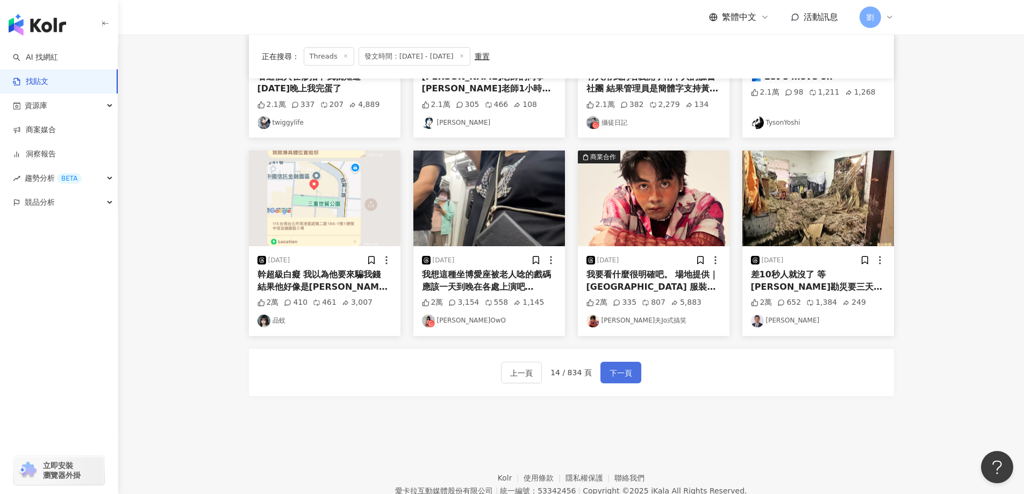
click at [635, 376] on button "下一頁" at bounding box center [620, 372] width 41 height 21
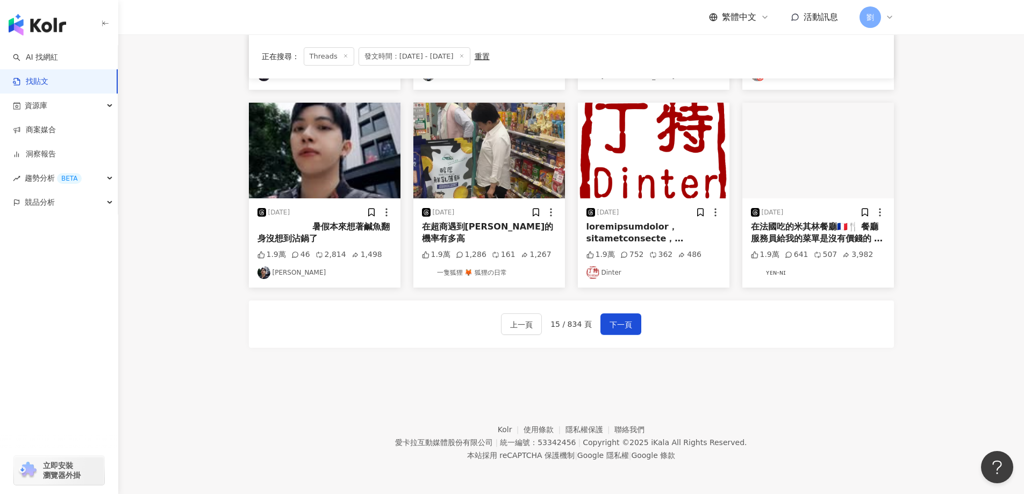
scroll to position [430, 0]
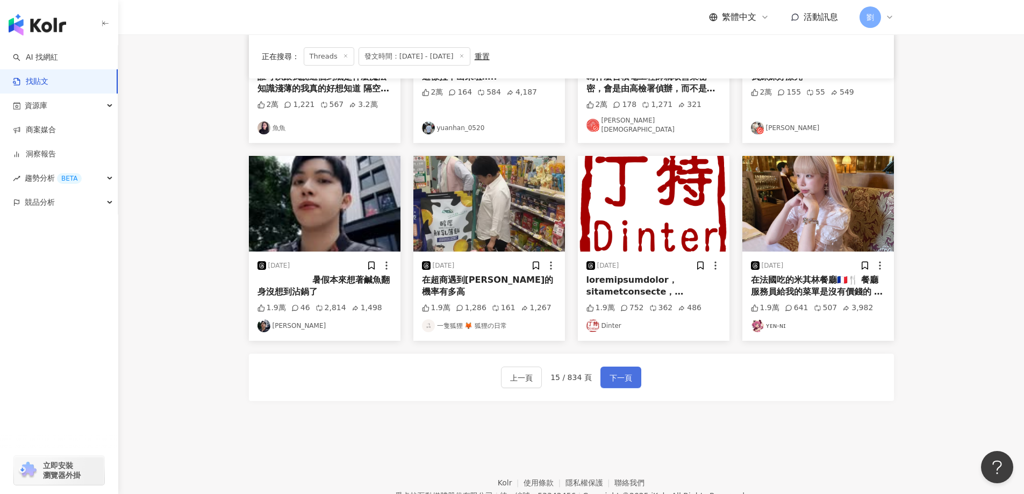
click at [621, 375] on span "下一頁" at bounding box center [620, 377] width 23 height 13
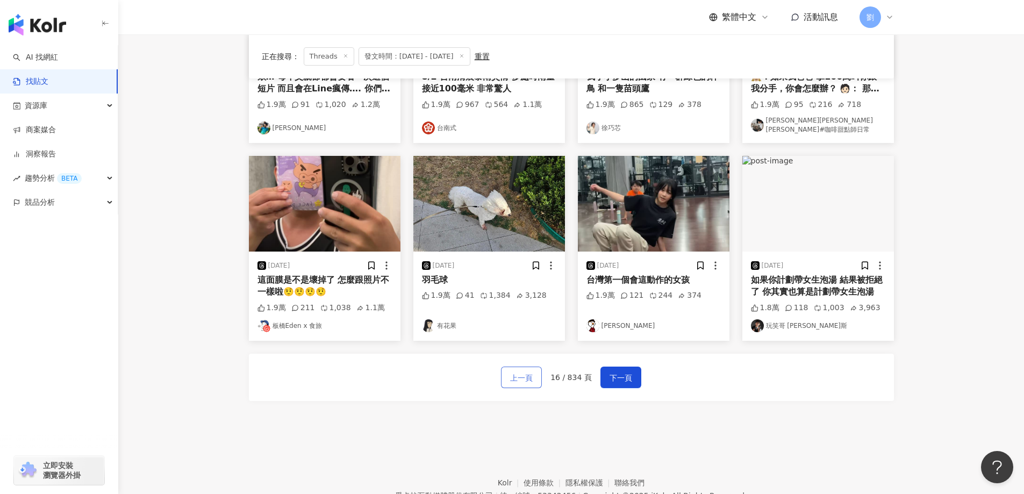
click at [533, 377] on span "上一頁" at bounding box center [521, 377] width 23 height 13
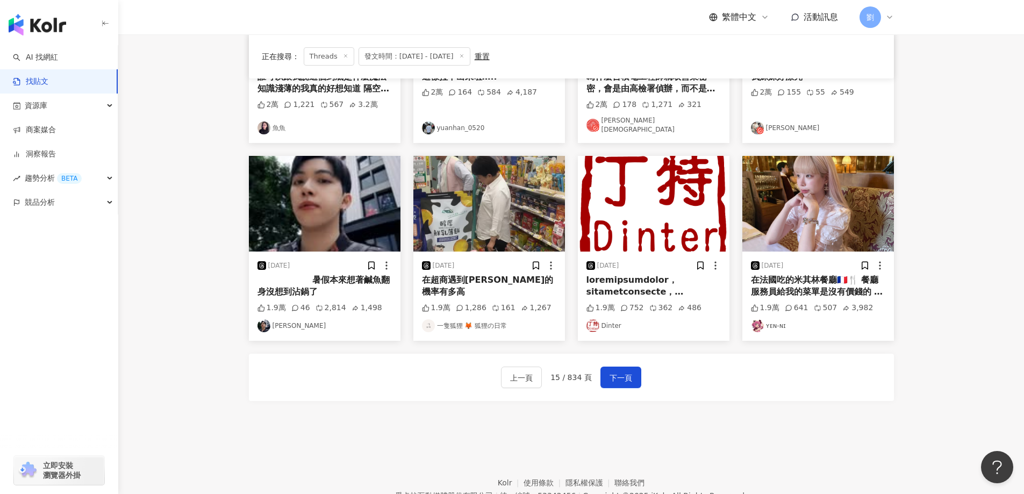
click at [792, 182] on img at bounding box center [818, 204] width 152 height 96
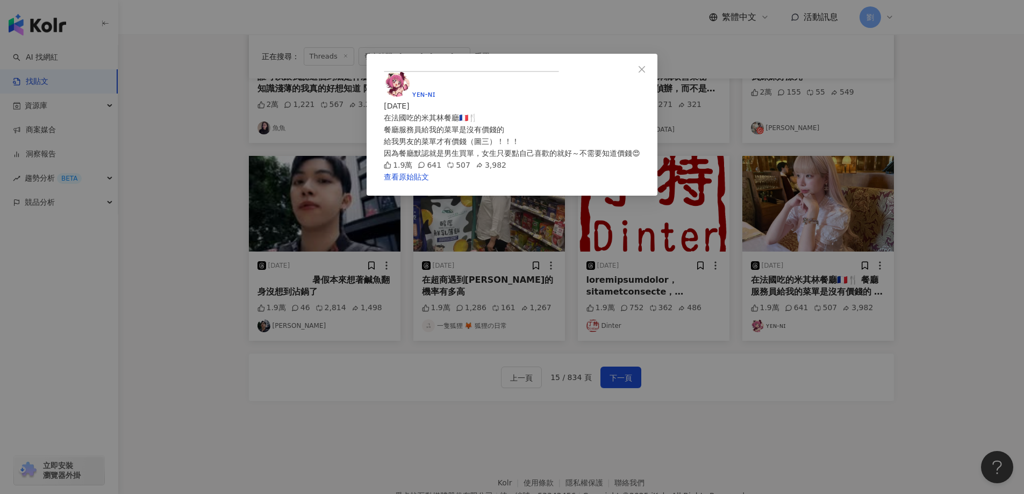
click at [640, 71] on div "ʏᴇɴ-ɴɪ [DATE] 在法國吃的米其林餐廳🇫🇷🍴 餐廳服務員給我的菜單是沒有價錢的 給我男友的菜單才有價錢（圖三）！！！ 因為餐廳默認就是男生買單，女生…" at bounding box center [512, 121] width 256 height 100
click at [652, 63] on button "Close" at bounding box center [641, 69] width 21 height 21
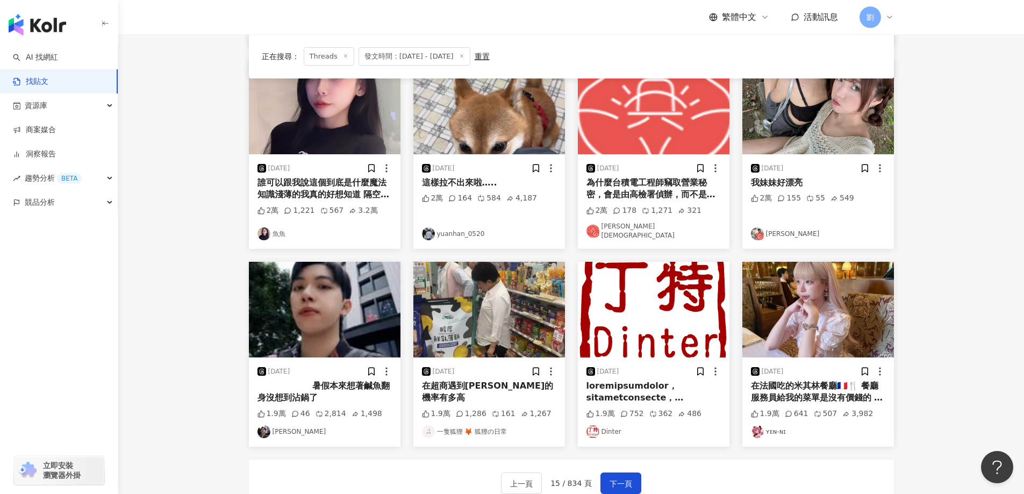
scroll to position [478, 0]
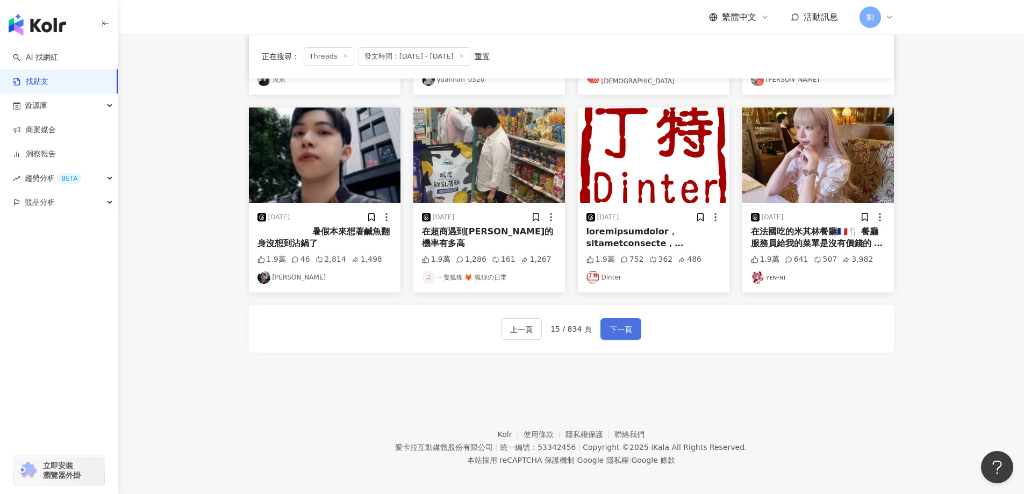
click at [609, 323] on span "下一頁" at bounding box center [620, 329] width 23 height 13
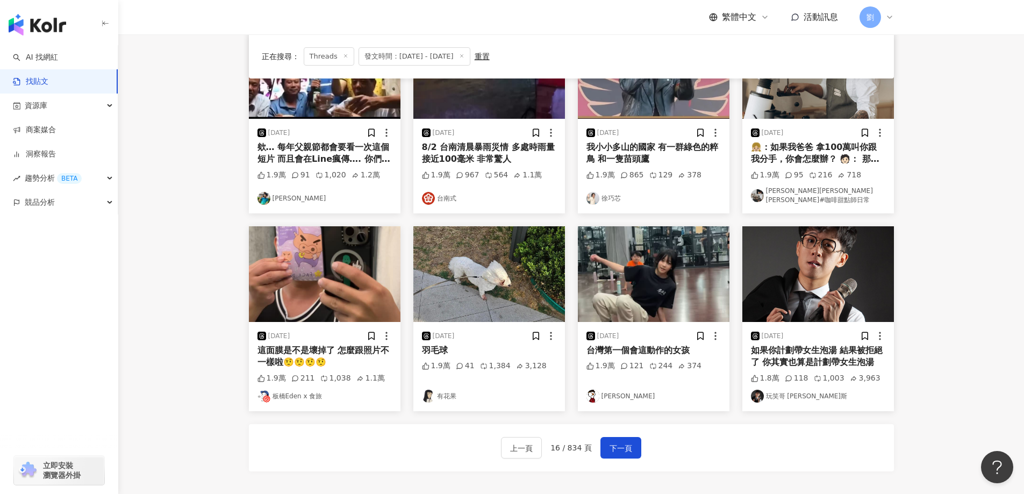
scroll to position [430, 0]
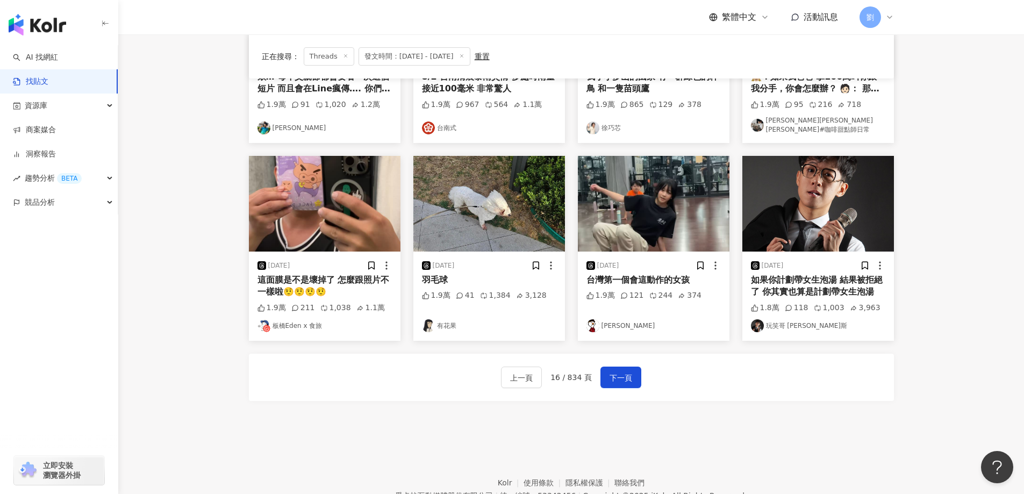
click at [544, 205] on img at bounding box center [489, 204] width 152 height 96
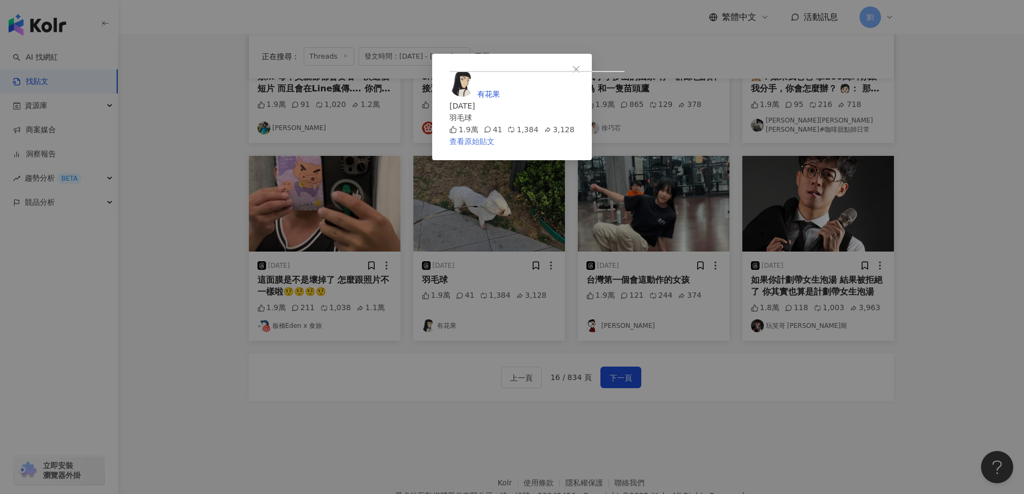
click at [494, 146] on link "查看原始貼文" at bounding box center [471, 141] width 45 height 9
click at [827, 350] on div "有花果 [DATE] 羽毛球 1.9萬 41 1,384 3,128 查看原始貼文" at bounding box center [512, 247] width 1024 height 494
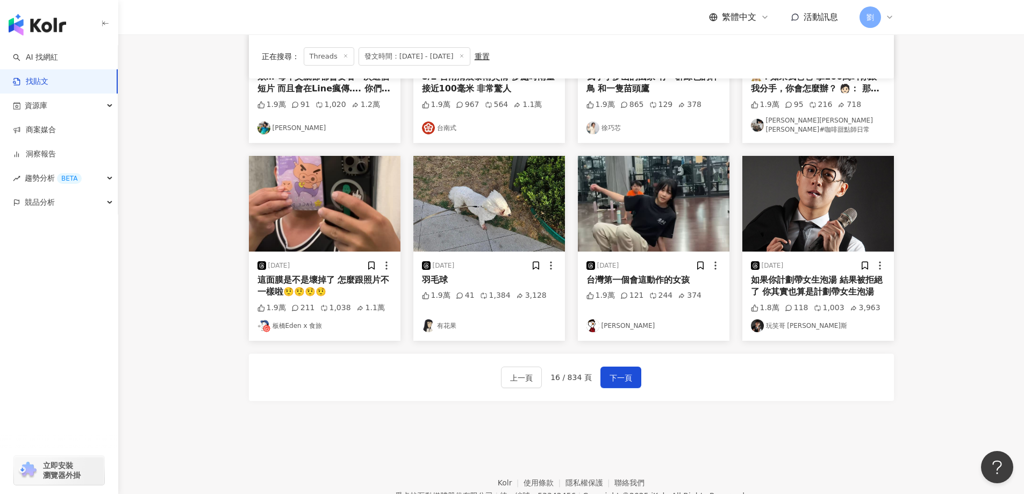
click at [802, 221] on img at bounding box center [818, 204] width 152 height 96
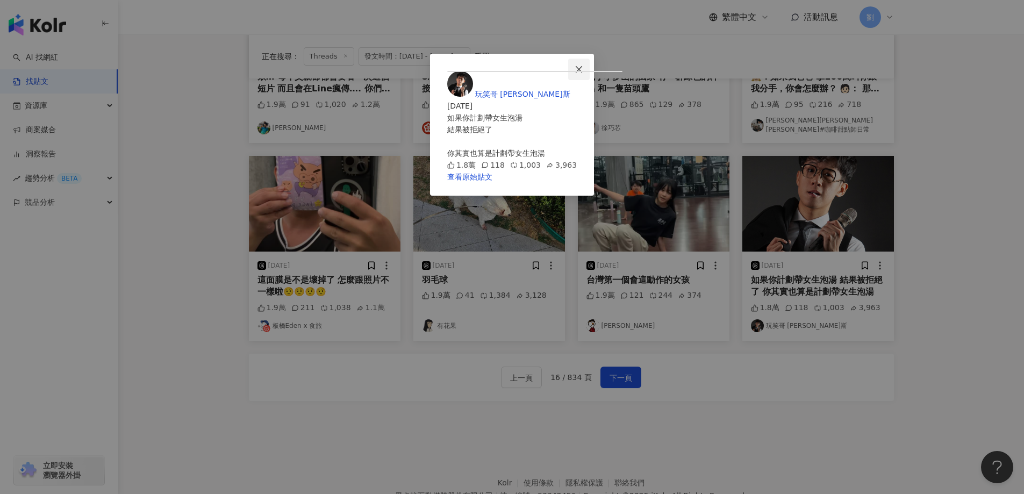
click at [589, 74] on button "Close" at bounding box center [578, 69] width 21 height 21
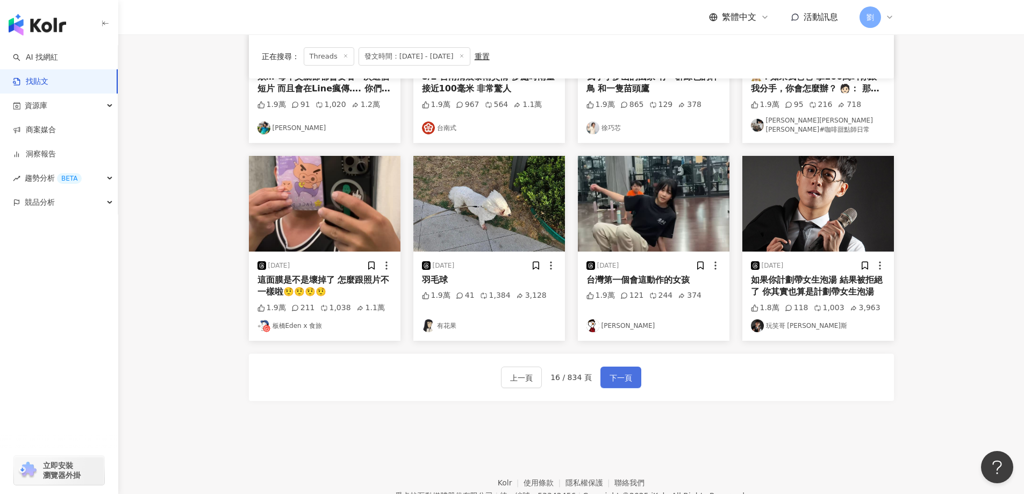
click at [634, 368] on button "下一頁" at bounding box center [620, 376] width 41 height 21
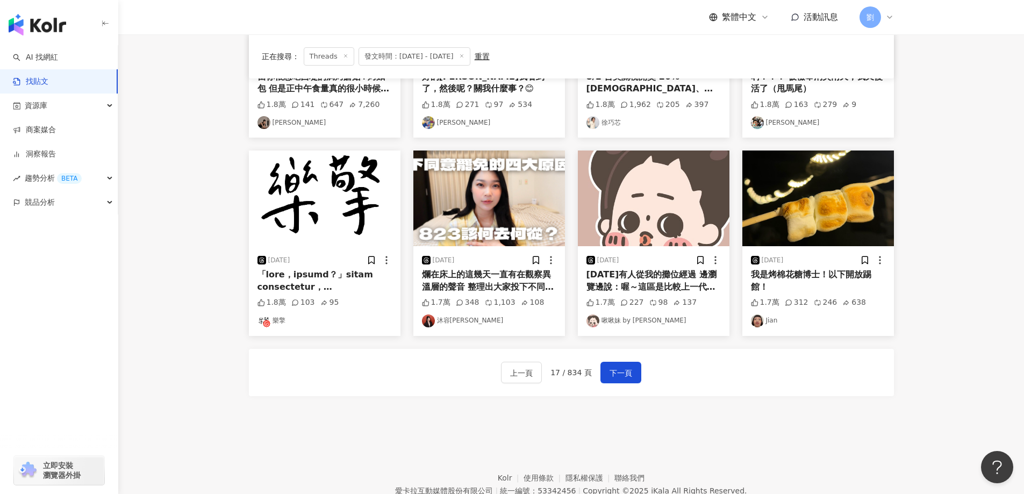
click at [499, 204] on img at bounding box center [489, 198] width 152 height 96
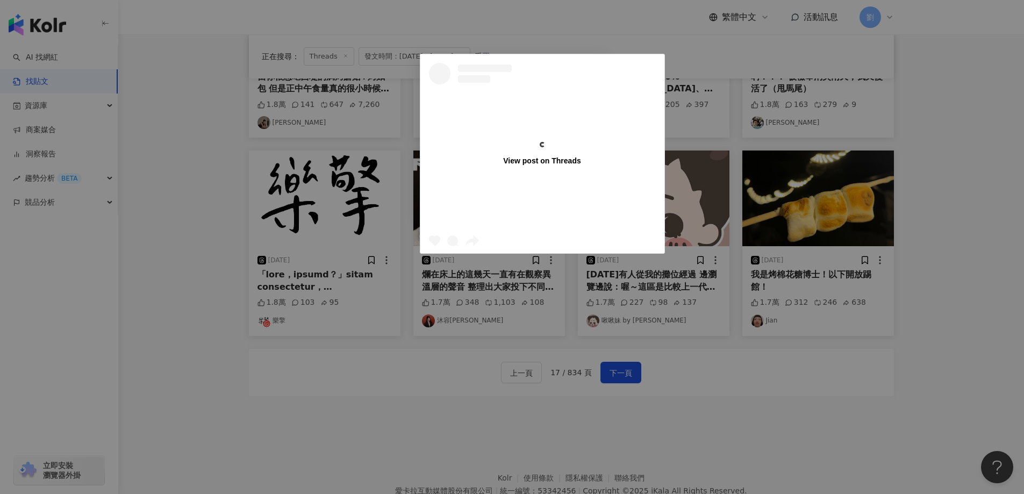
click at [593, 66] on icon "close" at bounding box center [589, 69] width 9 height 9
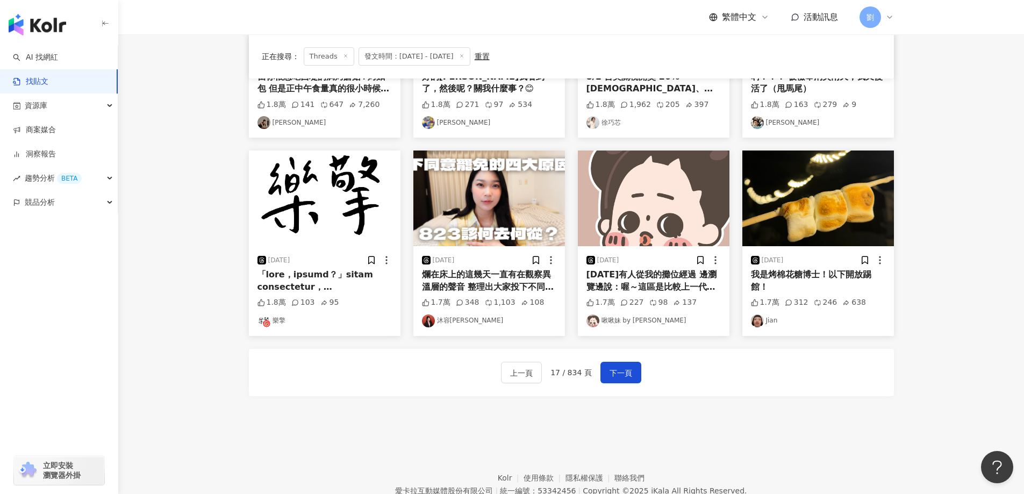
click at [829, 197] on img at bounding box center [818, 198] width 152 height 96
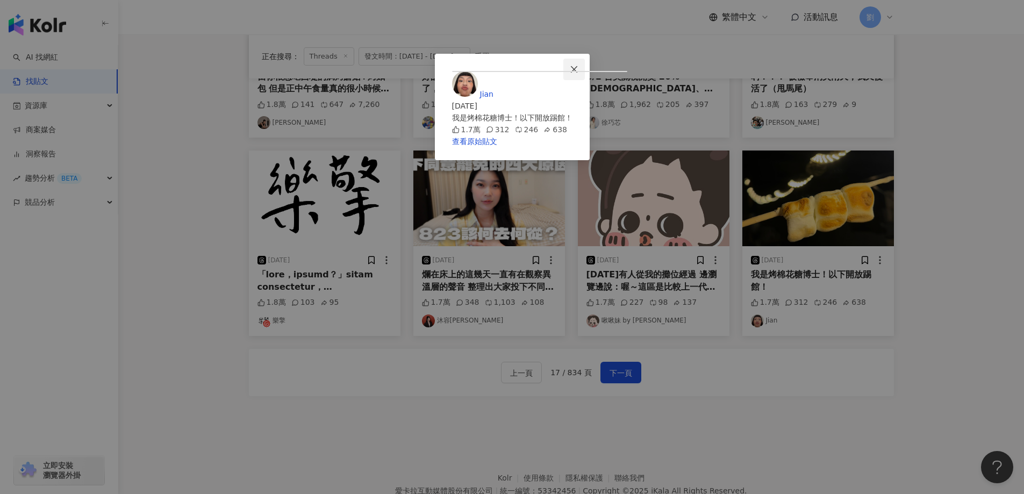
click at [585, 72] on span "Close" at bounding box center [573, 69] width 21 height 9
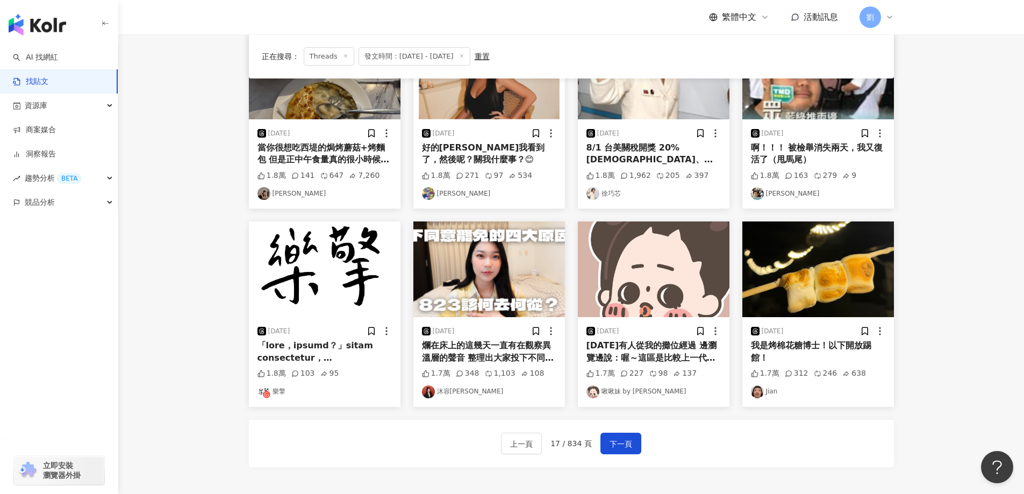
scroll to position [322, 0]
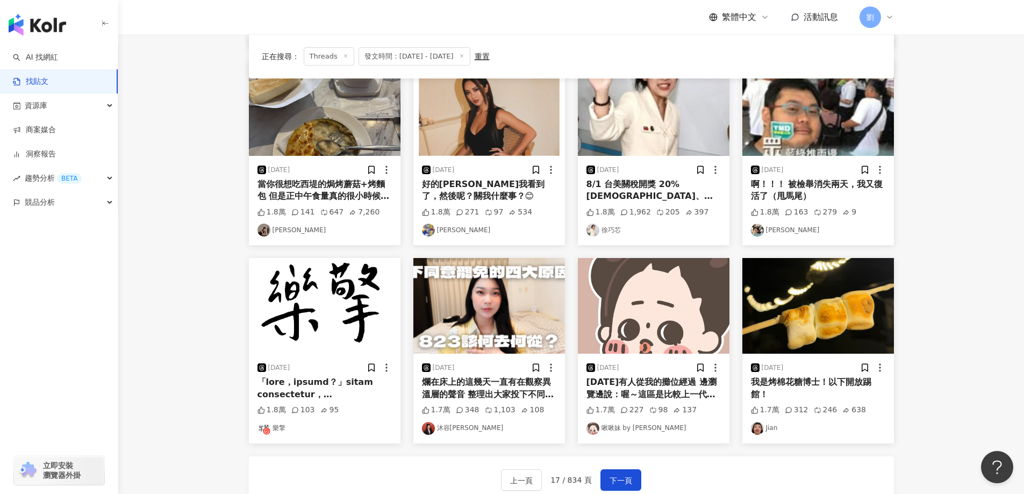
click at [373, 130] on img at bounding box center [325, 108] width 152 height 96
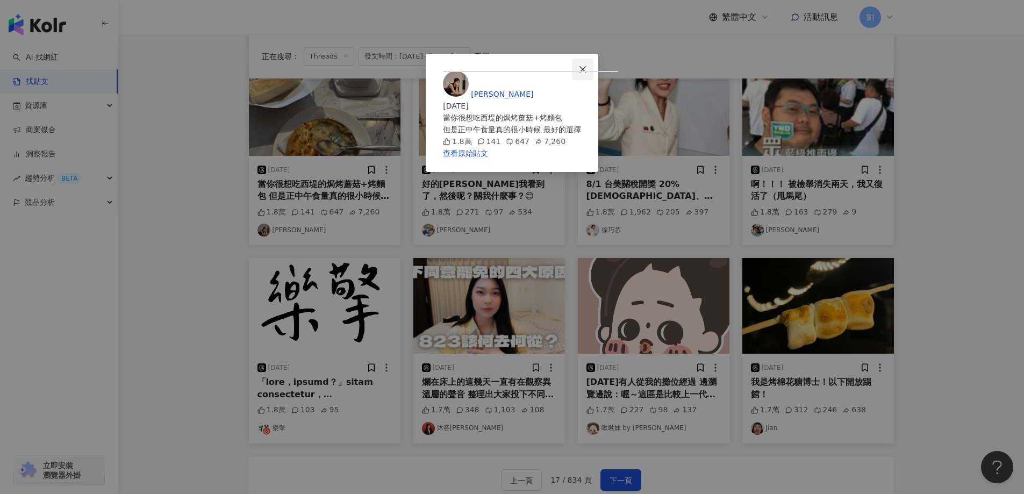
click at [593, 71] on span "Close" at bounding box center [582, 69] width 21 height 9
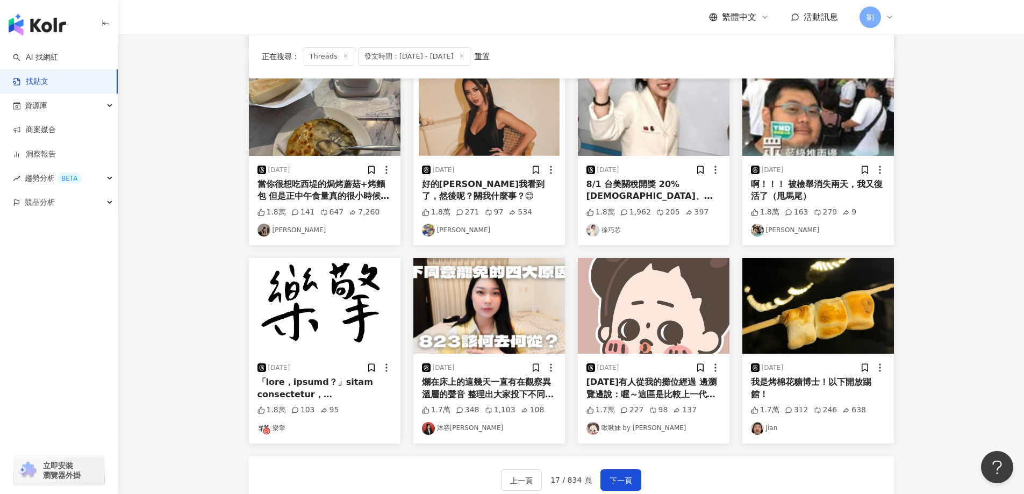
scroll to position [430, 0]
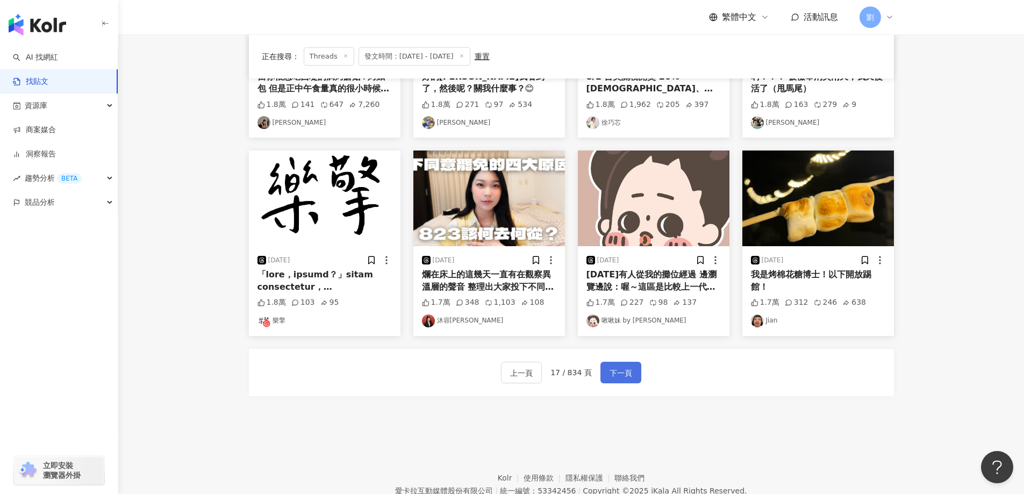
click at [632, 382] on button "下一頁" at bounding box center [620, 372] width 41 height 21
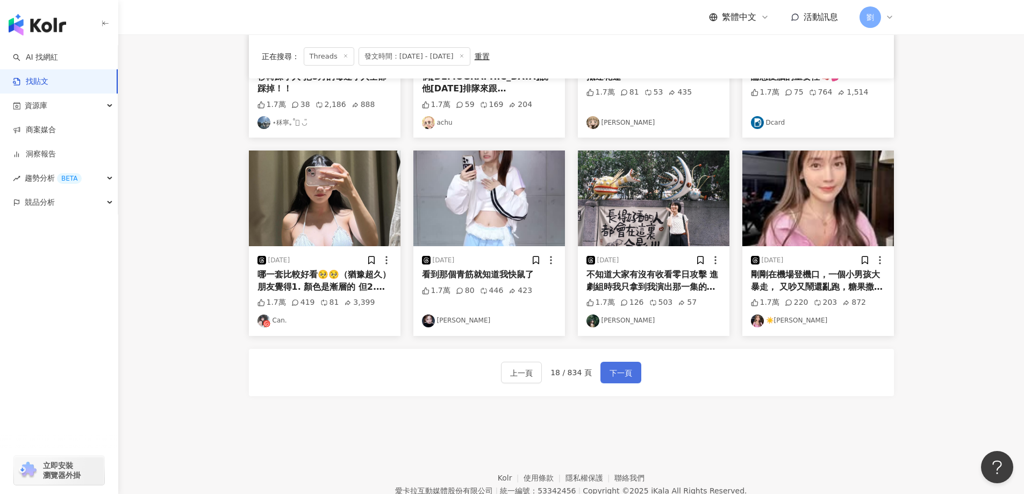
click at [616, 377] on span "下一頁" at bounding box center [620, 372] width 23 height 13
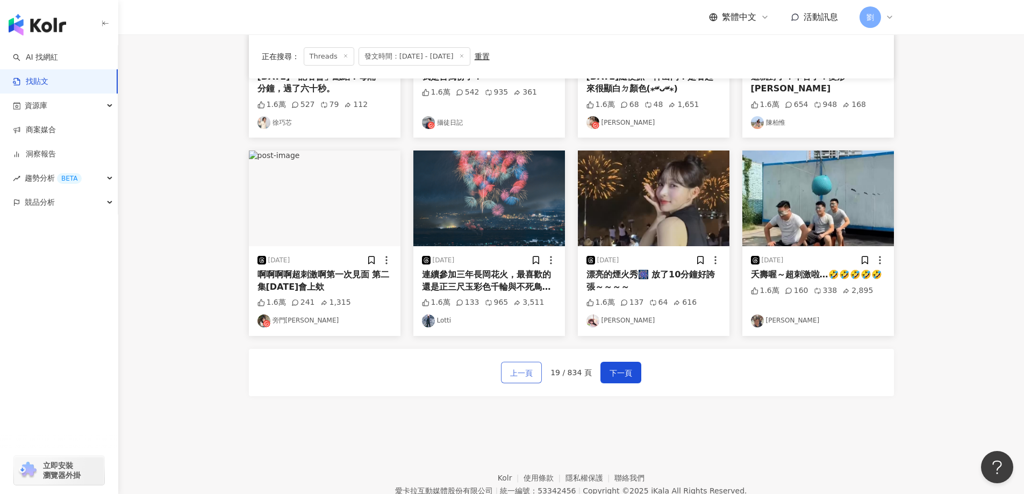
click at [534, 379] on button "上一頁" at bounding box center [521, 372] width 41 height 21
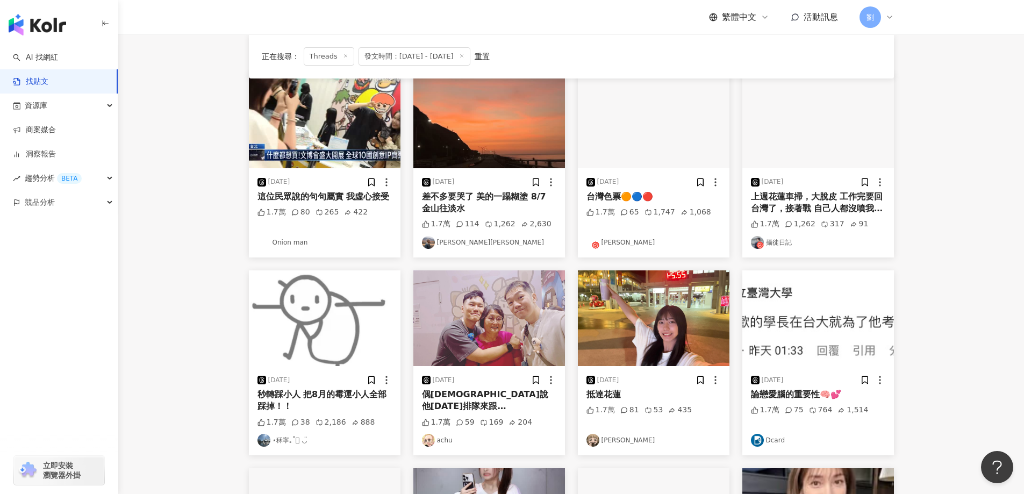
scroll to position [107, 0]
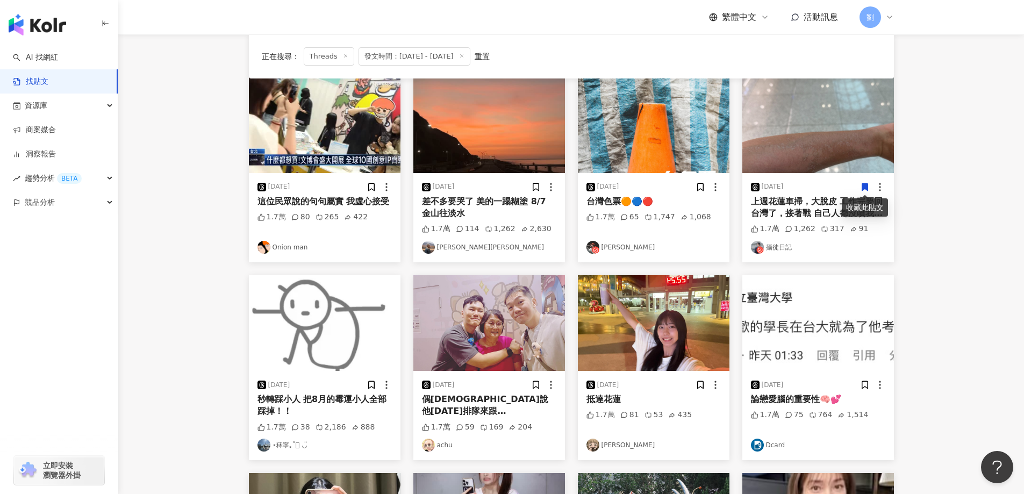
click at [838, 143] on img at bounding box center [818, 125] width 152 height 96
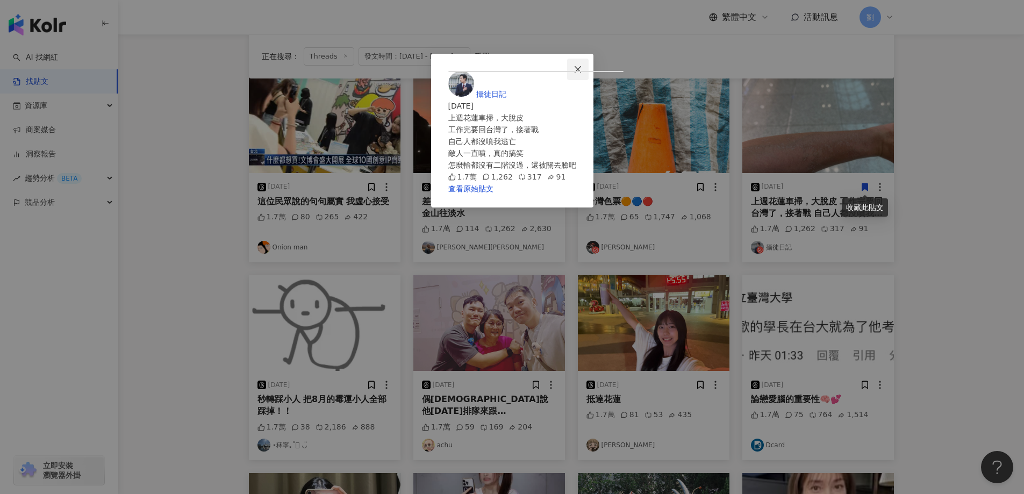
click at [582, 66] on icon "close" at bounding box center [577, 69] width 9 height 9
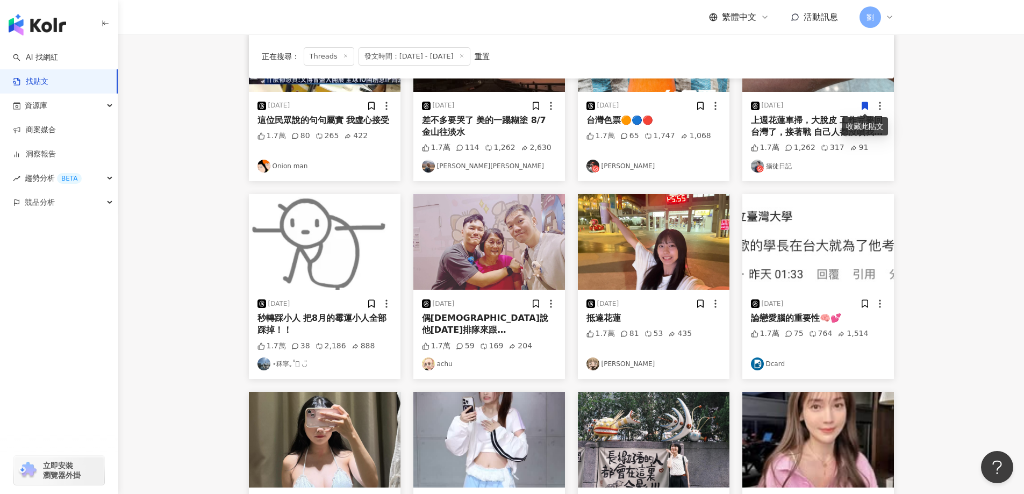
scroll to position [215, 0]
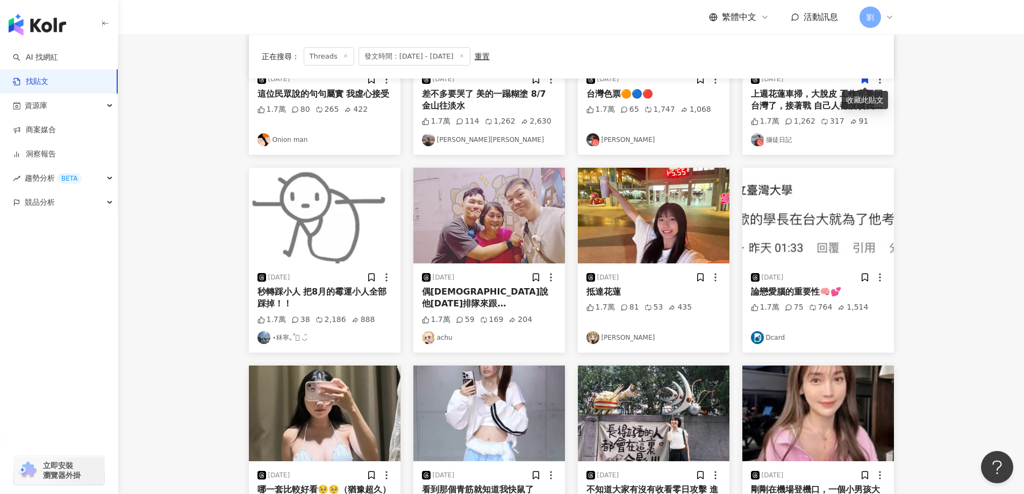
click at [456, 206] on img at bounding box center [489, 216] width 152 height 96
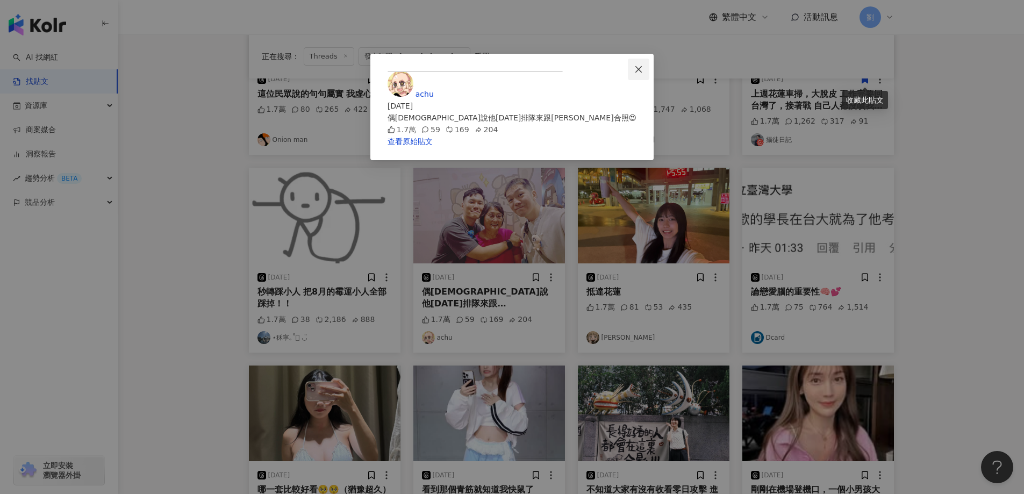
click at [643, 70] on icon "close" at bounding box center [638, 69] width 9 height 9
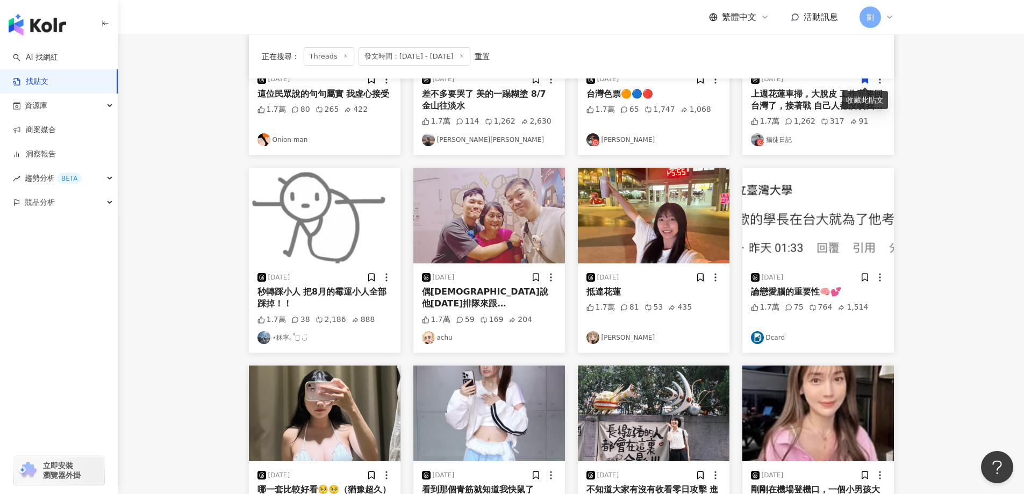
click at [699, 228] on img at bounding box center [654, 216] width 152 height 96
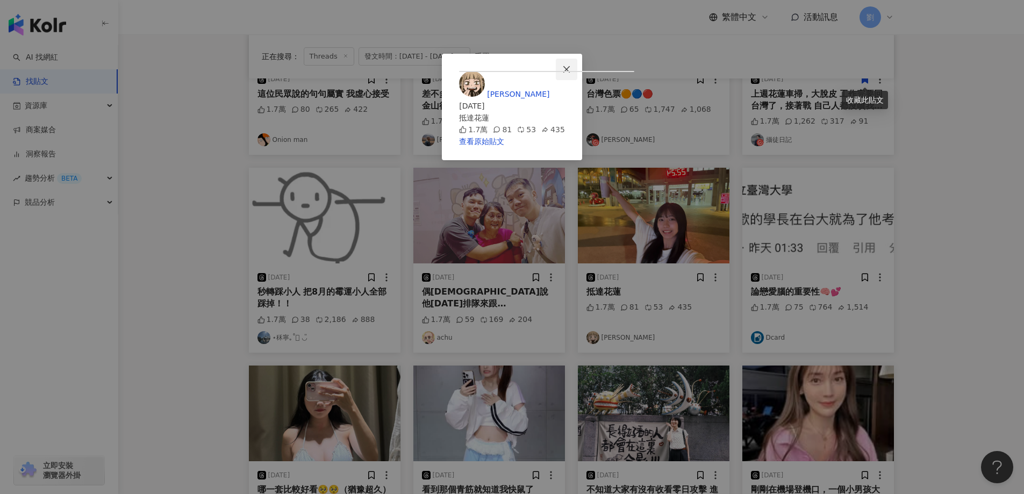
click at [577, 60] on button "Close" at bounding box center [566, 69] width 21 height 21
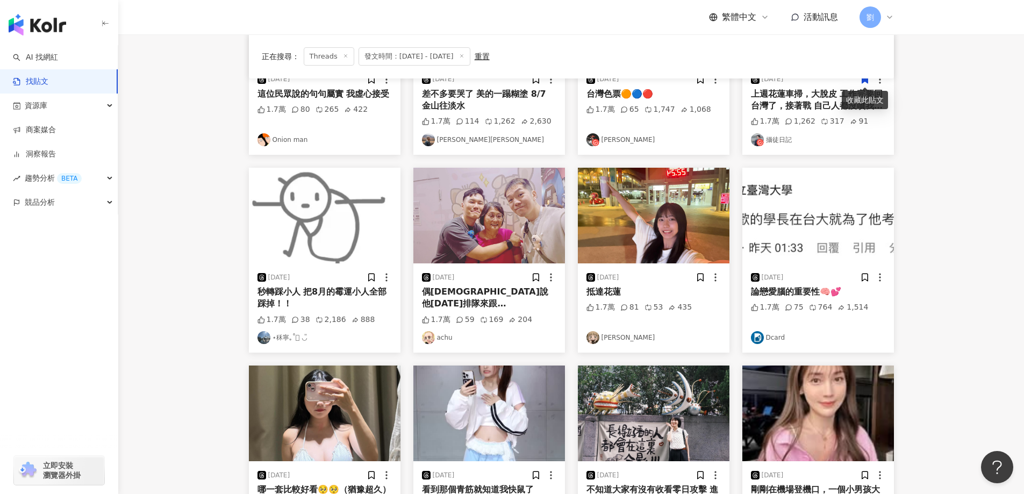
click at [824, 207] on img at bounding box center [818, 216] width 152 height 96
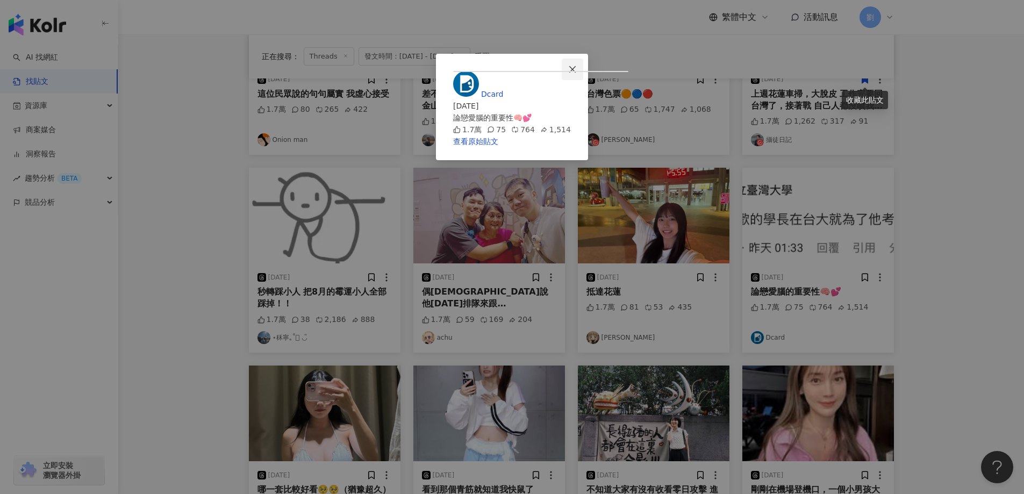
click at [583, 74] on button "Close" at bounding box center [572, 69] width 21 height 21
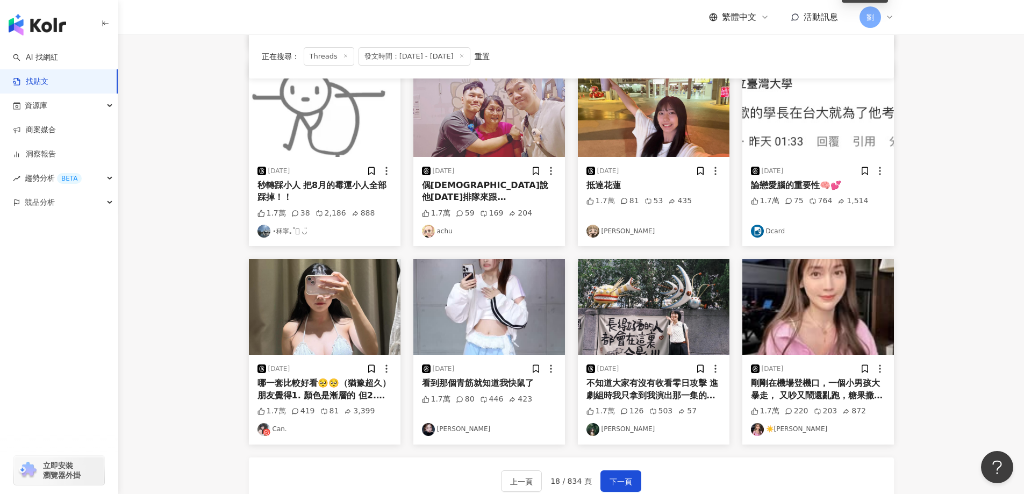
scroll to position [430, 0]
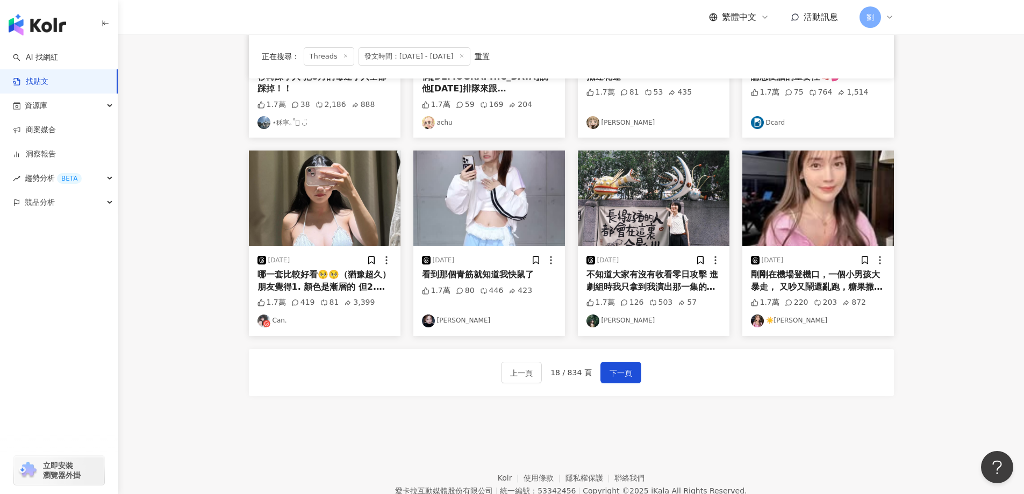
click at [370, 204] on img at bounding box center [325, 198] width 152 height 96
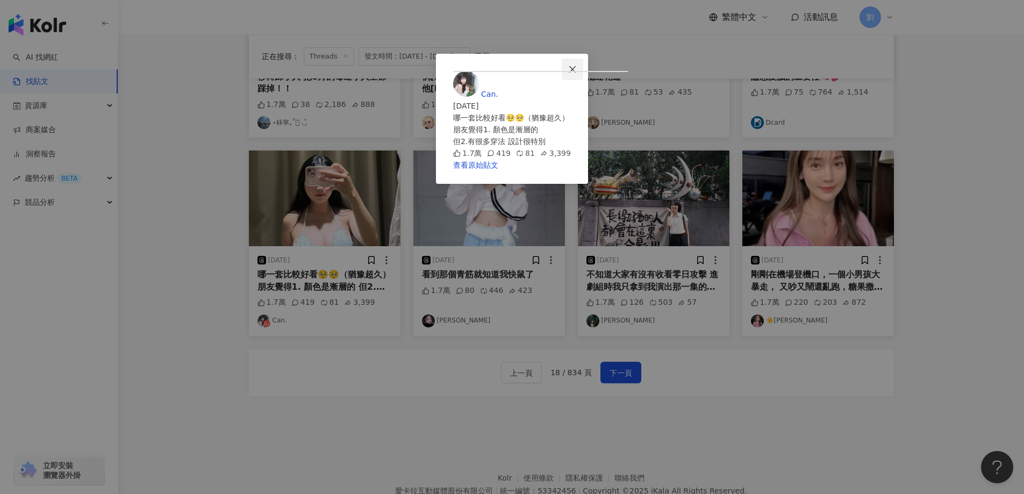
click at [583, 62] on button "Close" at bounding box center [572, 69] width 21 height 21
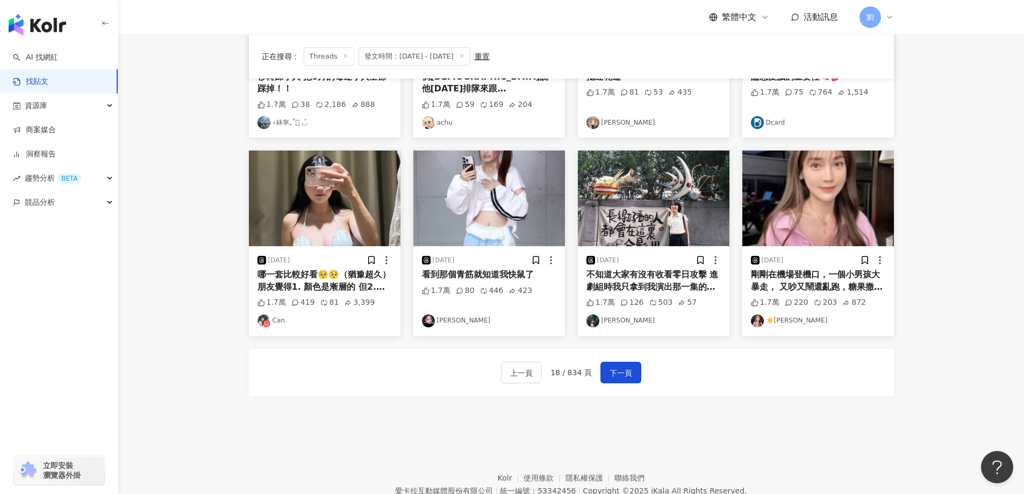
click at [494, 172] on img at bounding box center [489, 198] width 152 height 96
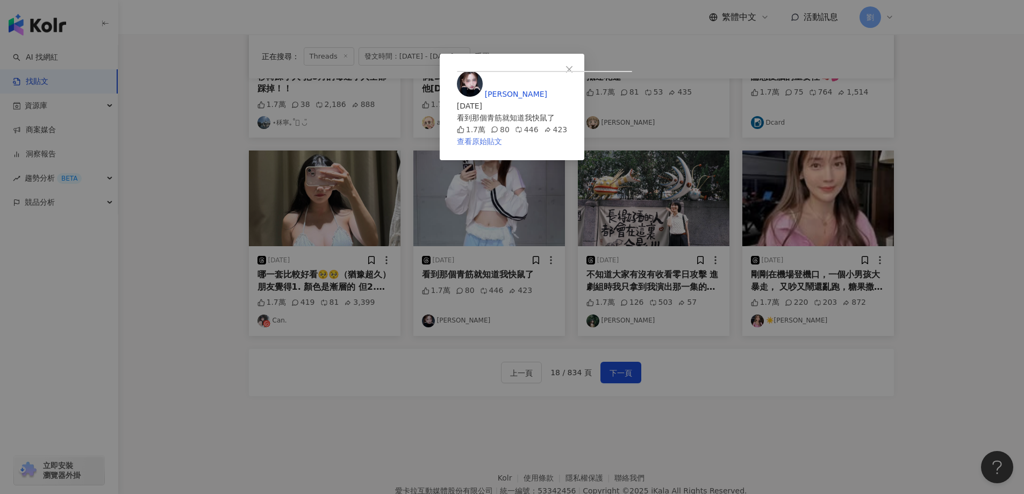
click at [502, 146] on link "查看原始貼文" at bounding box center [479, 141] width 45 height 9
click at [573, 65] on icon "close" at bounding box center [569, 69] width 9 height 9
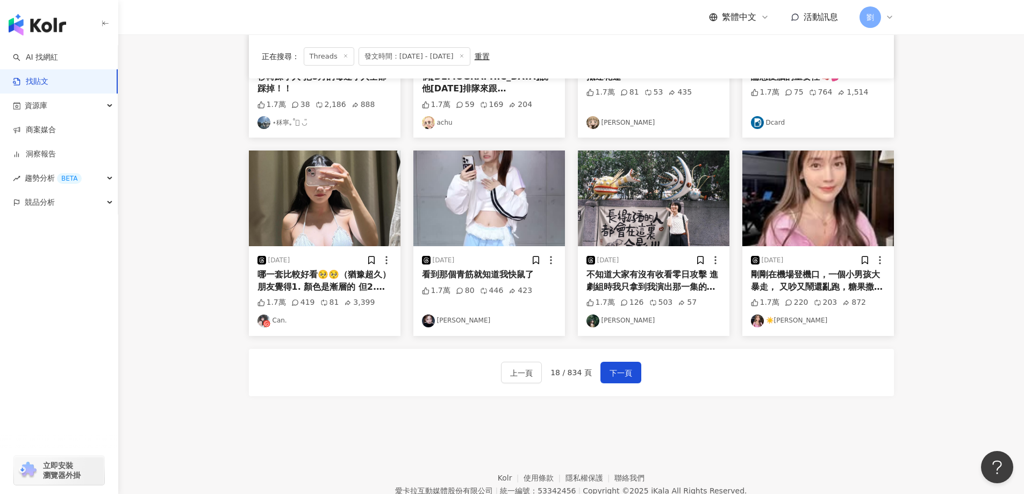
click at [778, 206] on img at bounding box center [818, 198] width 152 height 96
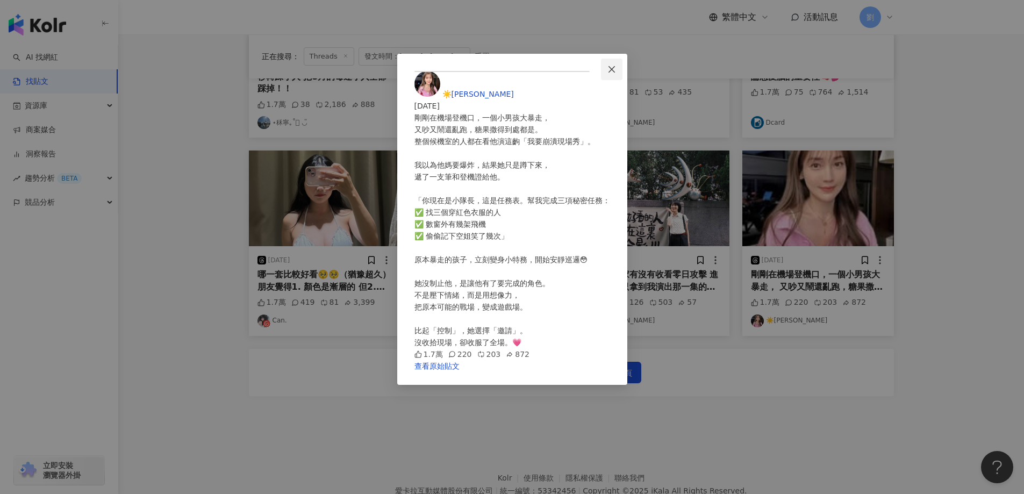
click at [615, 68] on icon "close" at bounding box center [611, 69] width 6 height 6
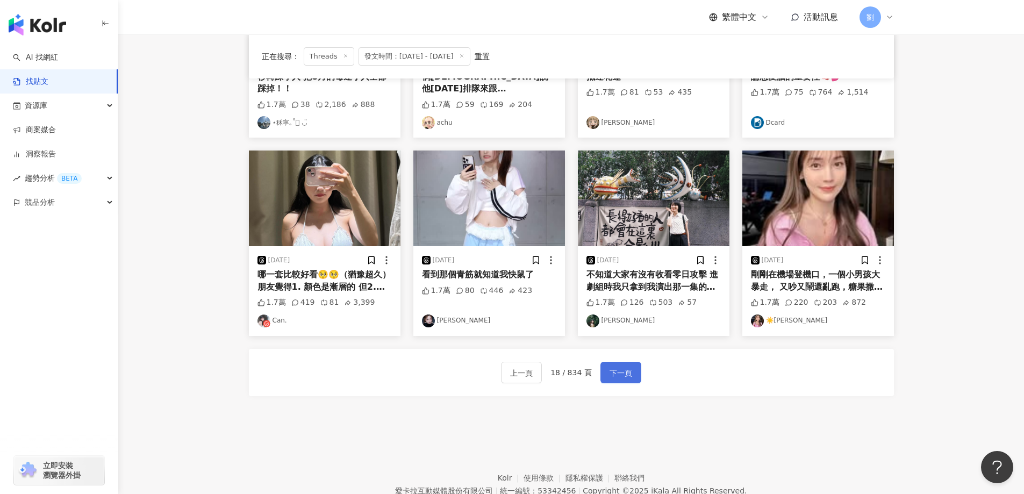
click at [613, 370] on span "下一頁" at bounding box center [620, 372] width 23 height 13
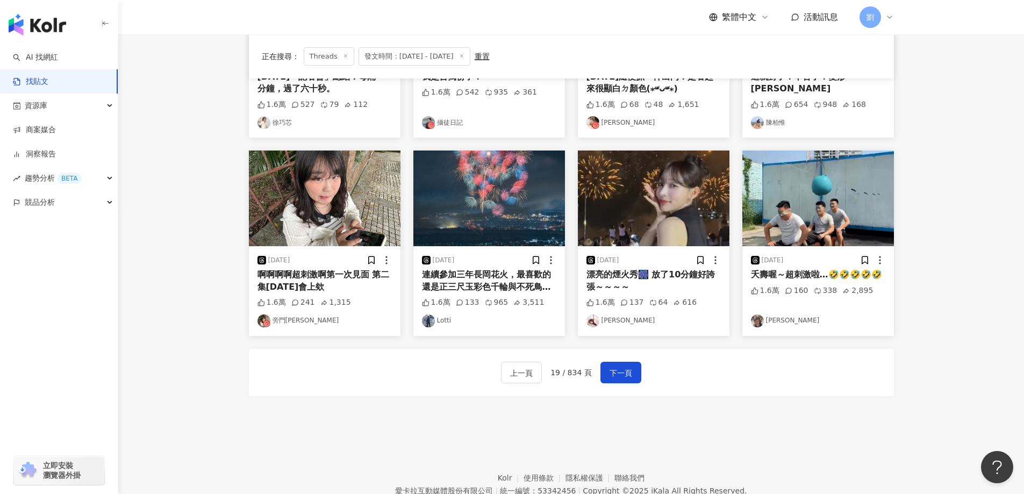
click at [499, 204] on img at bounding box center [489, 198] width 152 height 96
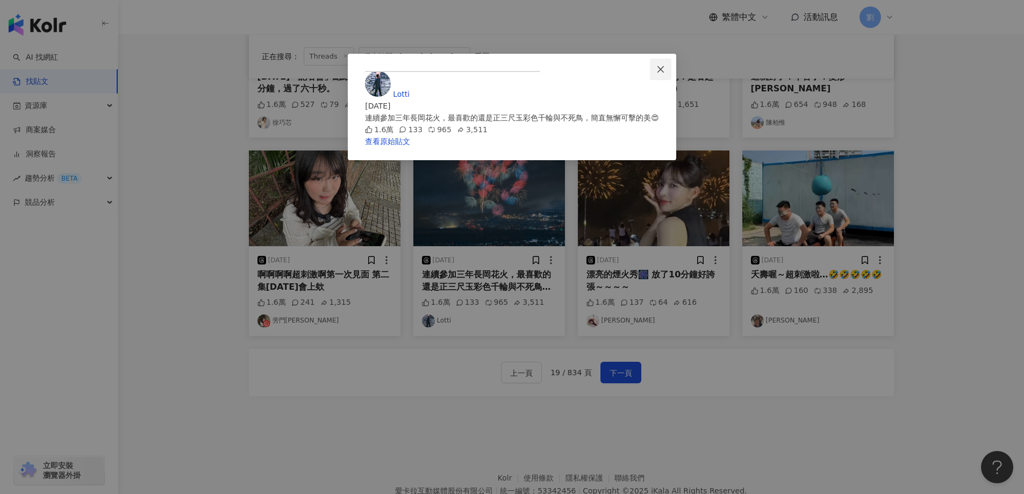
click at [671, 62] on button "Close" at bounding box center [660, 69] width 21 height 21
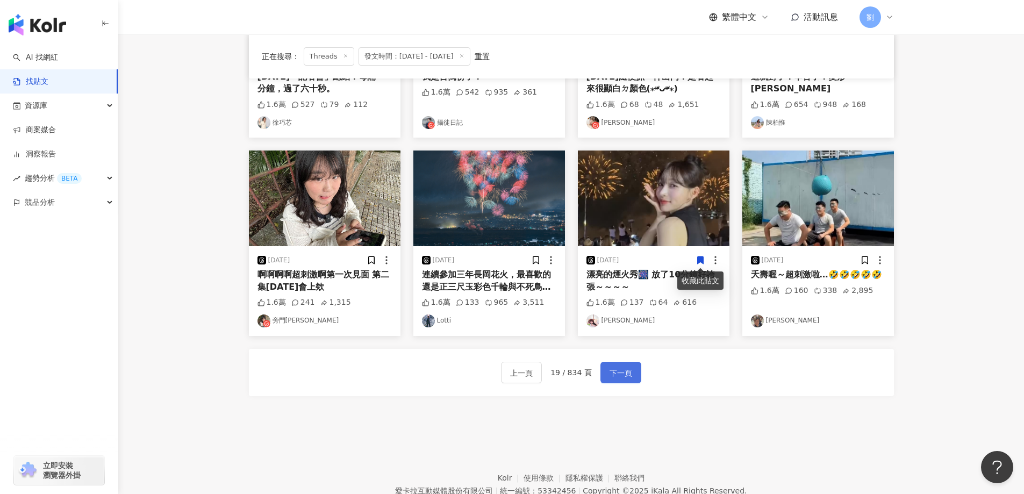
click at [627, 371] on span "下一頁" at bounding box center [620, 372] width 23 height 13
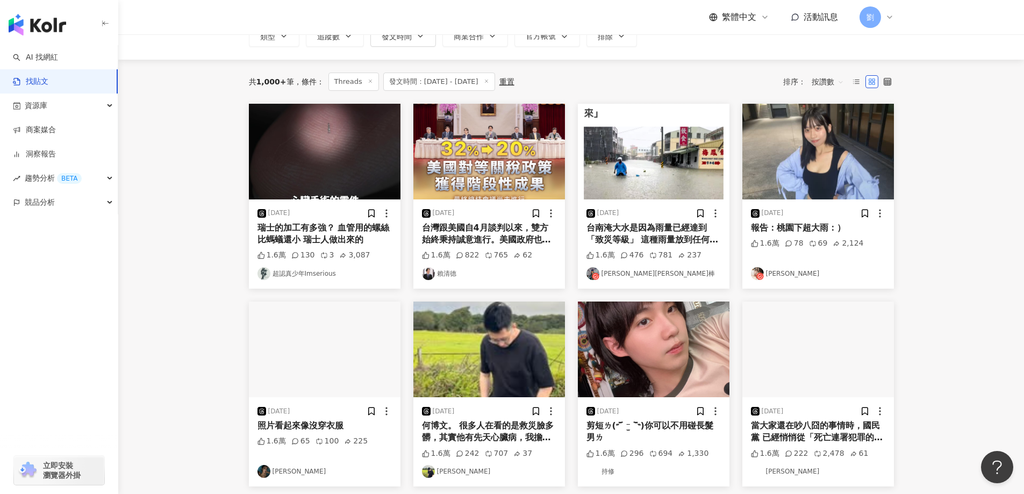
scroll to position [107, 0]
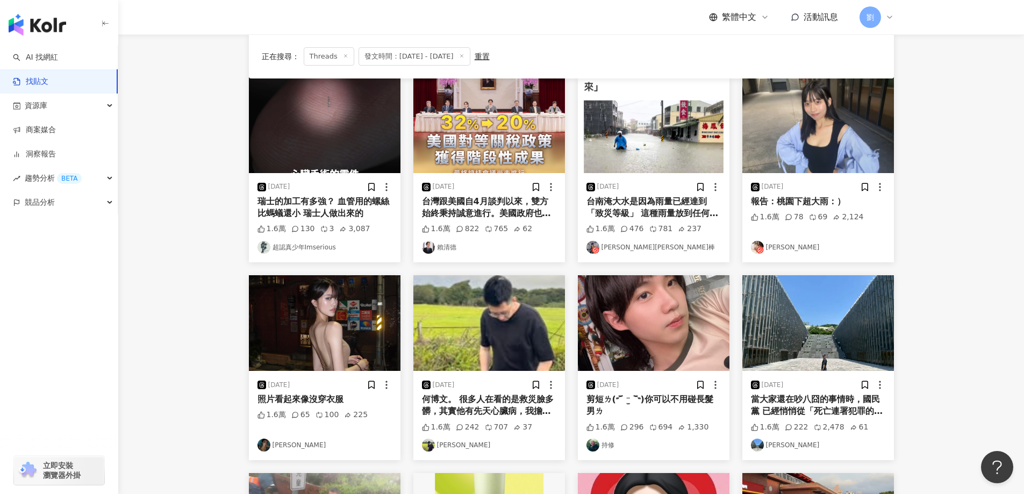
click at [818, 132] on img at bounding box center [818, 125] width 152 height 96
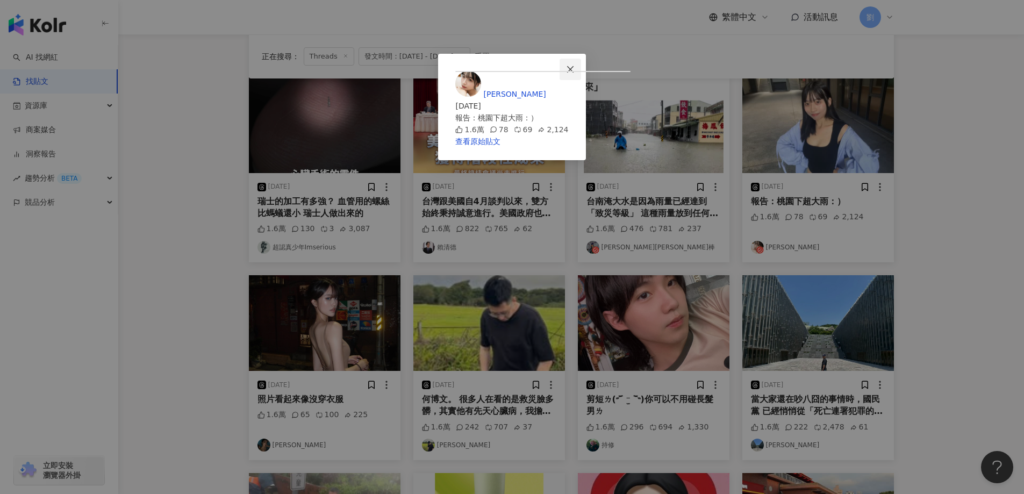
click at [574, 73] on icon "close" at bounding box center [570, 69] width 9 height 9
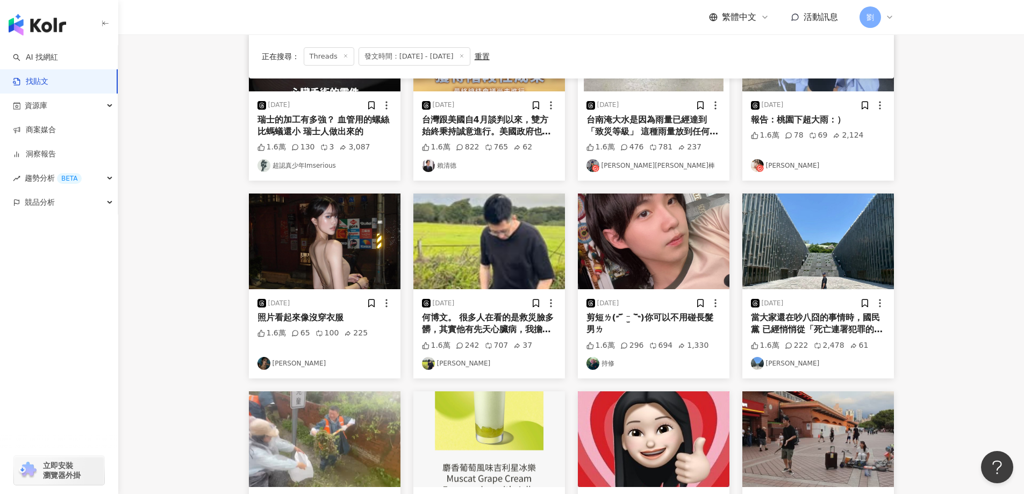
scroll to position [215, 0]
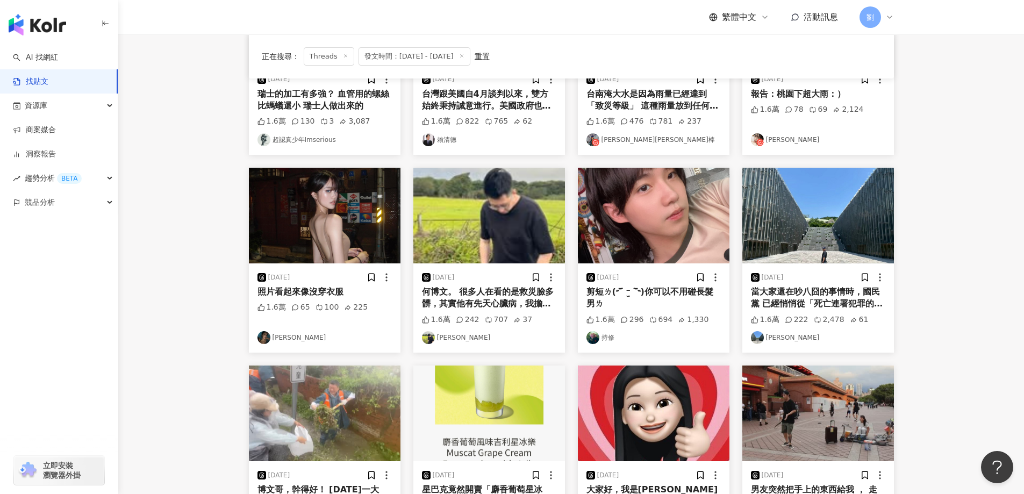
click at [793, 240] on img at bounding box center [818, 216] width 152 height 96
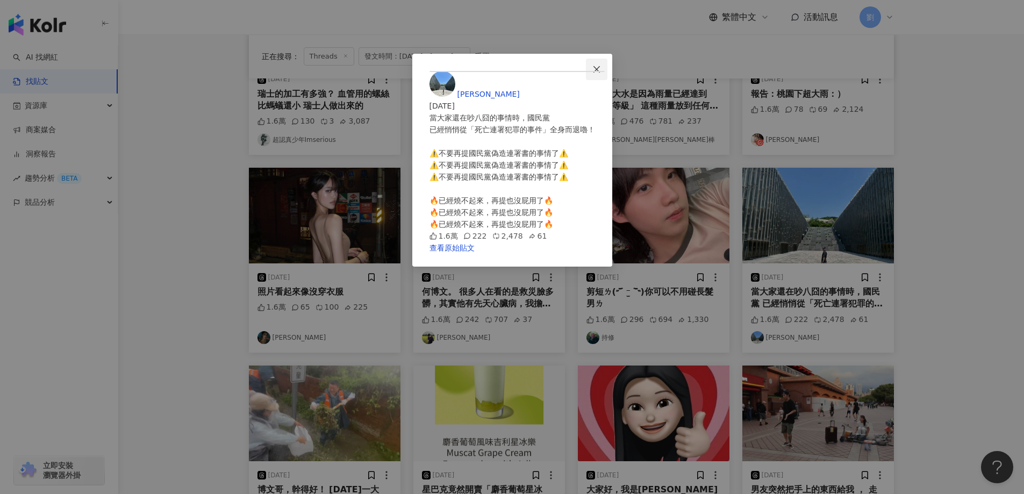
click at [607, 62] on button "Close" at bounding box center [596, 69] width 21 height 21
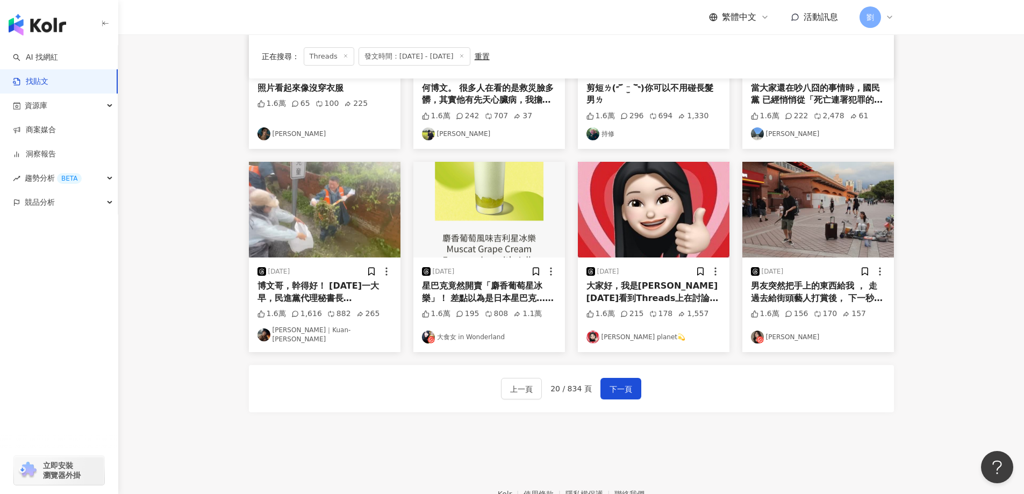
scroll to position [430, 0]
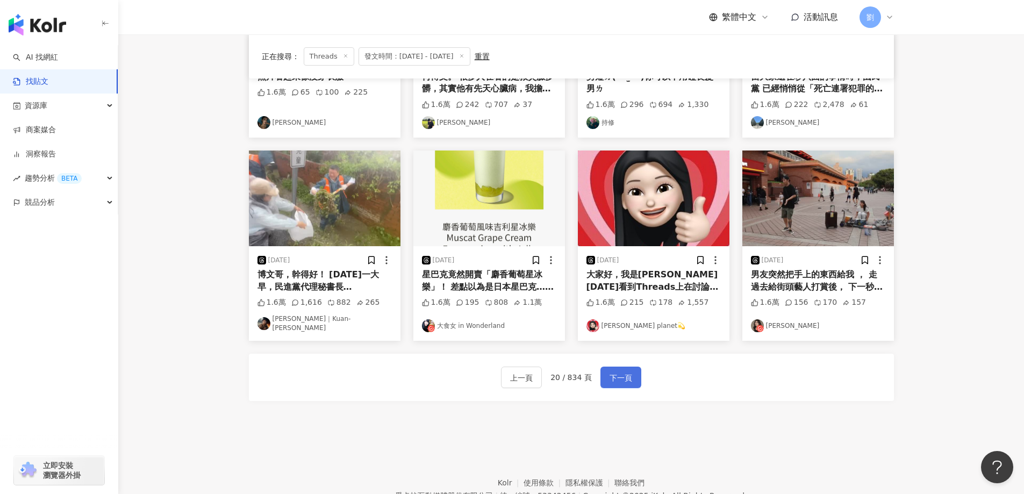
click at [627, 371] on span "下一頁" at bounding box center [620, 377] width 23 height 13
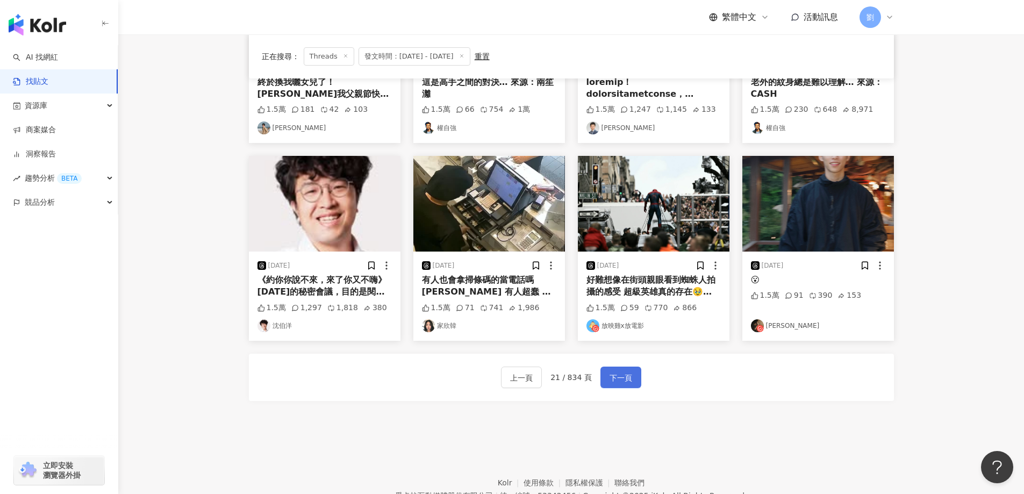
click at [631, 366] on button "下一頁" at bounding box center [620, 376] width 41 height 21
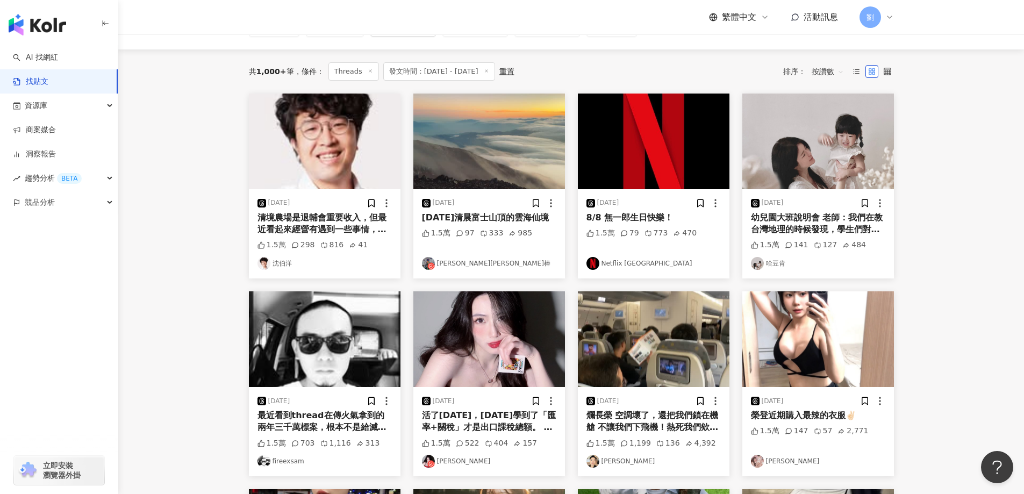
scroll to position [0, 0]
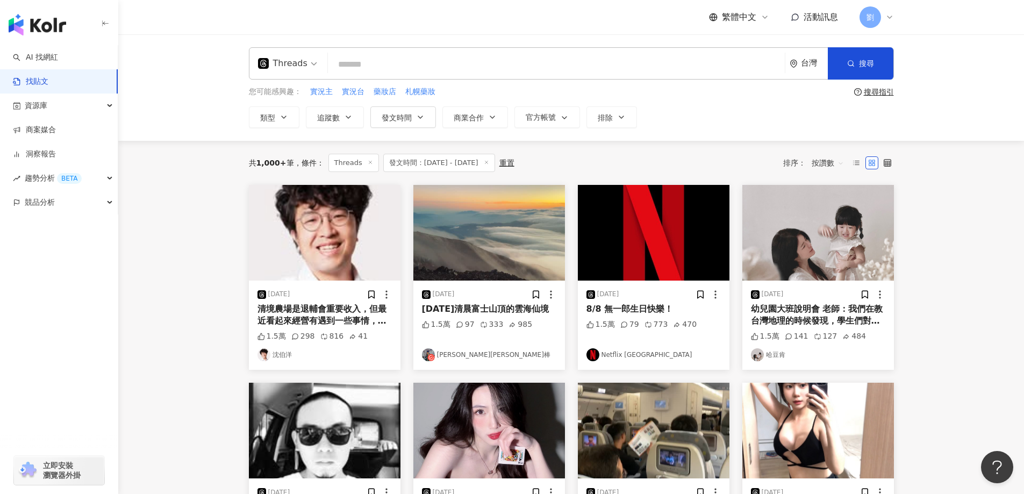
click at [858, 225] on img at bounding box center [818, 233] width 152 height 96
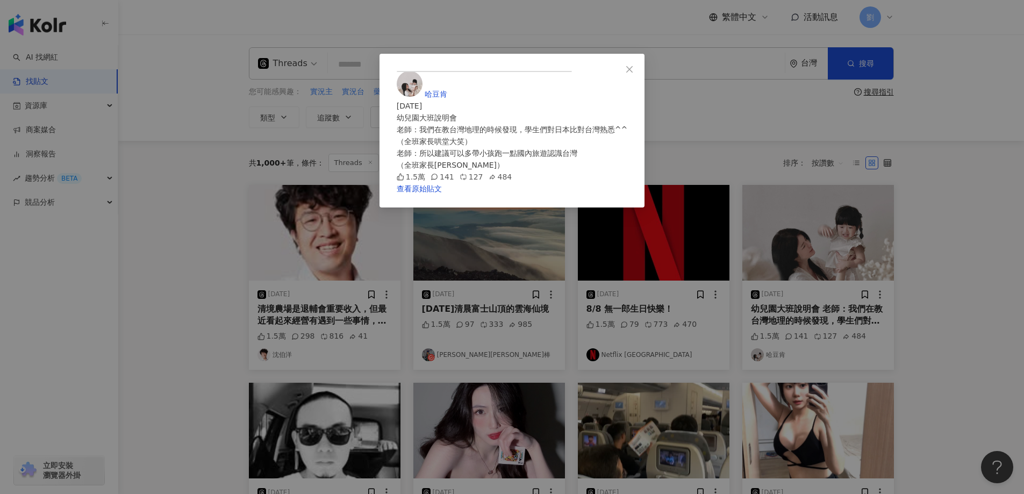
click at [627, 81] on div "哈豆肯 [DATE] 幼兒園大班說明會 老師：我們在教台灣地理的時候發現，學生們對日本比對台灣熟悉^^ （全班家長哄堂大笑） 老師：所以建議可以多帶小孩跑一點…" at bounding box center [512, 127] width 231 height 112
click at [634, 69] on icon "close" at bounding box center [629, 69] width 9 height 9
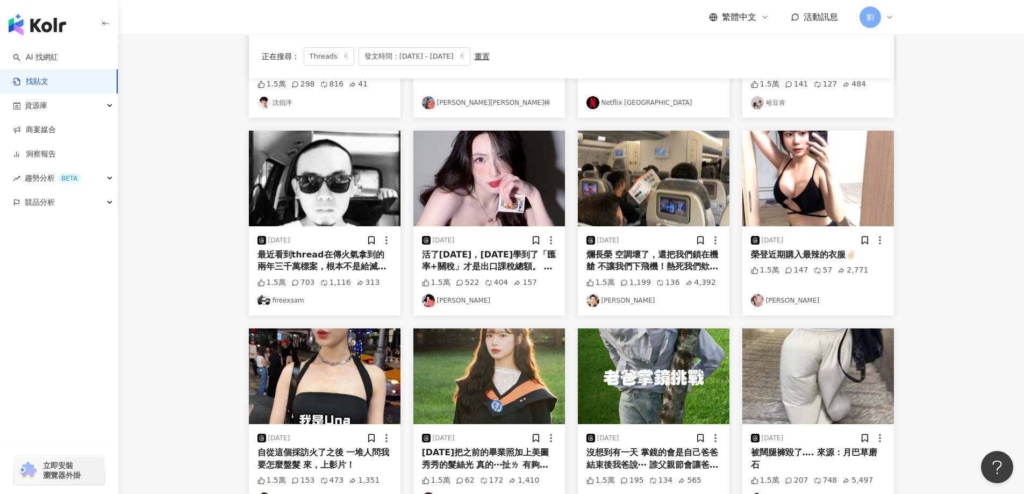
scroll to position [215, 0]
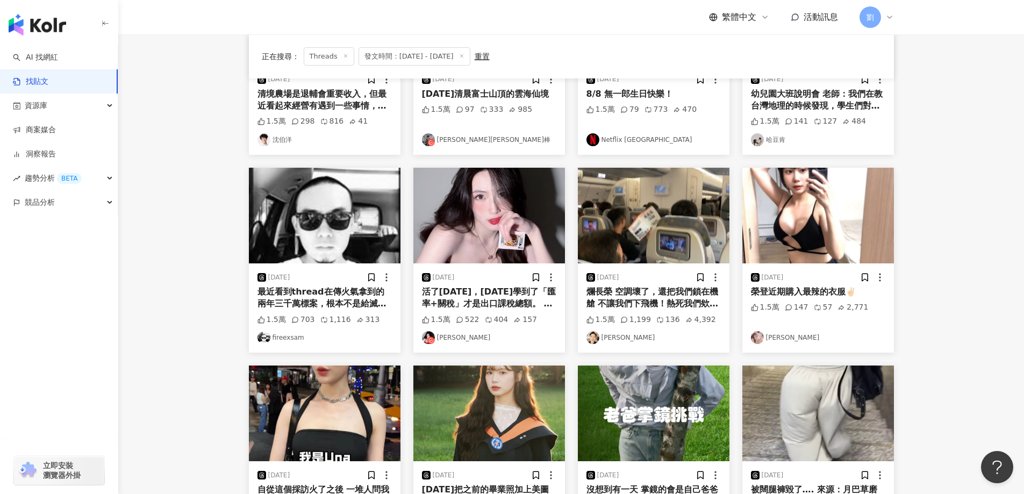
click at [534, 248] on img at bounding box center [489, 216] width 152 height 96
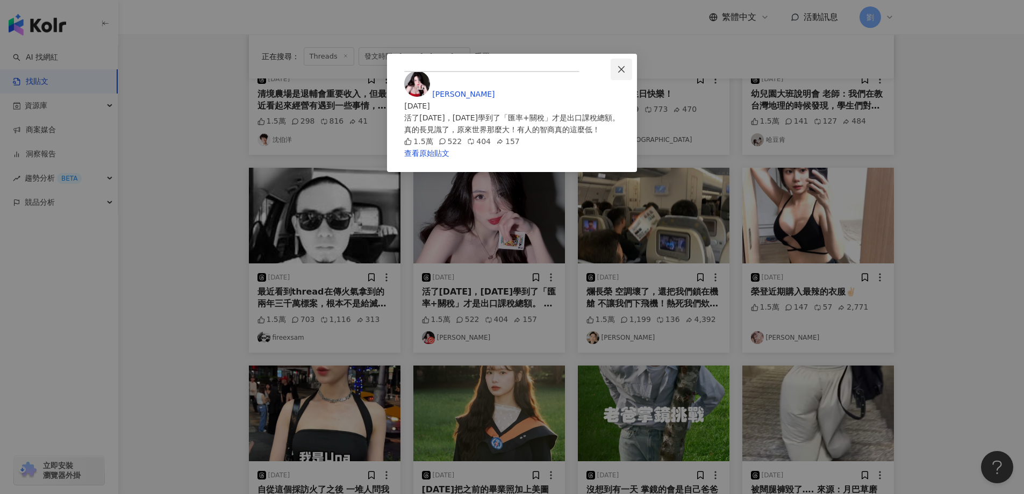
click at [632, 65] on span "Close" at bounding box center [620, 69] width 21 height 9
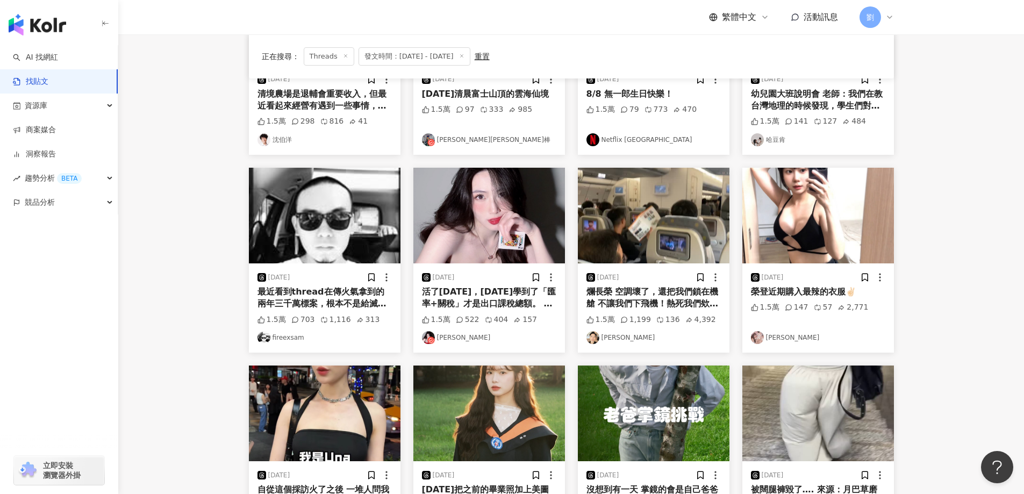
scroll to position [322, 0]
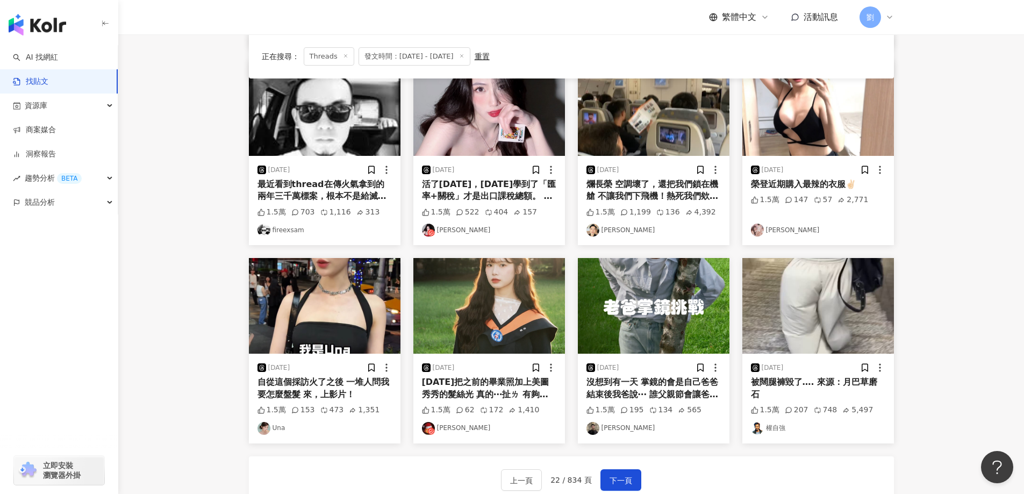
click at [526, 305] on img at bounding box center [489, 306] width 152 height 96
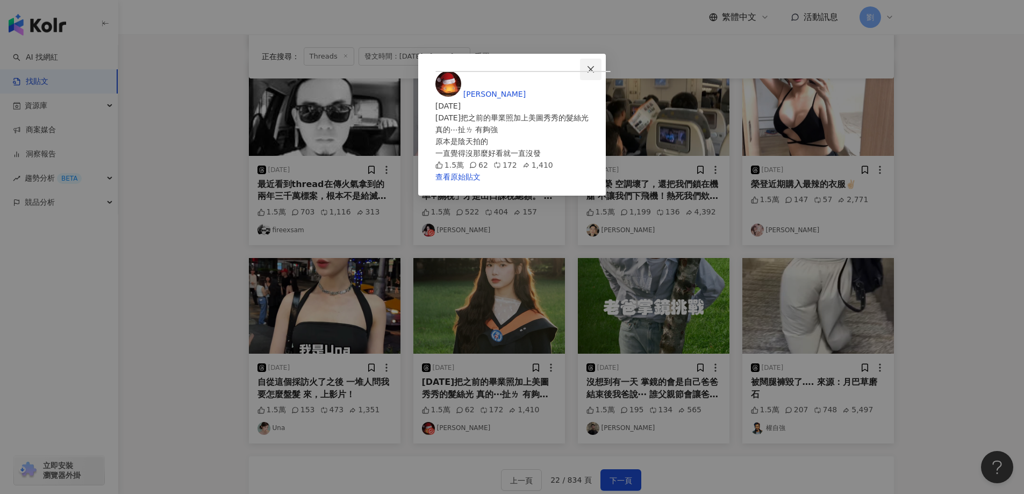
click at [601, 76] on button "Close" at bounding box center [590, 69] width 21 height 21
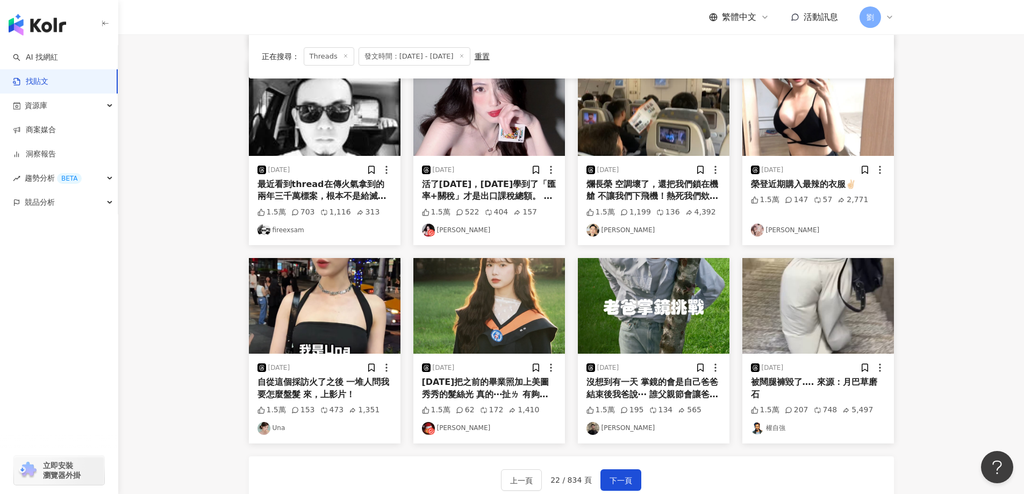
click at [322, 332] on img at bounding box center [325, 306] width 152 height 96
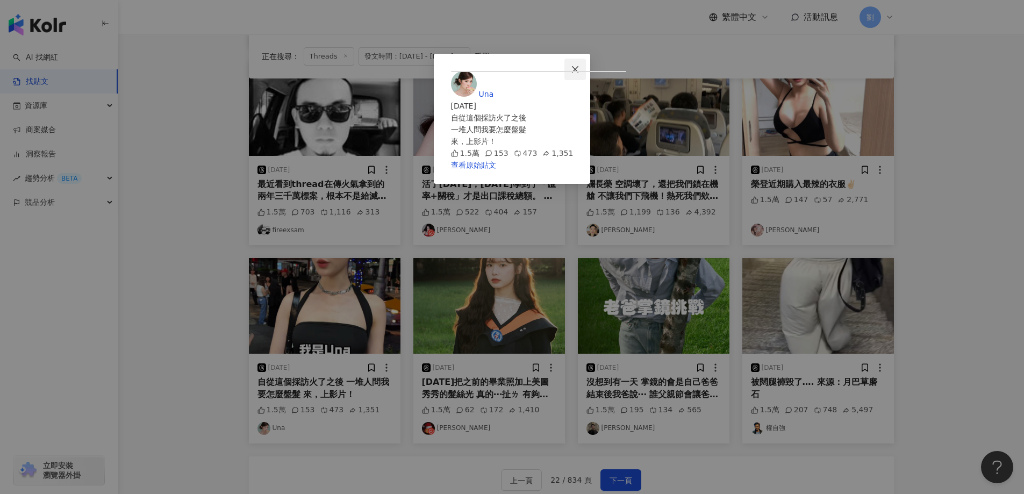
click at [586, 75] on button "Close" at bounding box center [574, 69] width 21 height 21
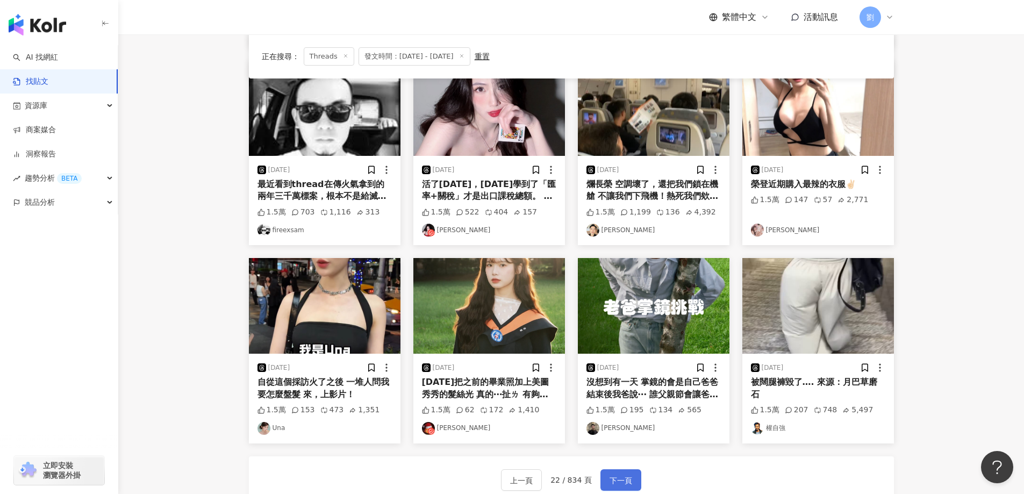
click at [612, 471] on button "下一頁" at bounding box center [620, 479] width 41 height 21
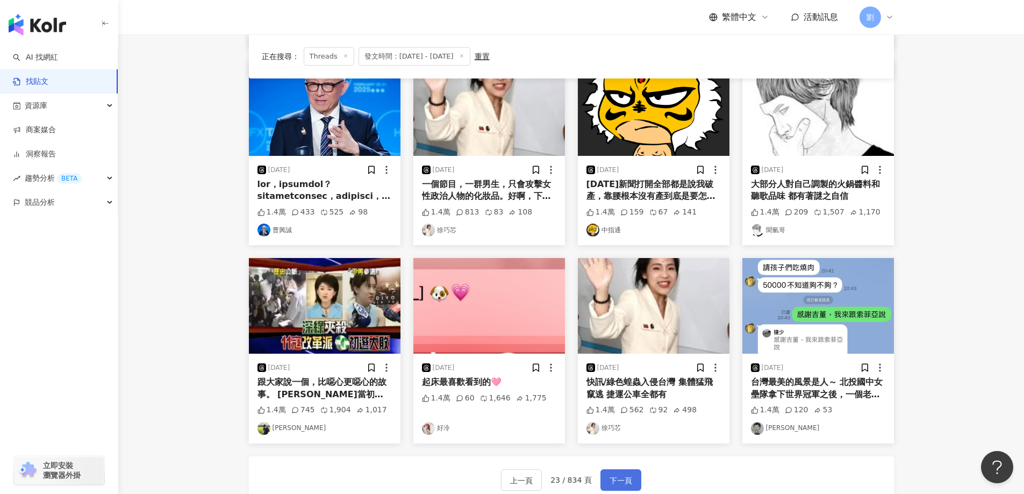
click at [621, 480] on span "下一頁" at bounding box center [620, 480] width 23 height 13
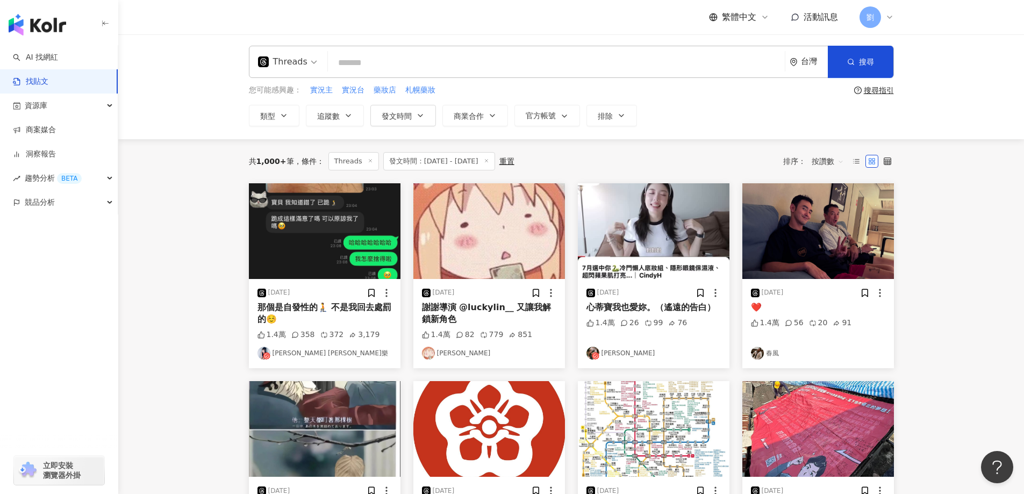
scroll to position [0, 0]
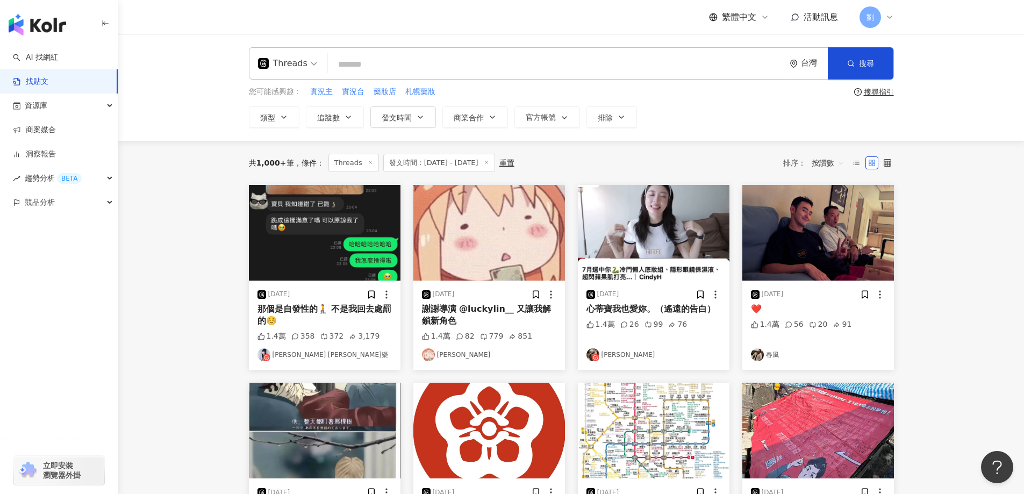
click at [336, 248] on img at bounding box center [325, 233] width 152 height 96
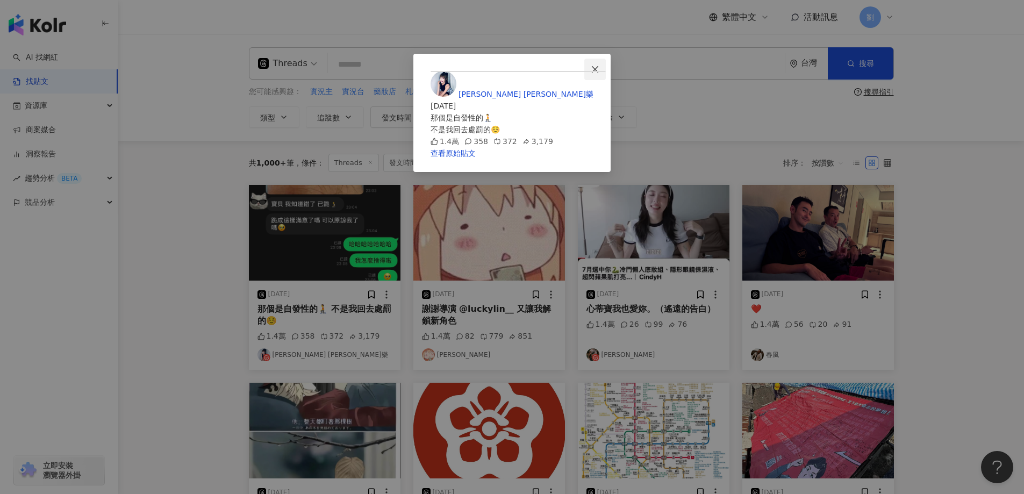
click at [606, 71] on span "Close" at bounding box center [594, 69] width 21 height 9
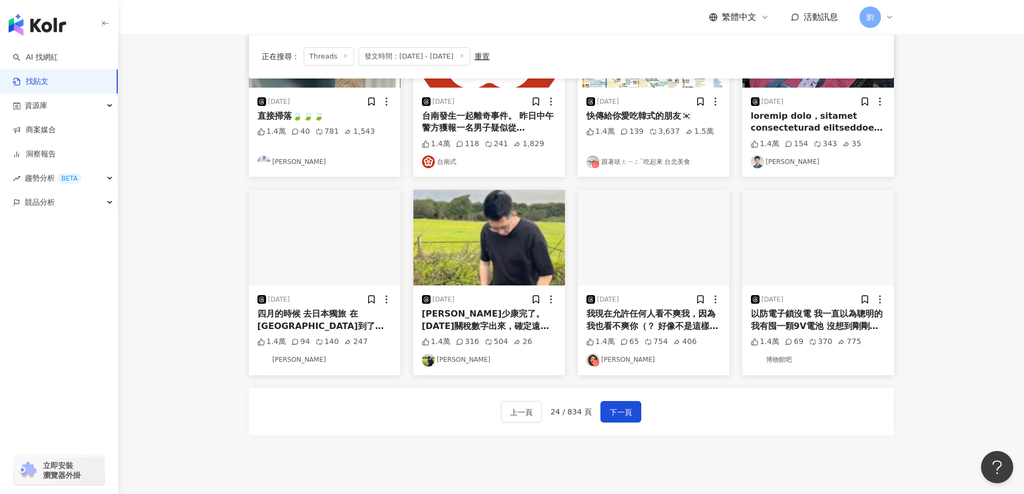
scroll to position [430, 0]
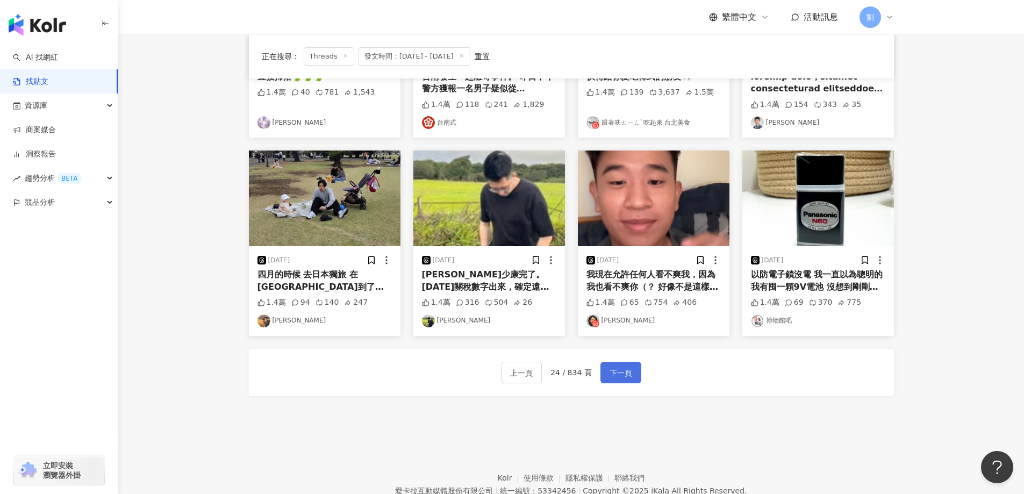
click at [623, 378] on span "下一頁" at bounding box center [620, 372] width 23 height 13
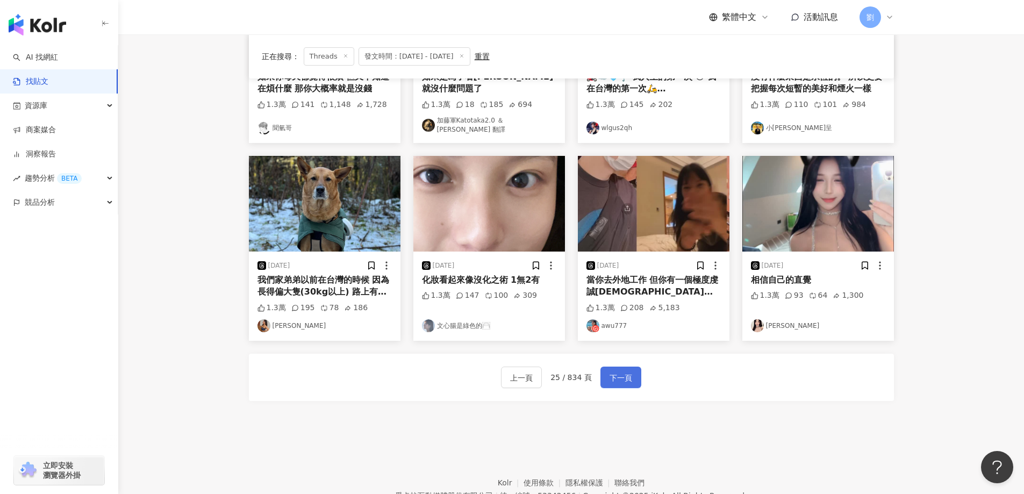
click at [630, 374] on button "下一頁" at bounding box center [620, 376] width 41 height 21
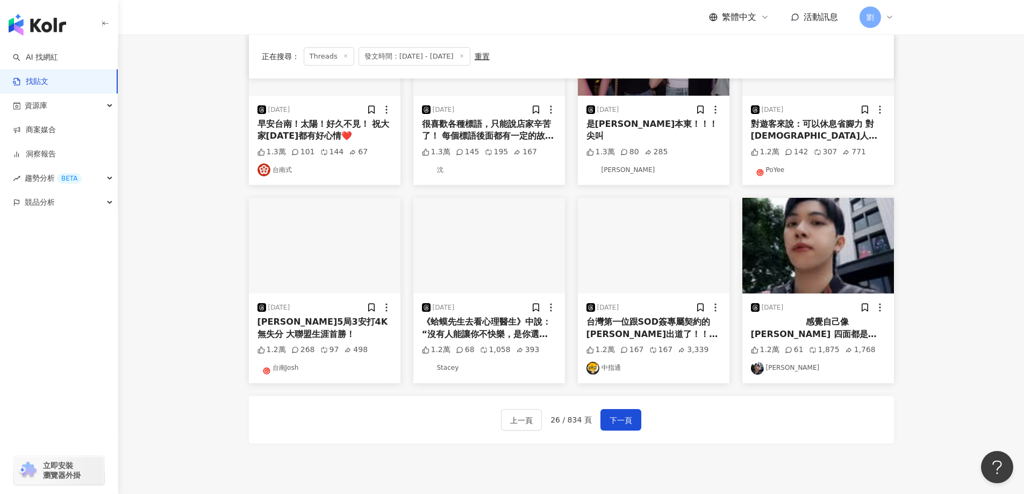
scroll to position [478, 0]
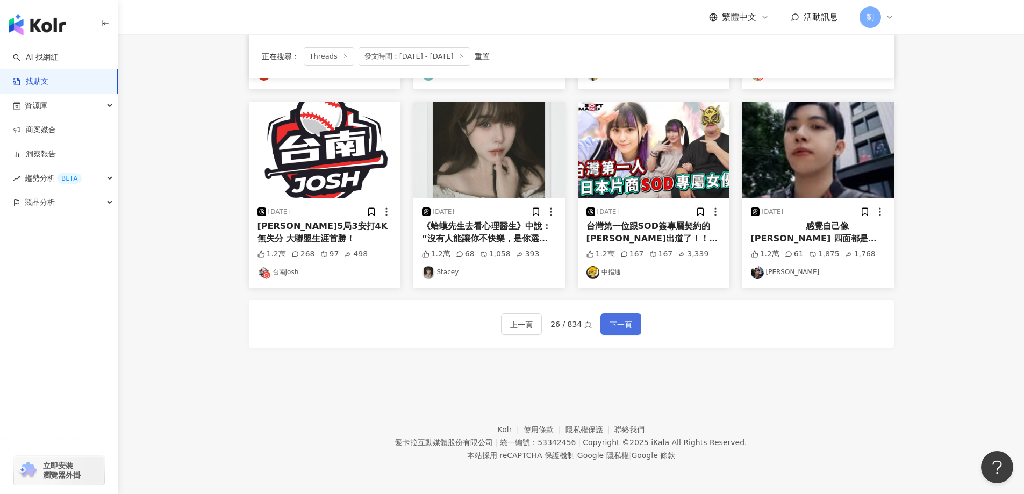
click at [605, 322] on button "下一頁" at bounding box center [620, 323] width 41 height 21
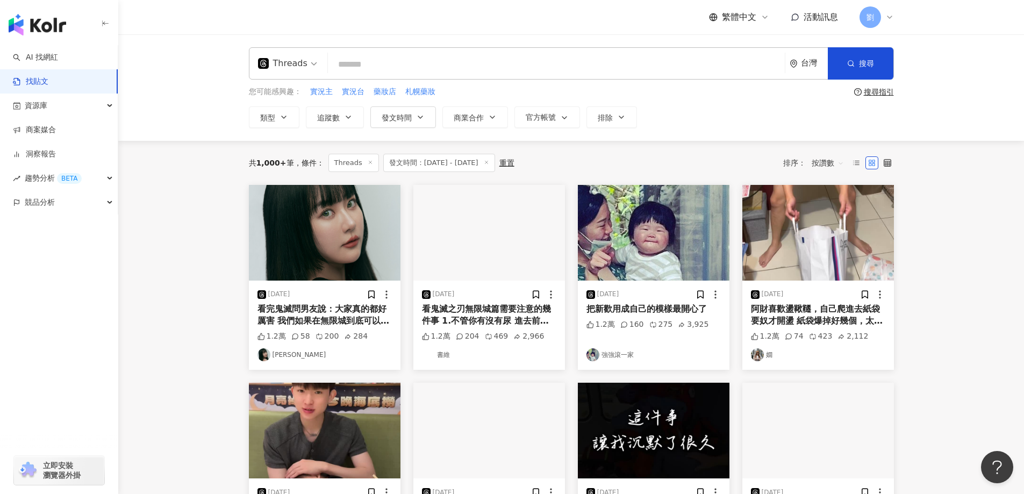
scroll to position [107, 0]
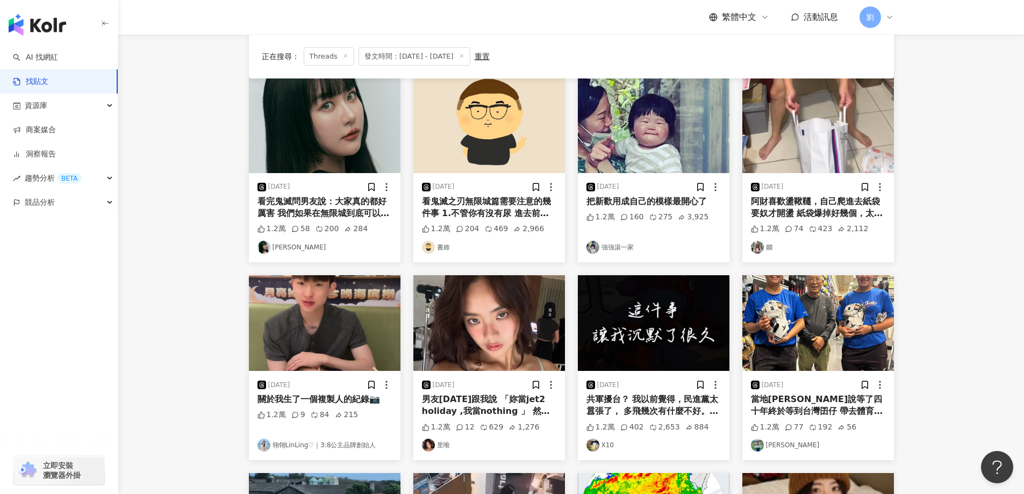
click at [648, 334] on img at bounding box center [654, 323] width 152 height 96
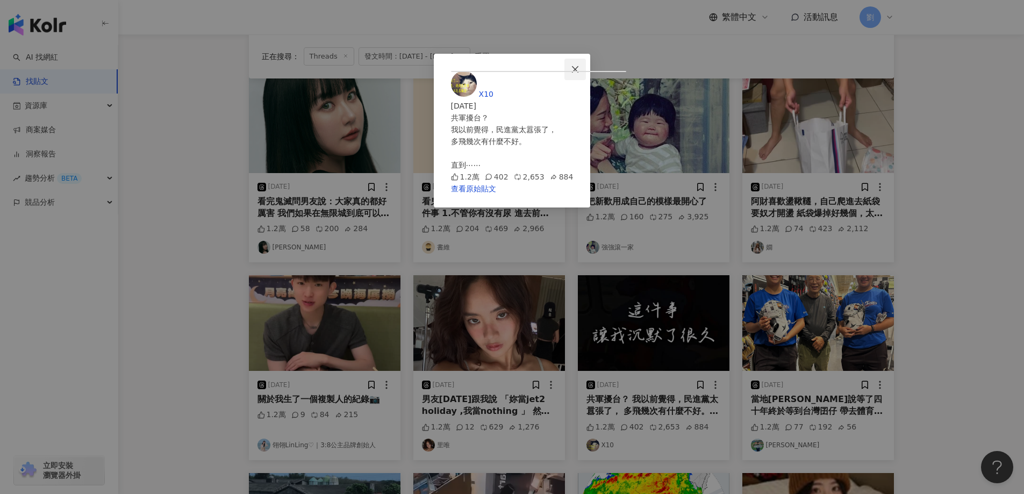
click at [586, 71] on span "Close" at bounding box center [574, 69] width 21 height 9
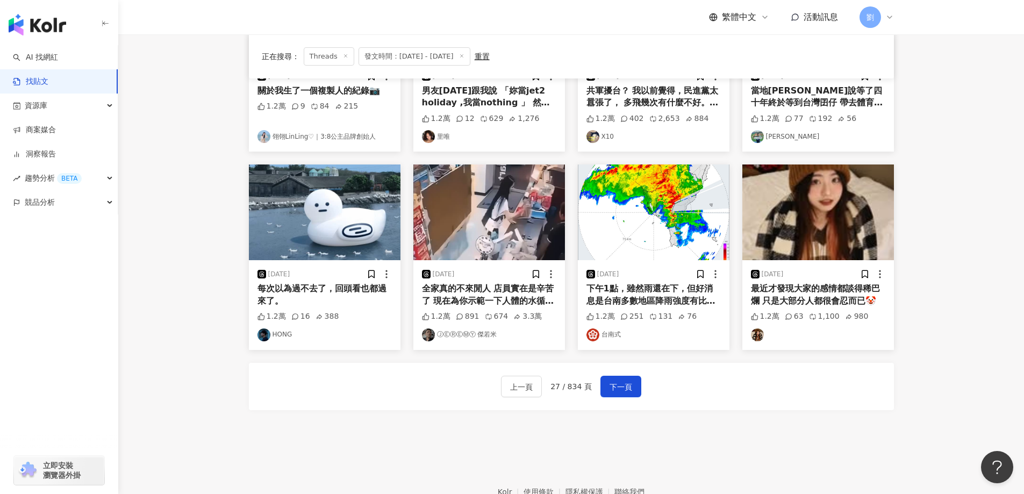
scroll to position [430, 0]
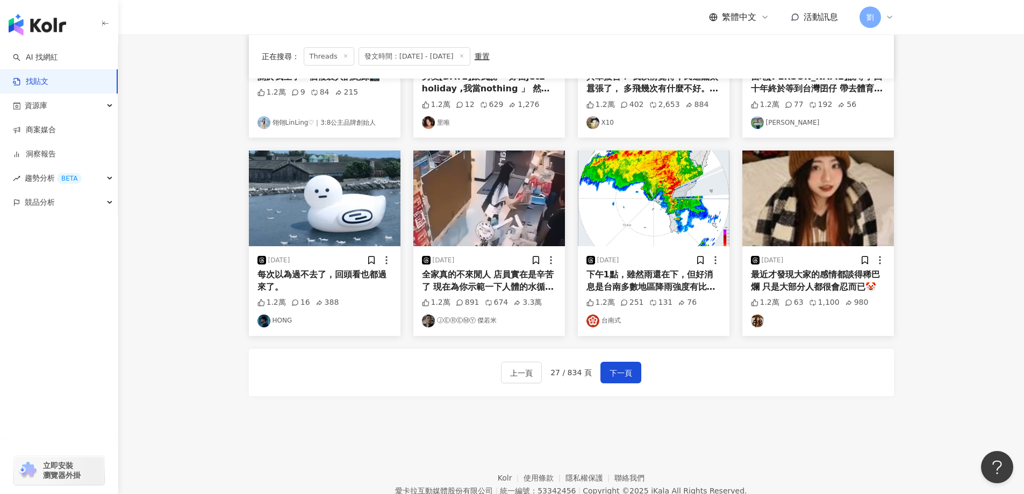
click at [829, 202] on img at bounding box center [818, 198] width 152 height 96
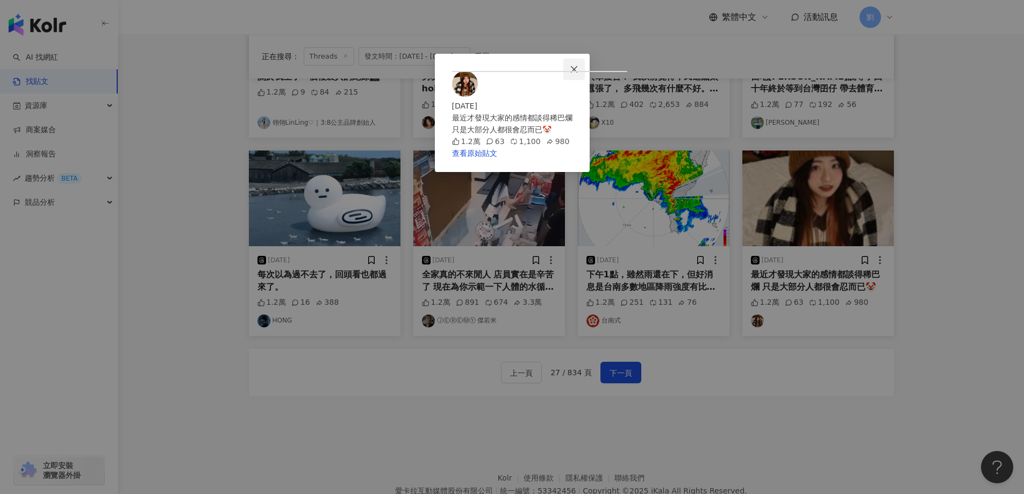
click at [585, 65] on span "Close" at bounding box center [573, 69] width 21 height 9
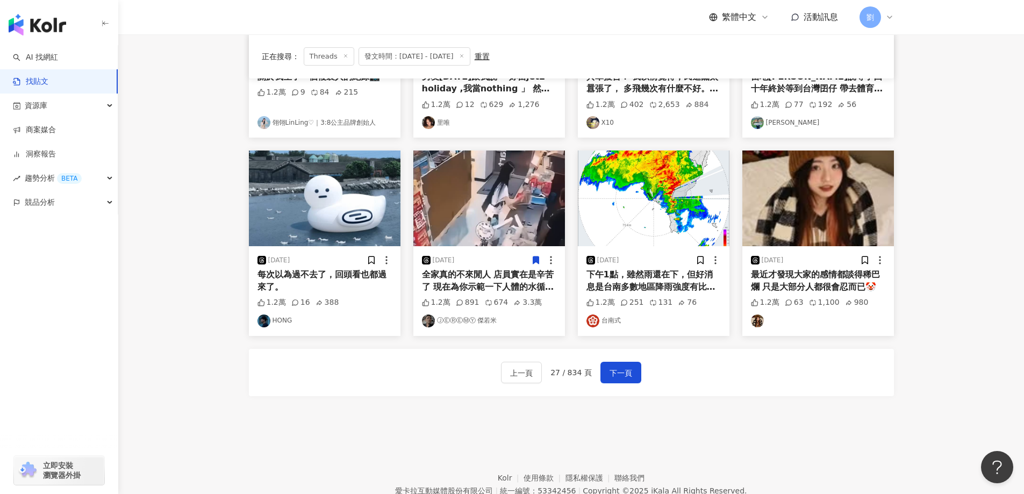
click at [494, 207] on img at bounding box center [489, 198] width 152 height 96
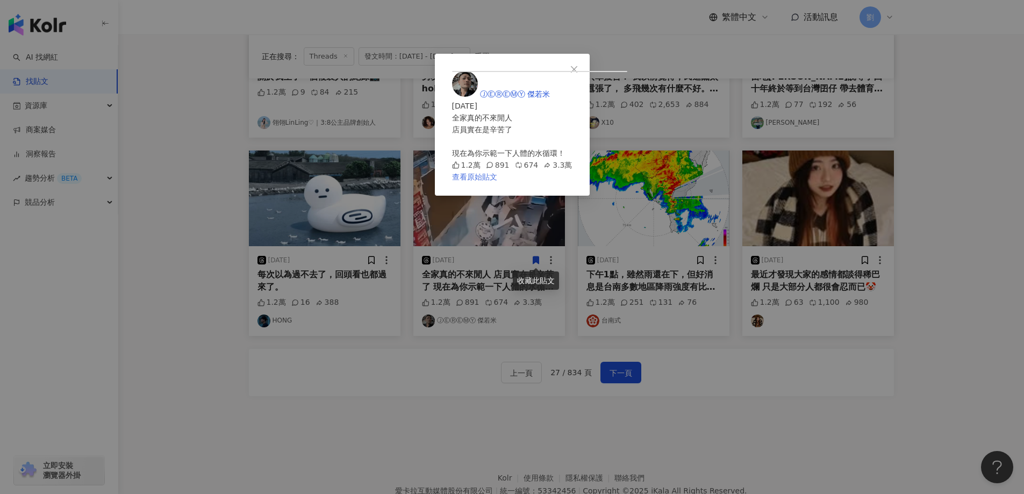
drag, startPoint x: 651, startPoint y: 416, endPoint x: 645, endPoint y: 414, distance: 6.1
click at [585, 68] on span "Close" at bounding box center [573, 69] width 21 height 9
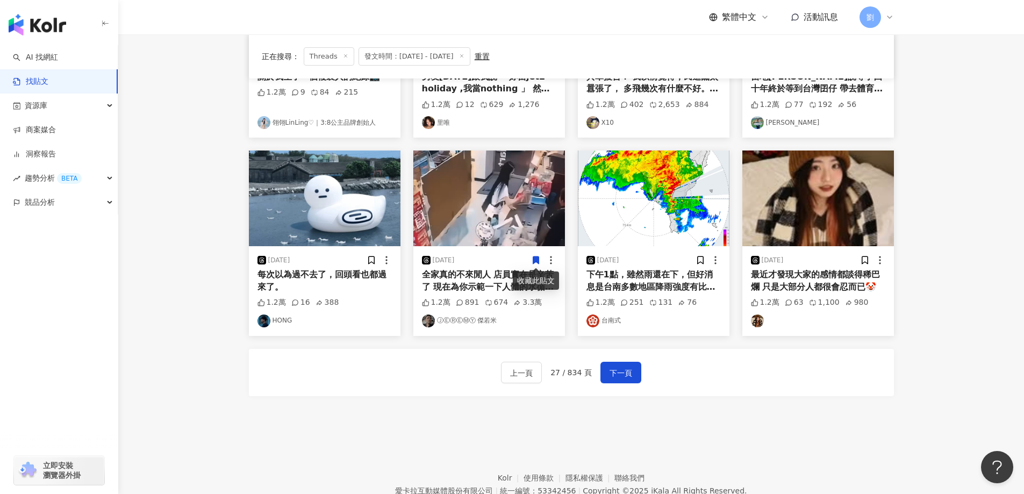
click at [368, 206] on img at bounding box center [325, 198] width 152 height 96
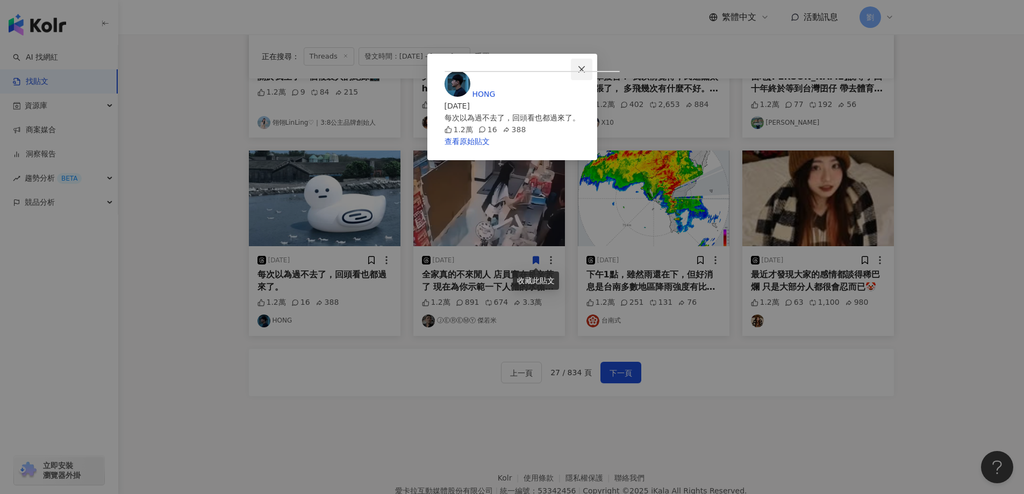
click at [592, 68] on span "Close" at bounding box center [581, 69] width 21 height 9
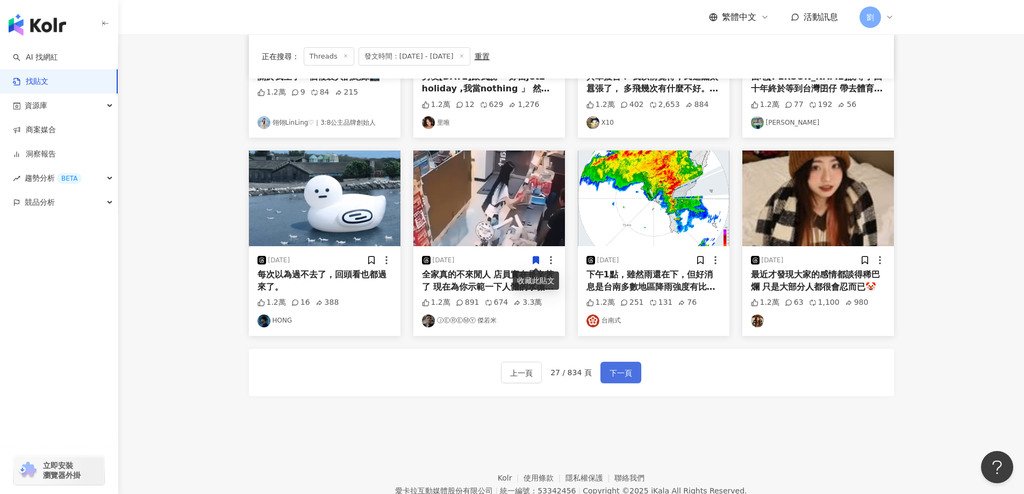
click at [609, 366] on span "下一頁" at bounding box center [620, 372] width 23 height 13
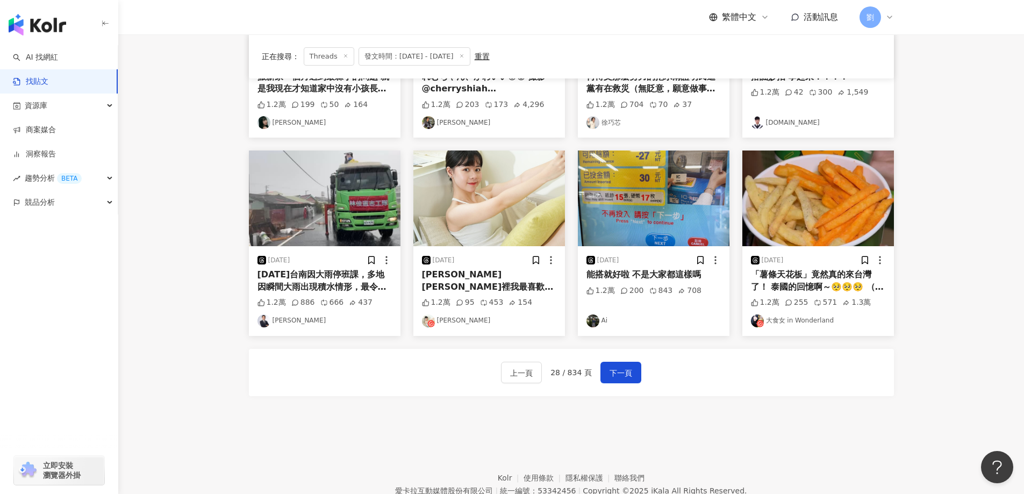
click at [661, 216] on img at bounding box center [654, 198] width 152 height 96
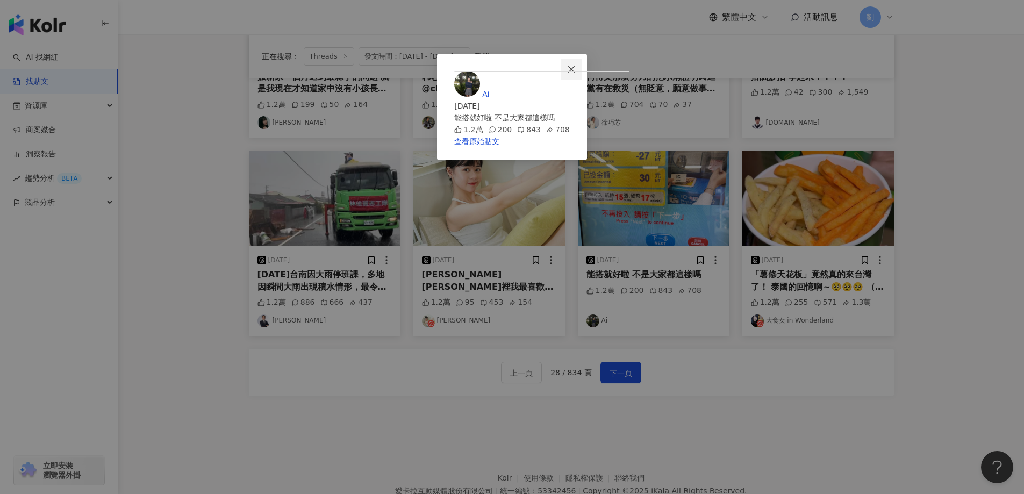
click at [582, 75] on button "Close" at bounding box center [570, 69] width 21 height 21
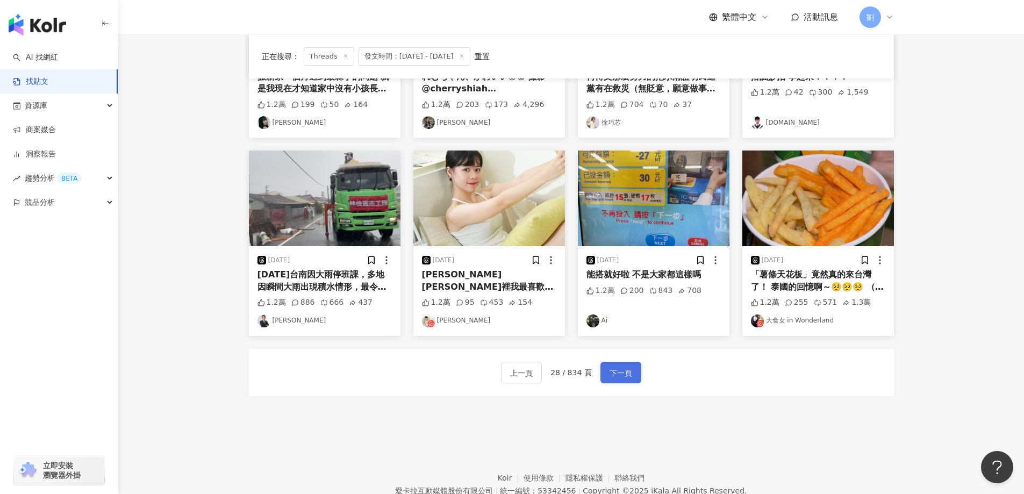
click at [613, 372] on span "下一頁" at bounding box center [620, 372] width 23 height 13
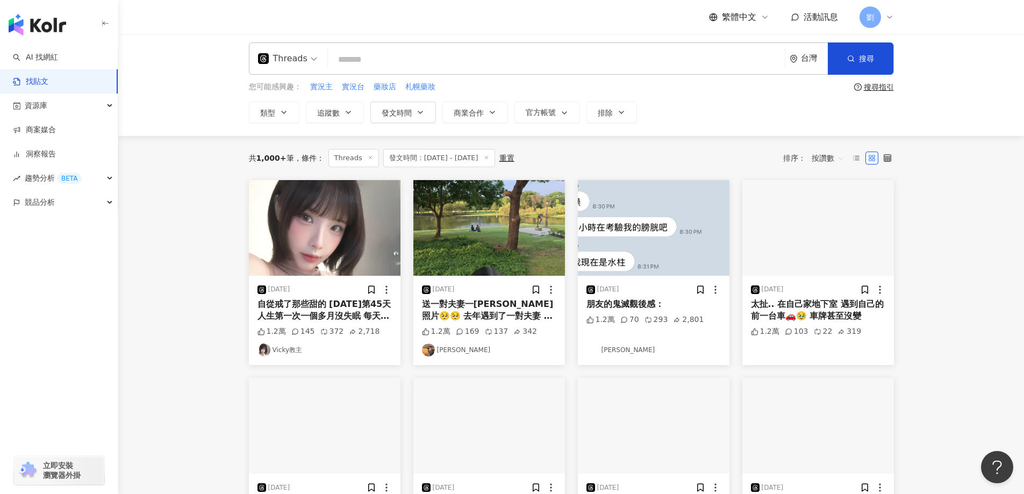
scroll to position [0, 0]
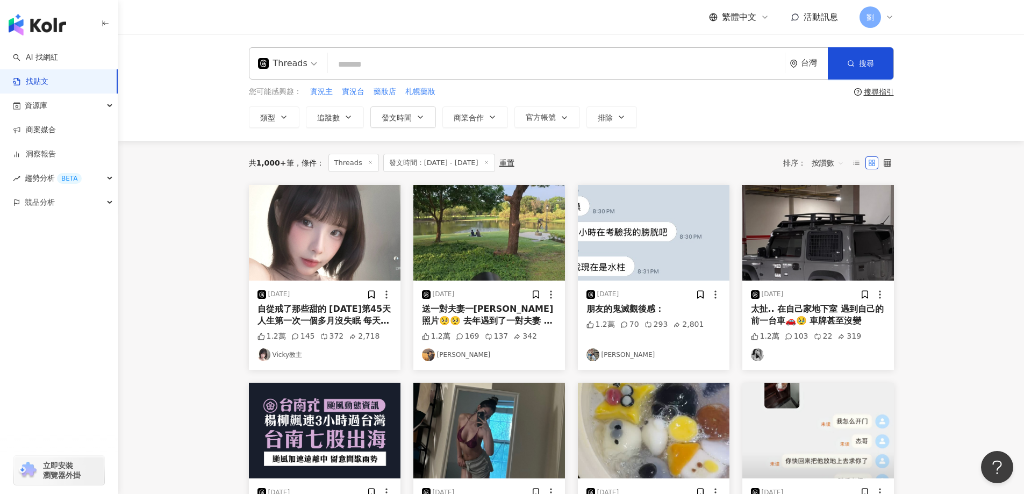
click at [630, 225] on img at bounding box center [654, 233] width 152 height 96
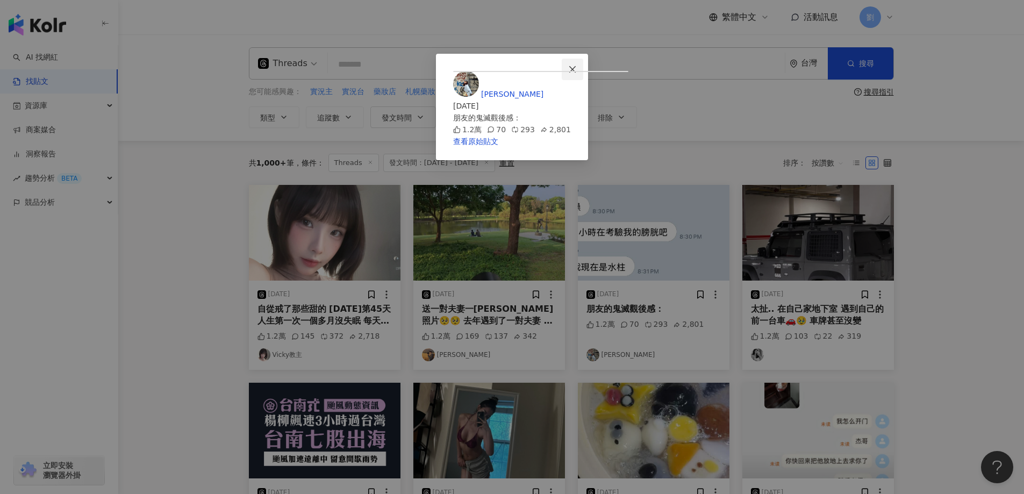
click at [577, 73] on icon "close" at bounding box center [572, 69] width 9 height 9
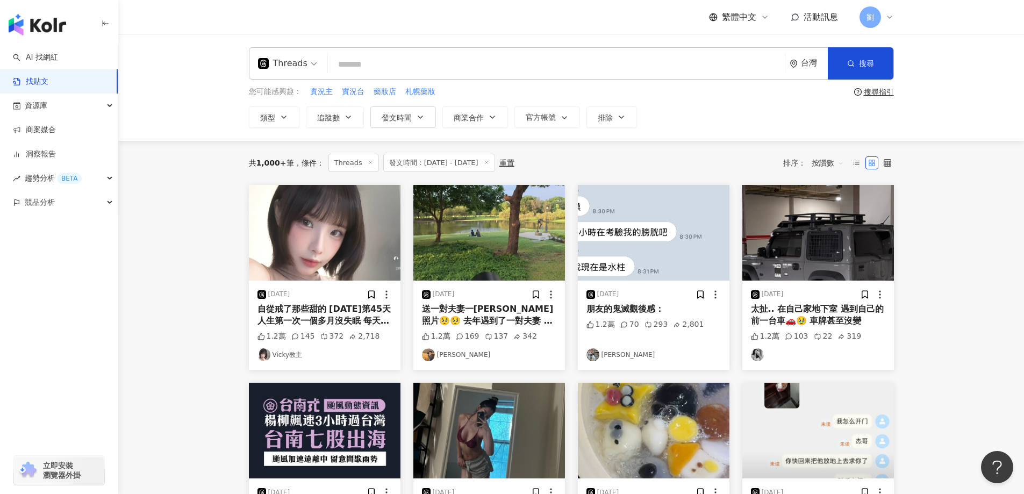
click at [332, 229] on img at bounding box center [325, 233] width 152 height 96
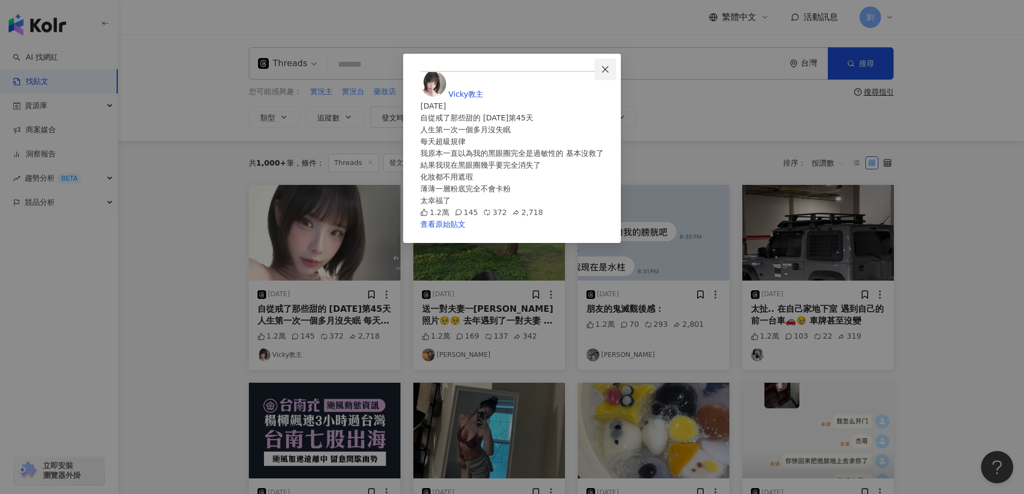
click at [609, 72] on icon "close" at bounding box center [605, 69] width 9 height 9
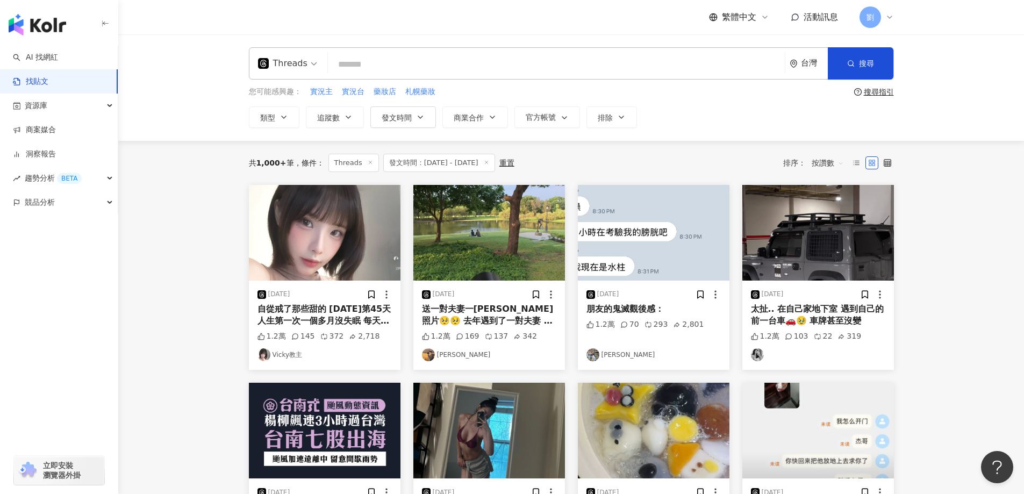
click at [824, 261] on img at bounding box center [818, 233] width 152 height 96
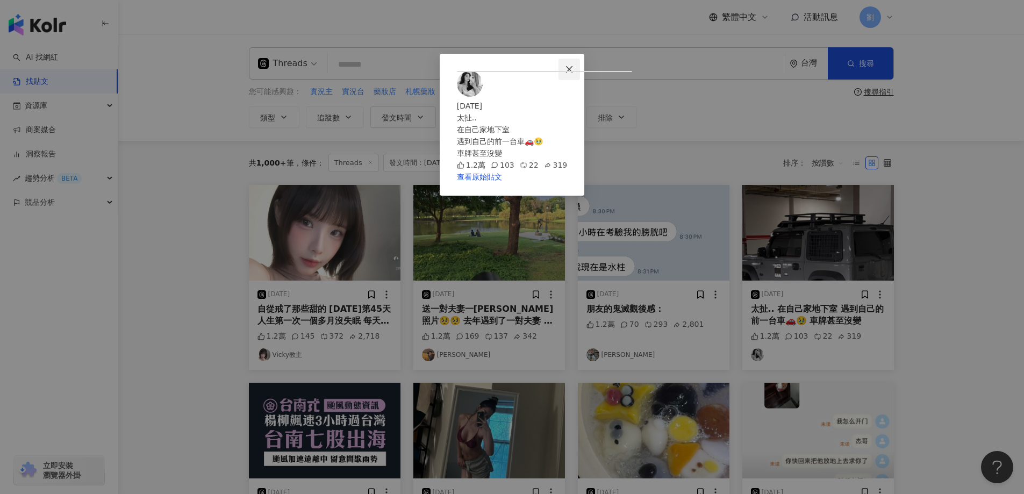
click at [580, 68] on span "Close" at bounding box center [568, 69] width 21 height 9
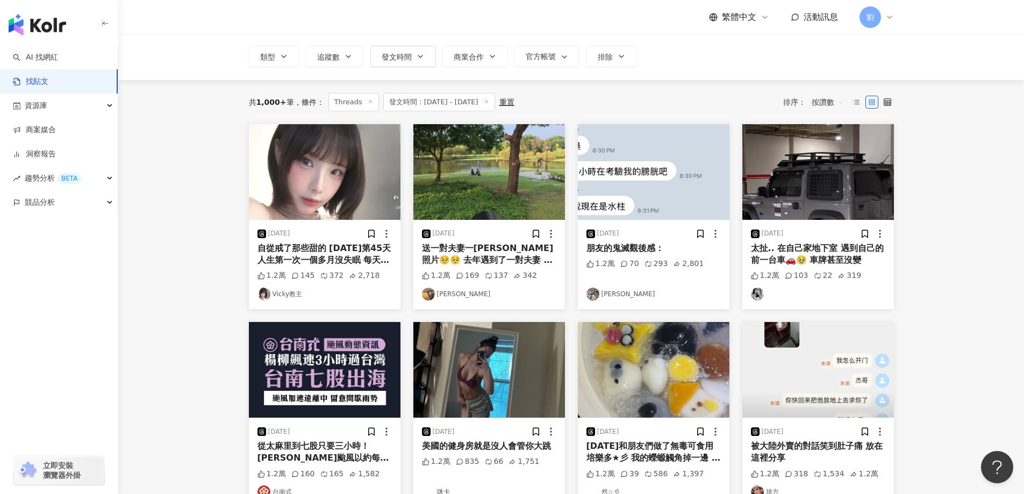
scroll to position [215, 0]
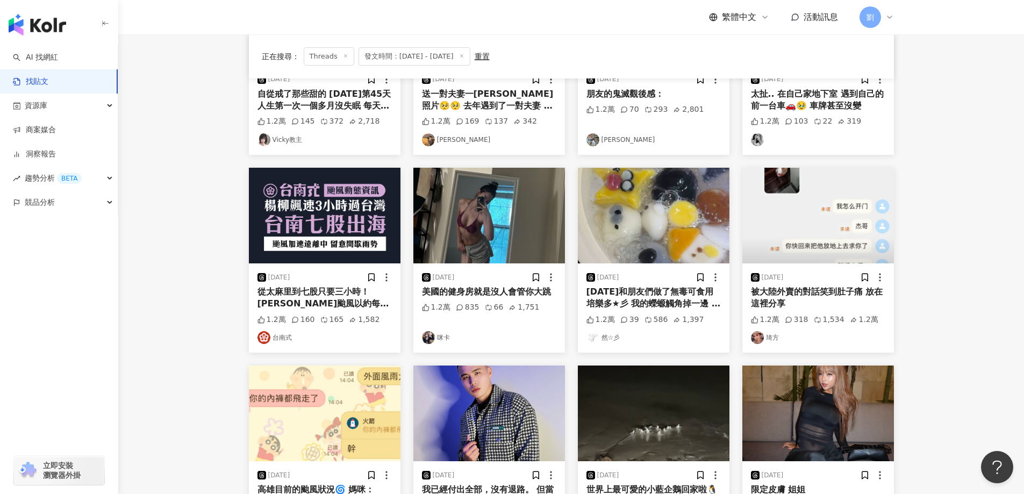
click at [652, 191] on img at bounding box center [654, 216] width 152 height 96
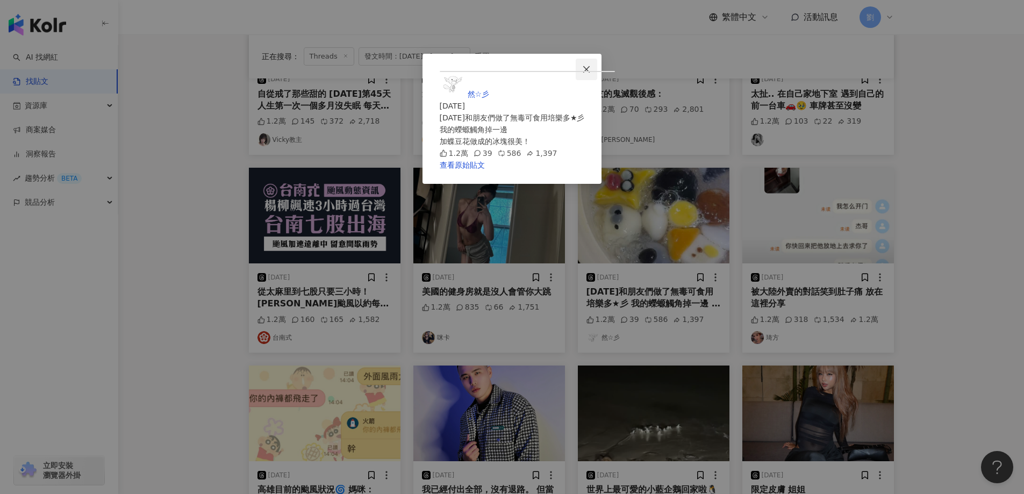
click at [591, 65] on icon "close" at bounding box center [586, 69] width 9 height 9
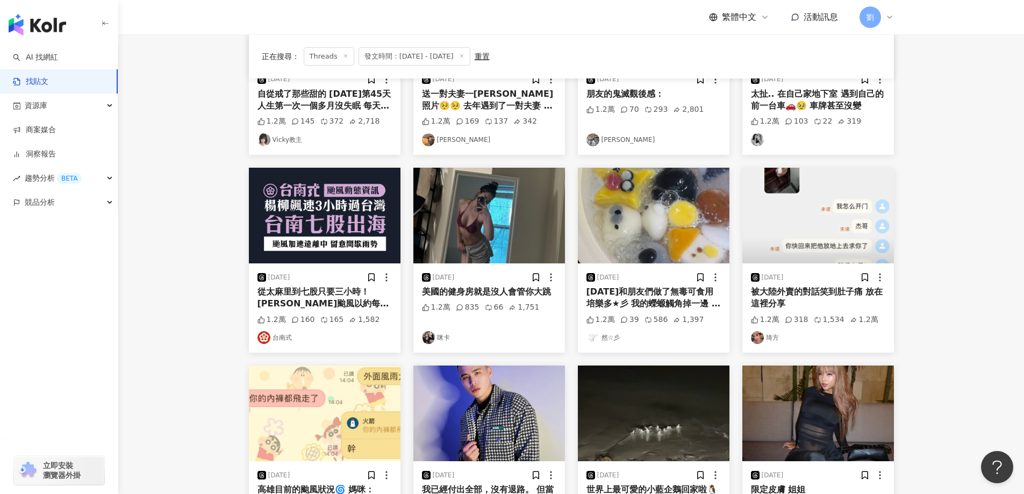
click at [842, 227] on img at bounding box center [818, 216] width 152 height 96
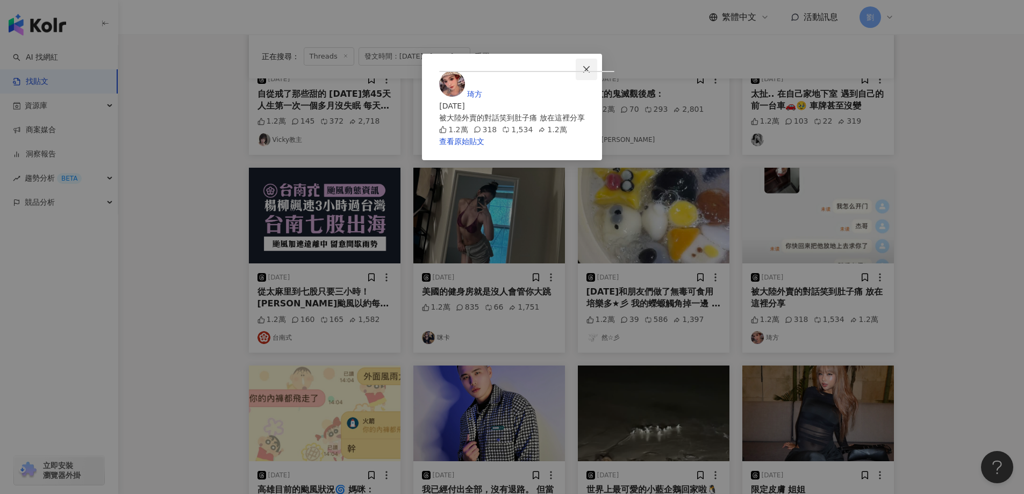
click at [597, 71] on span "Close" at bounding box center [585, 69] width 21 height 9
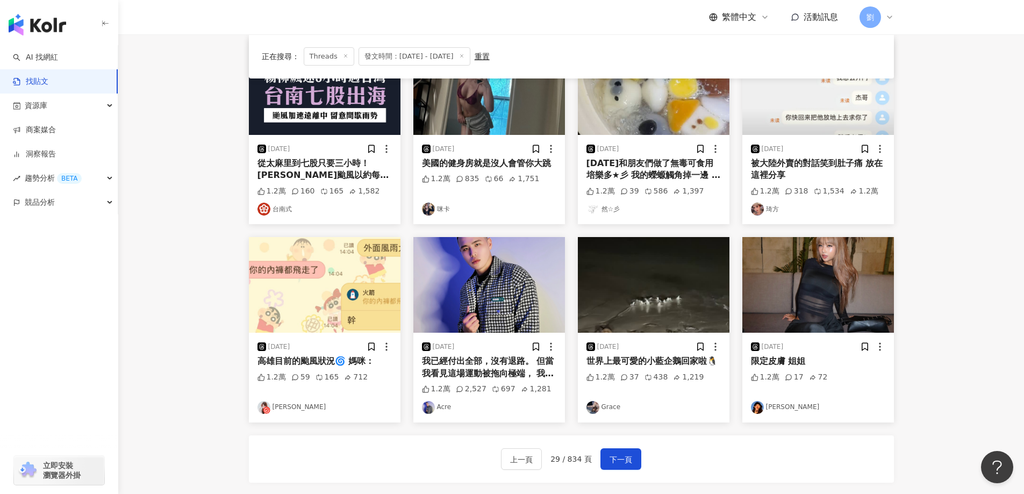
scroll to position [263, 0]
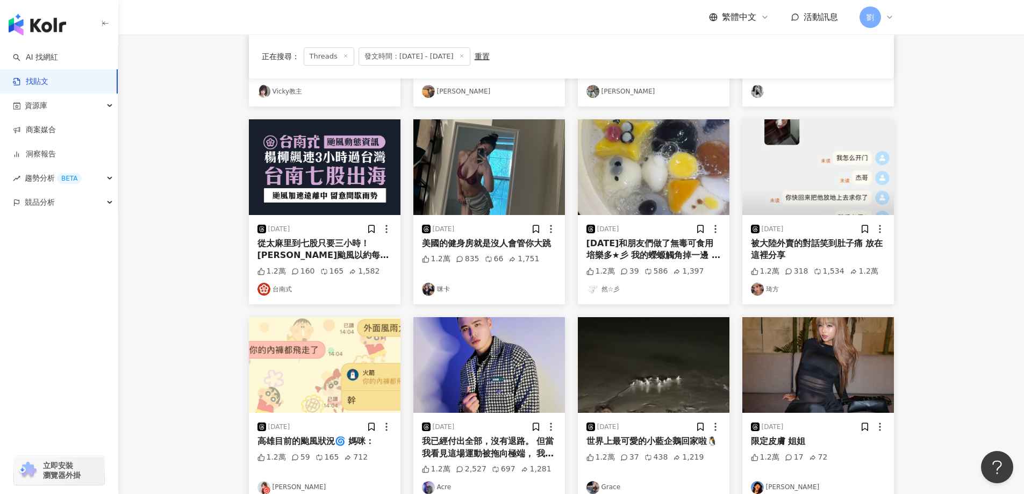
click at [282, 348] on img at bounding box center [325, 365] width 152 height 96
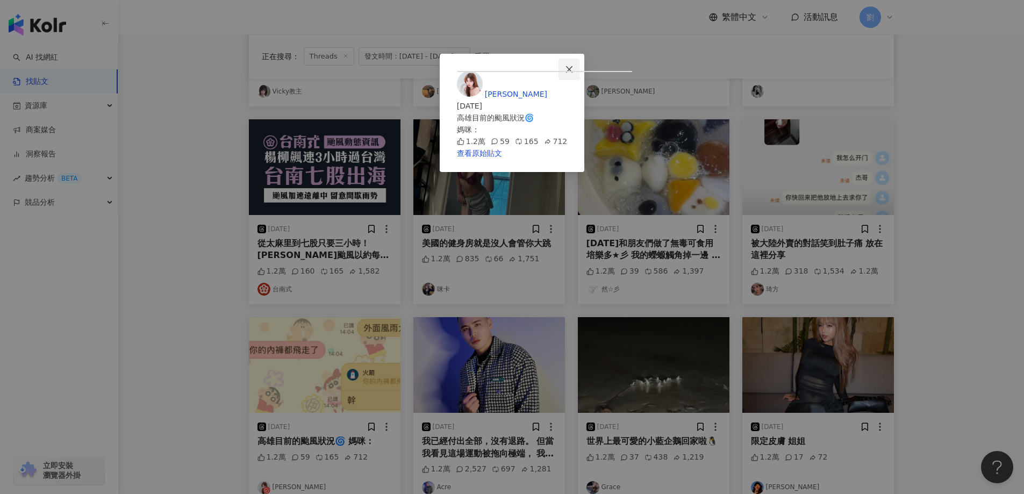
click at [580, 64] on button "Close" at bounding box center [568, 69] width 21 height 21
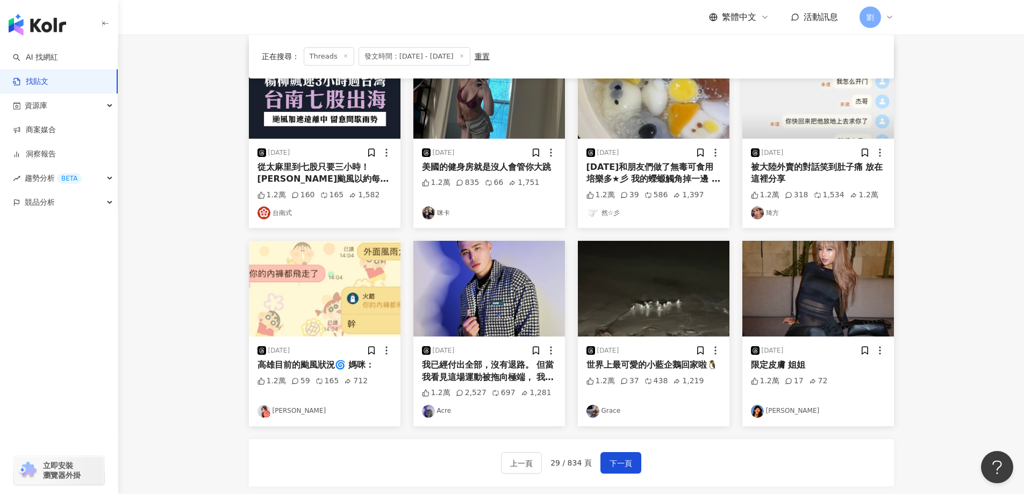
scroll to position [478, 0]
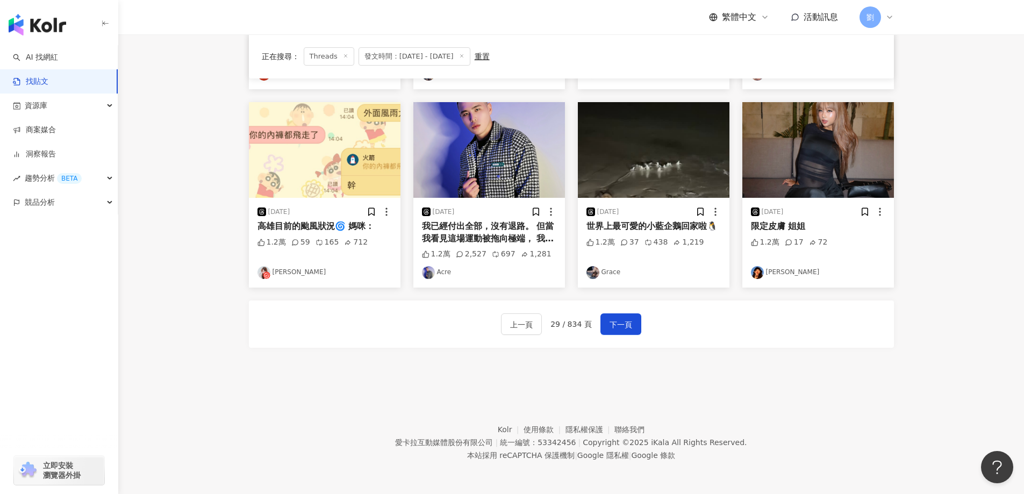
click at [644, 145] on img at bounding box center [654, 150] width 152 height 96
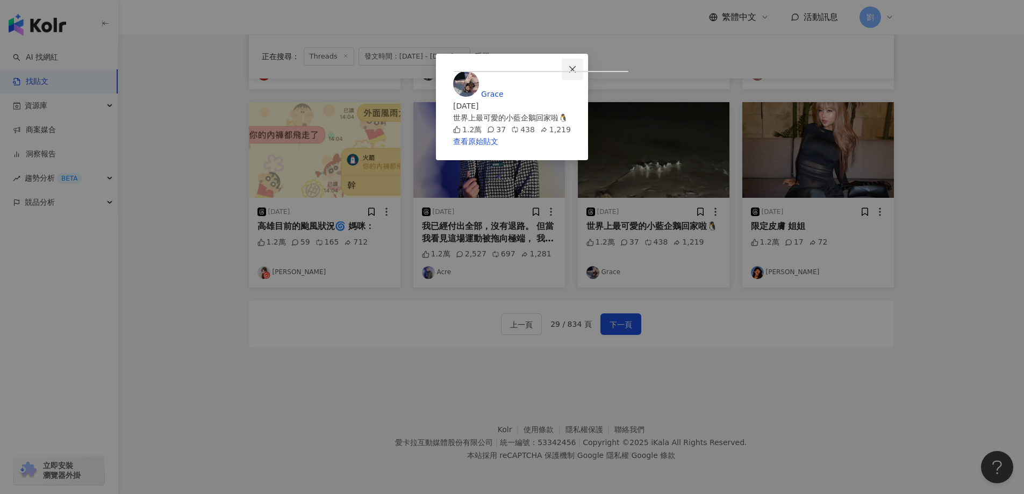
click at [577, 73] on icon "close" at bounding box center [572, 69] width 9 height 9
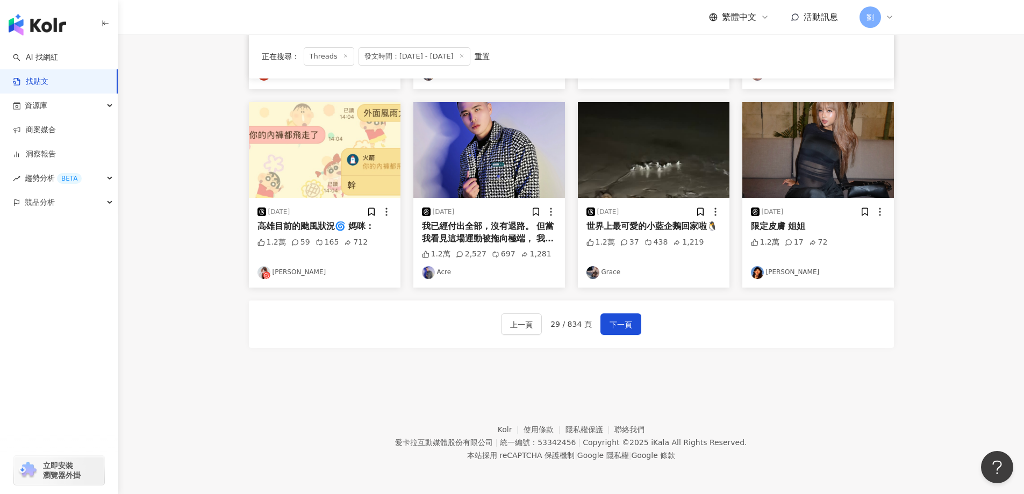
click at [770, 151] on img at bounding box center [818, 150] width 152 height 96
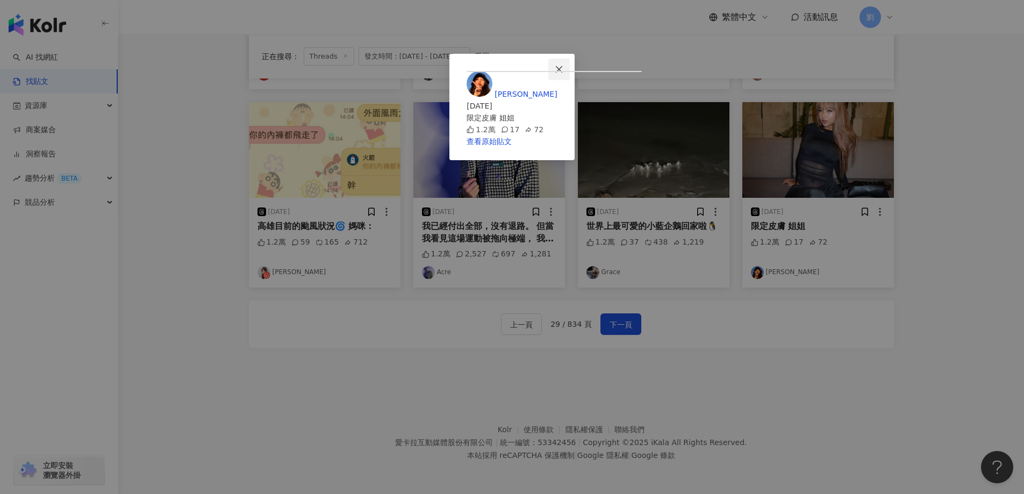
click at [563, 66] on icon "close" at bounding box center [559, 69] width 9 height 9
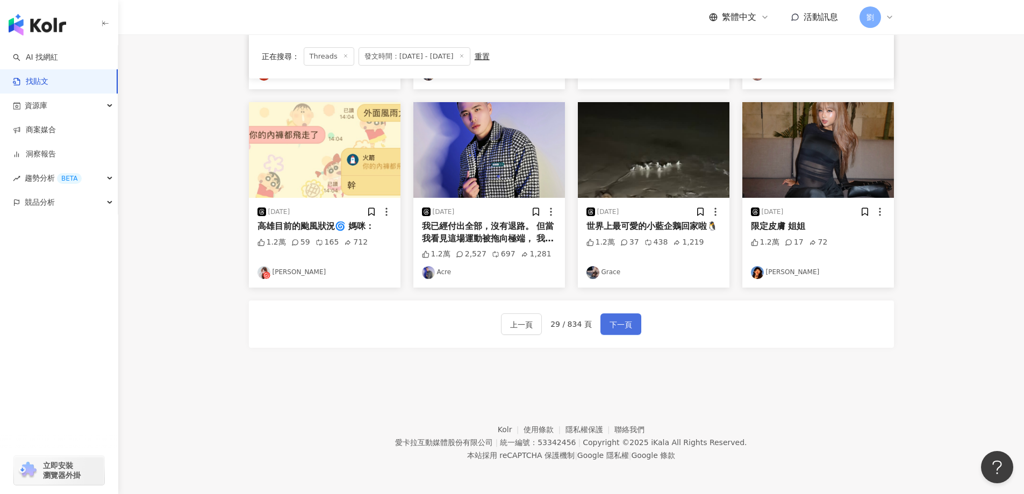
click at [613, 319] on span "下一頁" at bounding box center [620, 324] width 23 height 13
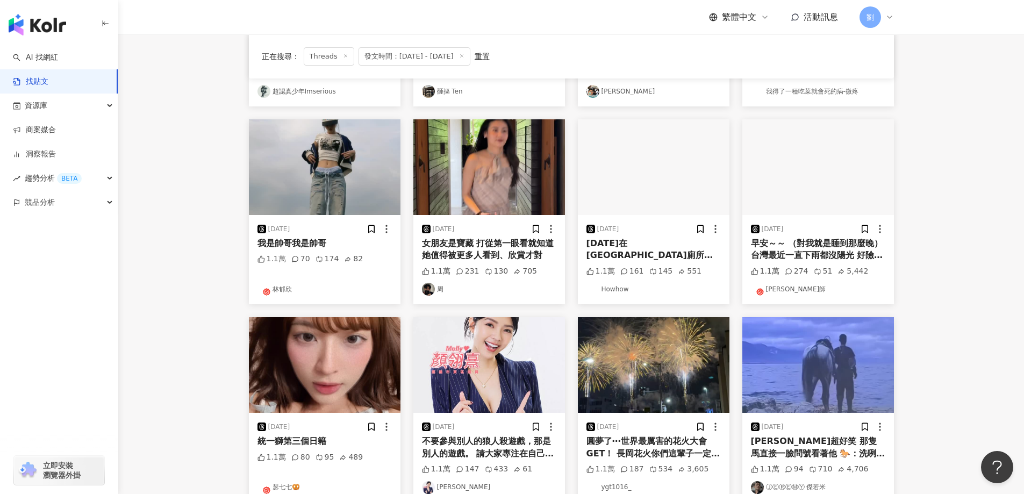
scroll to position [371, 0]
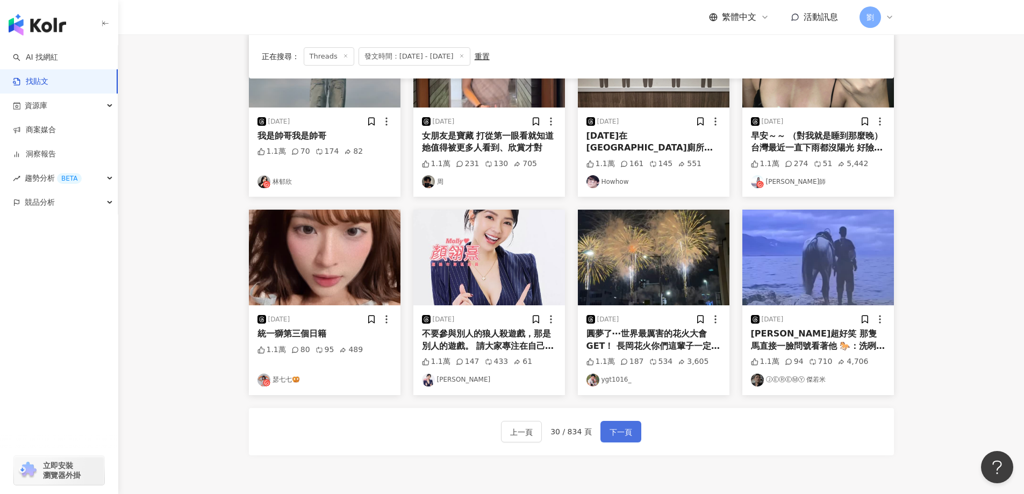
click at [629, 430] on span "下一頁" at bounding box center [620, 432] width 23 height 13
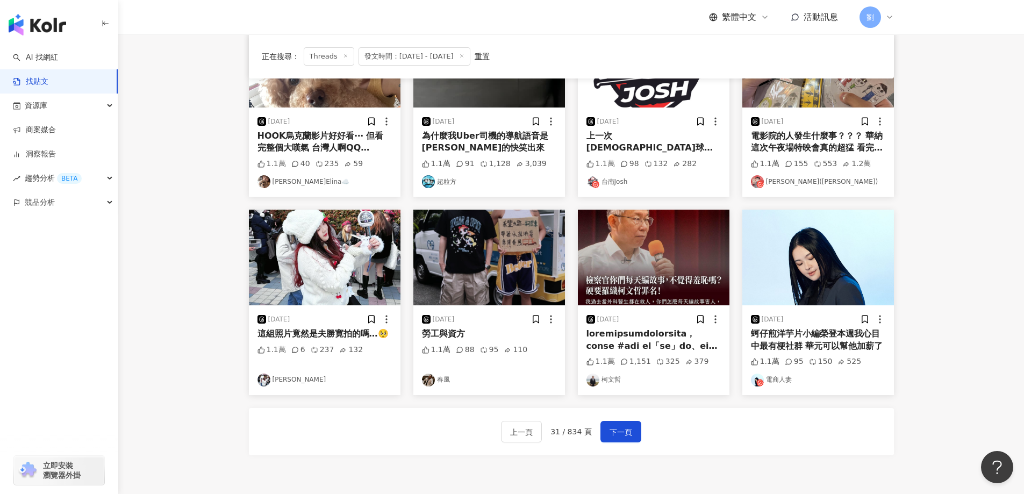
click at [483, 262] on img at bounding box center [489, 258] width 152 height 96
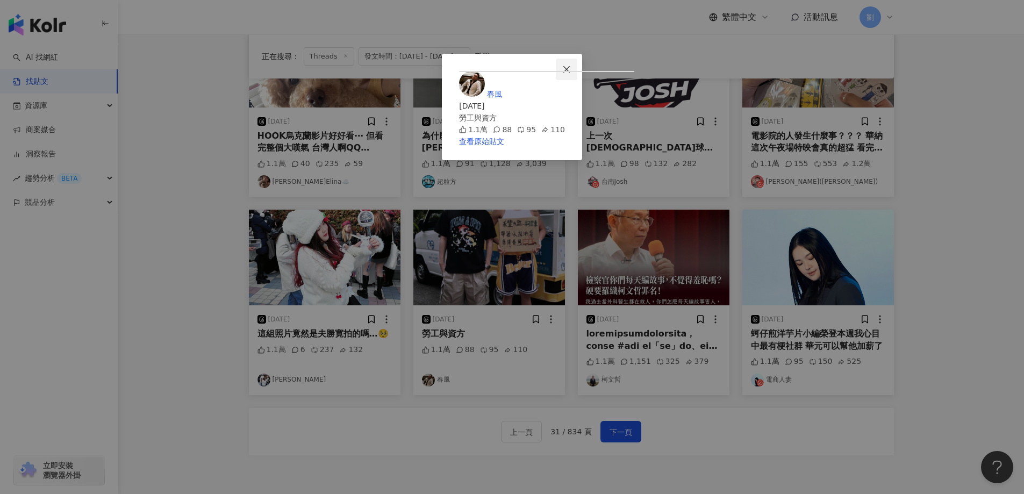
click at [571, 66] on icon "close" at bounding box center [566, 69] width 9 height 9
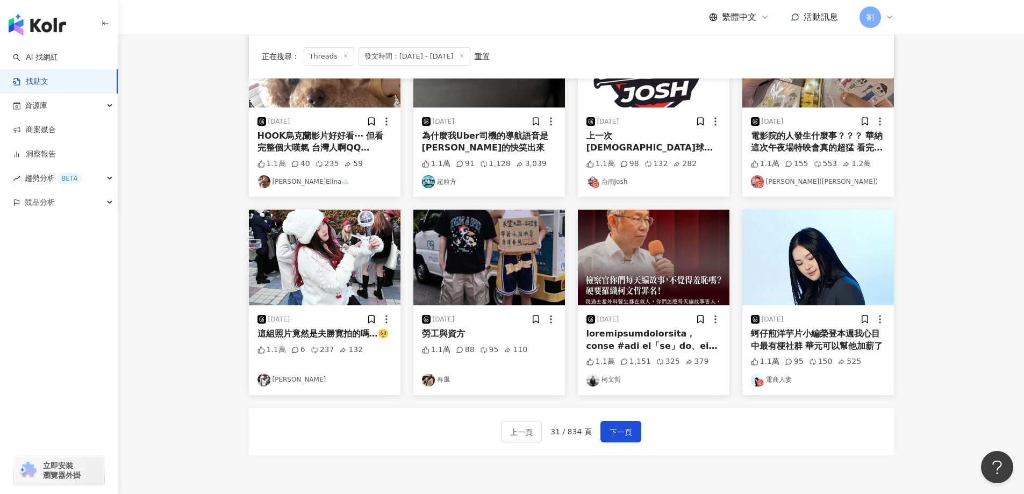
click at [323, 283] on img at bounding box center [325, 258] width 152 height 96
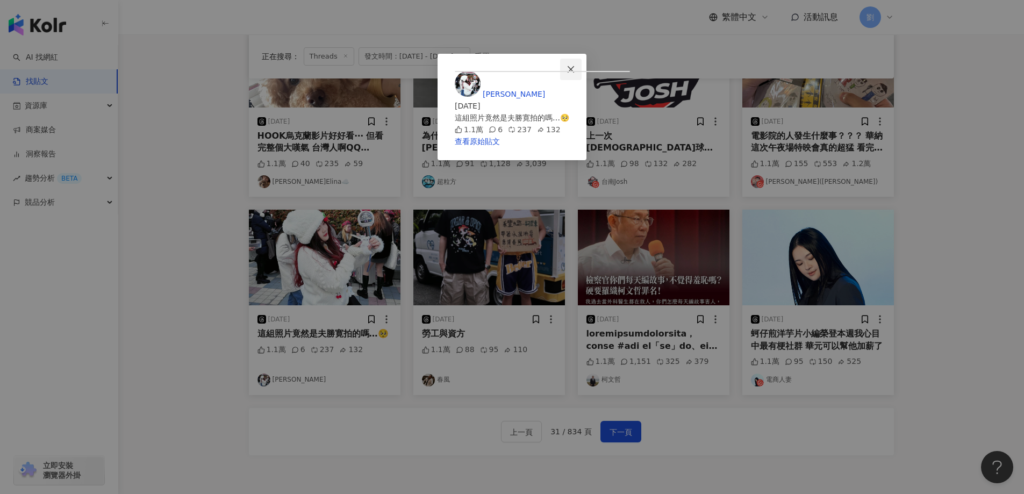
click at [581, 64] on button "Close" at bounding box center [570, 69] width 21 height 21
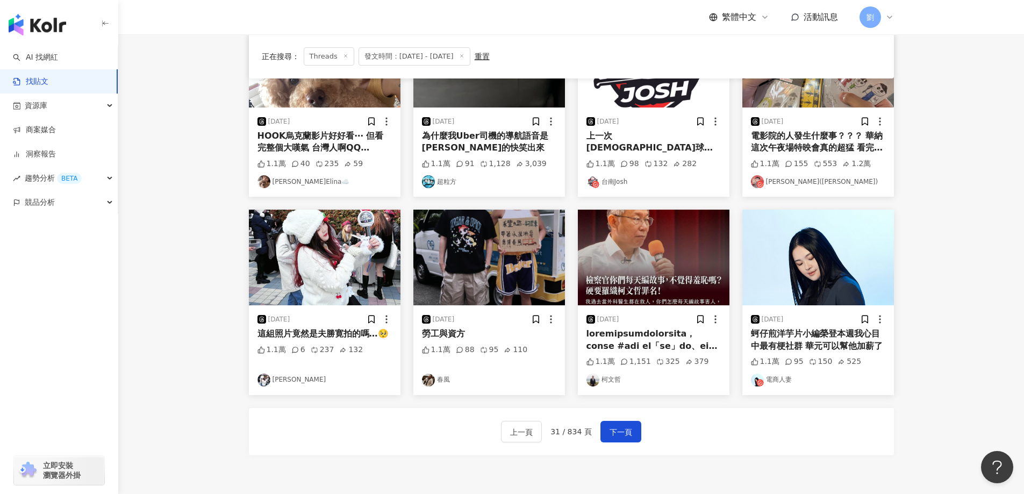
click at [491, 271] on img at bounding box center [489, 258] width 152 height 96
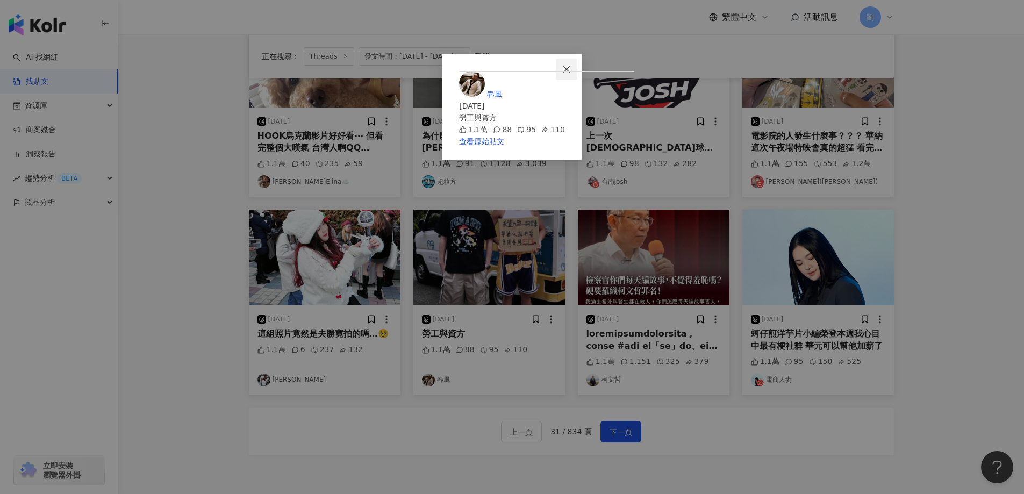
click at [577, 70] on span "Close" at bounding box center [566, 69] width 21 height 9
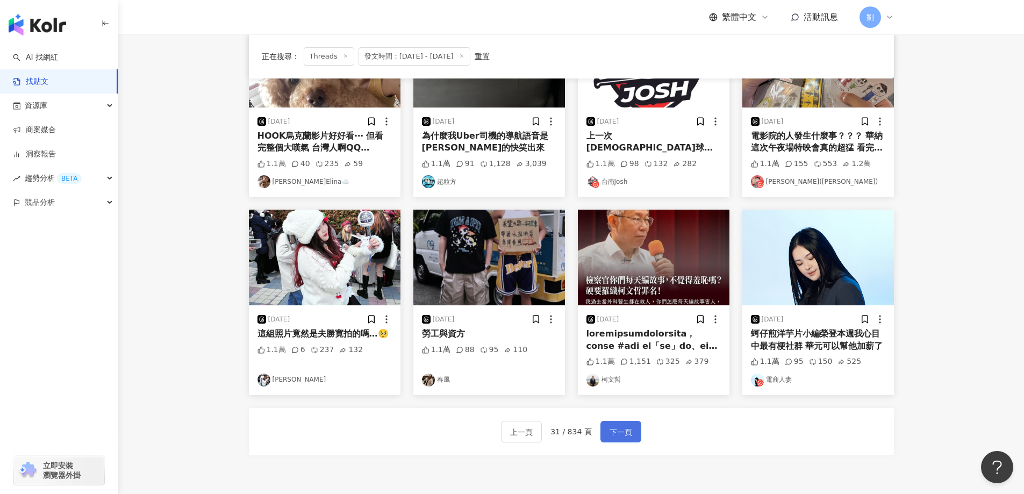
click at [606, 430] on button "下一頁" at bounding box center [620, 431] width 41 height 21
